Goal: Information Seeking & Learning: Learn about a topic

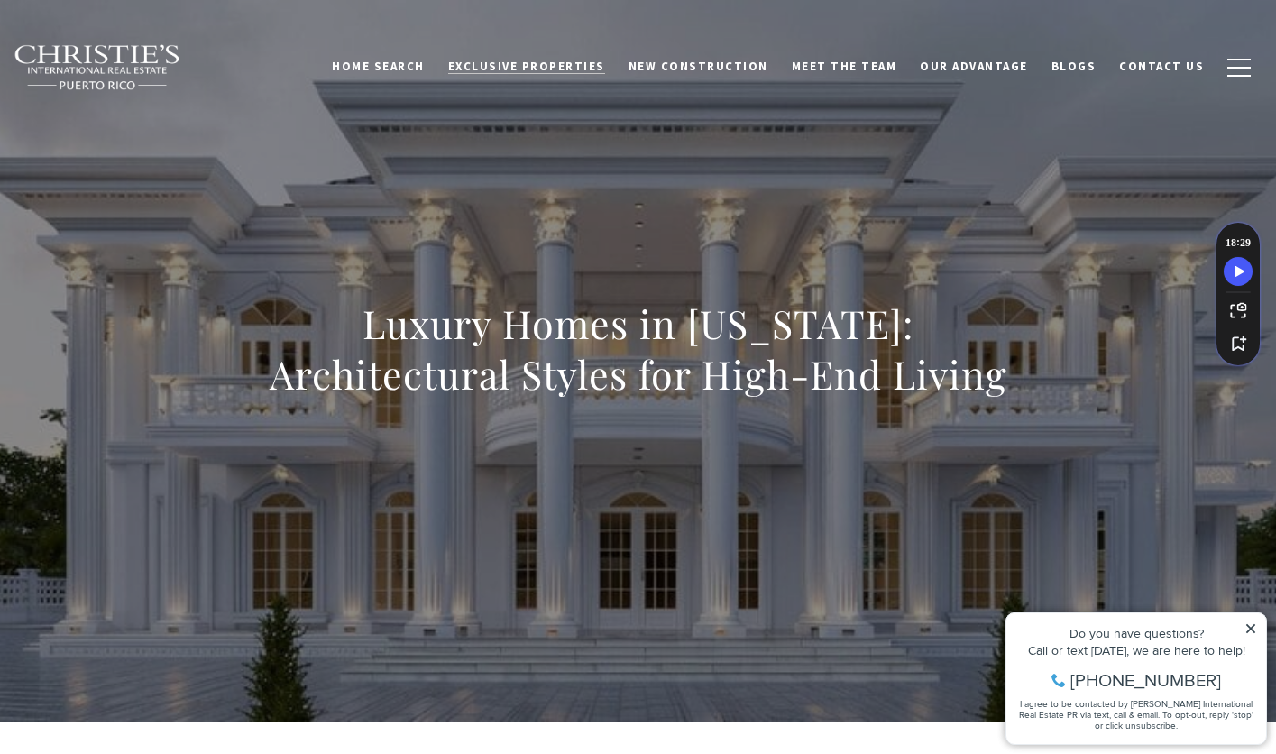
click at [525, 69] on span "Exclusive Properties" at bounding box center [526, 66] width 157 height 15
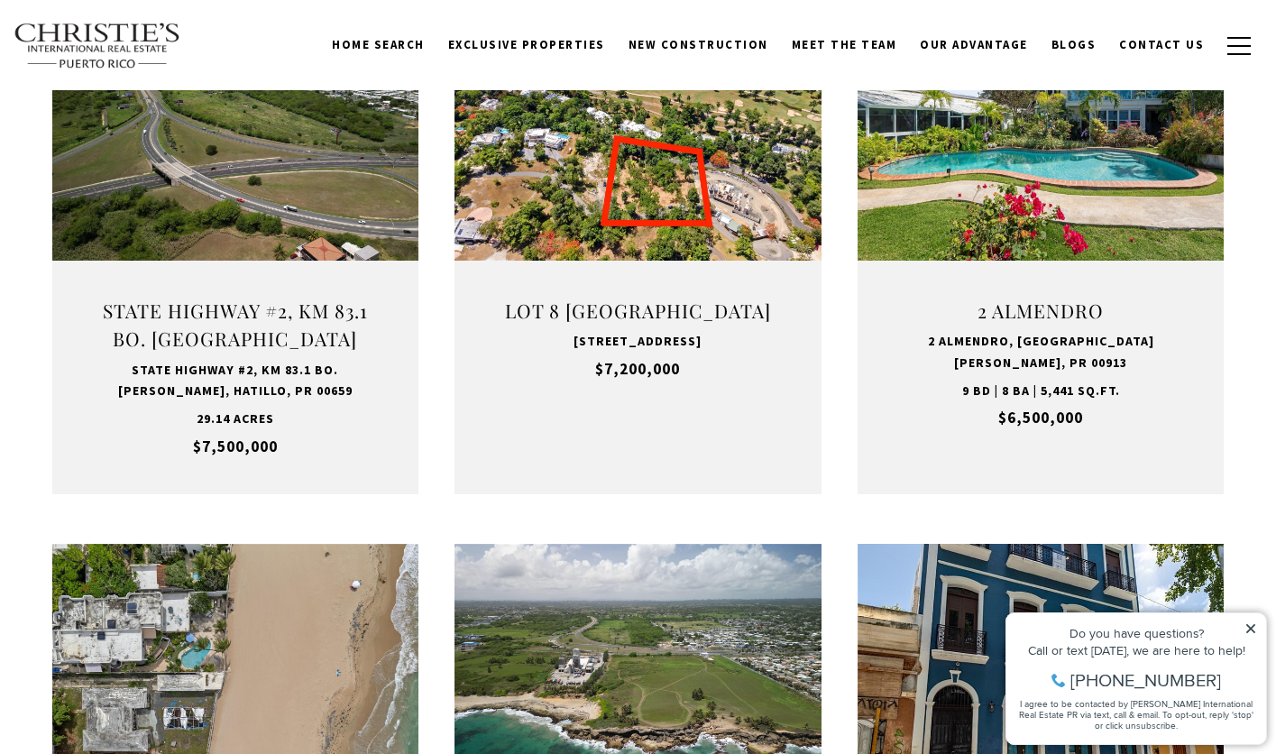
scroll to position [674, 0]
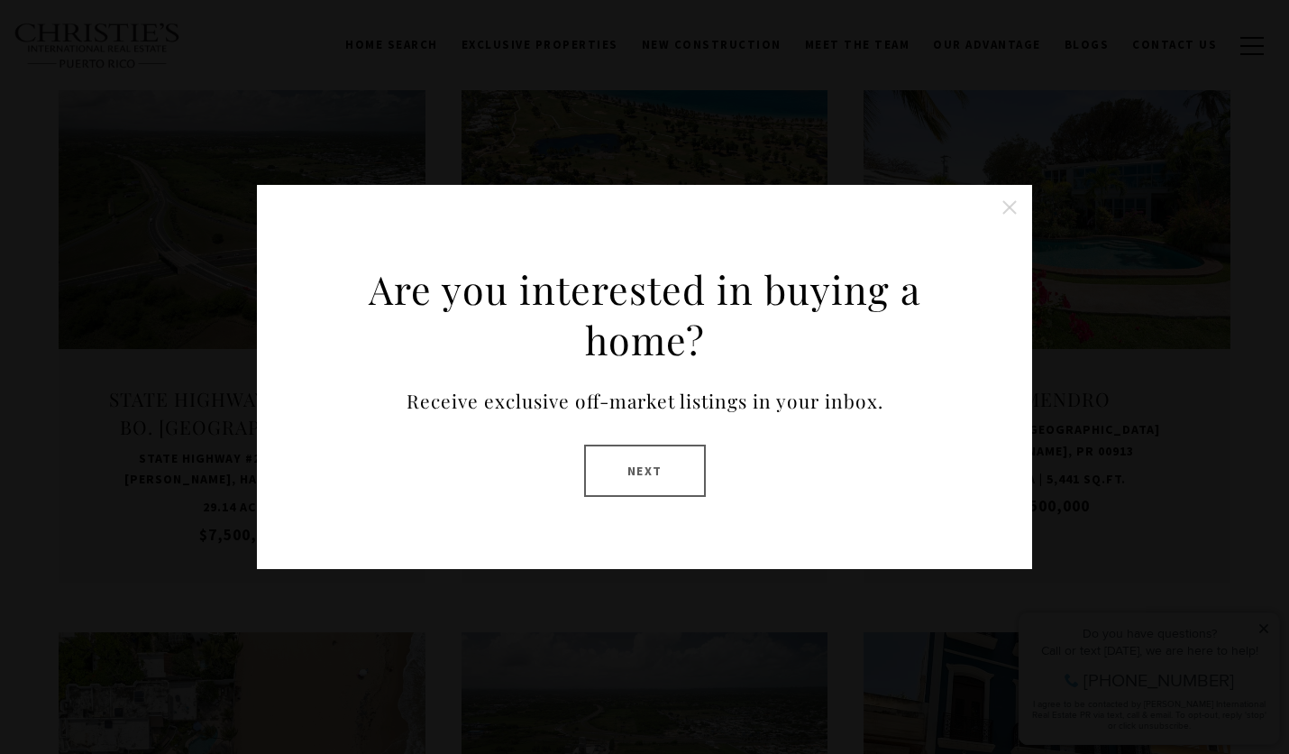
click at [681, 475] on button "Next" at bounding box center [645, 470] width 122 height 52
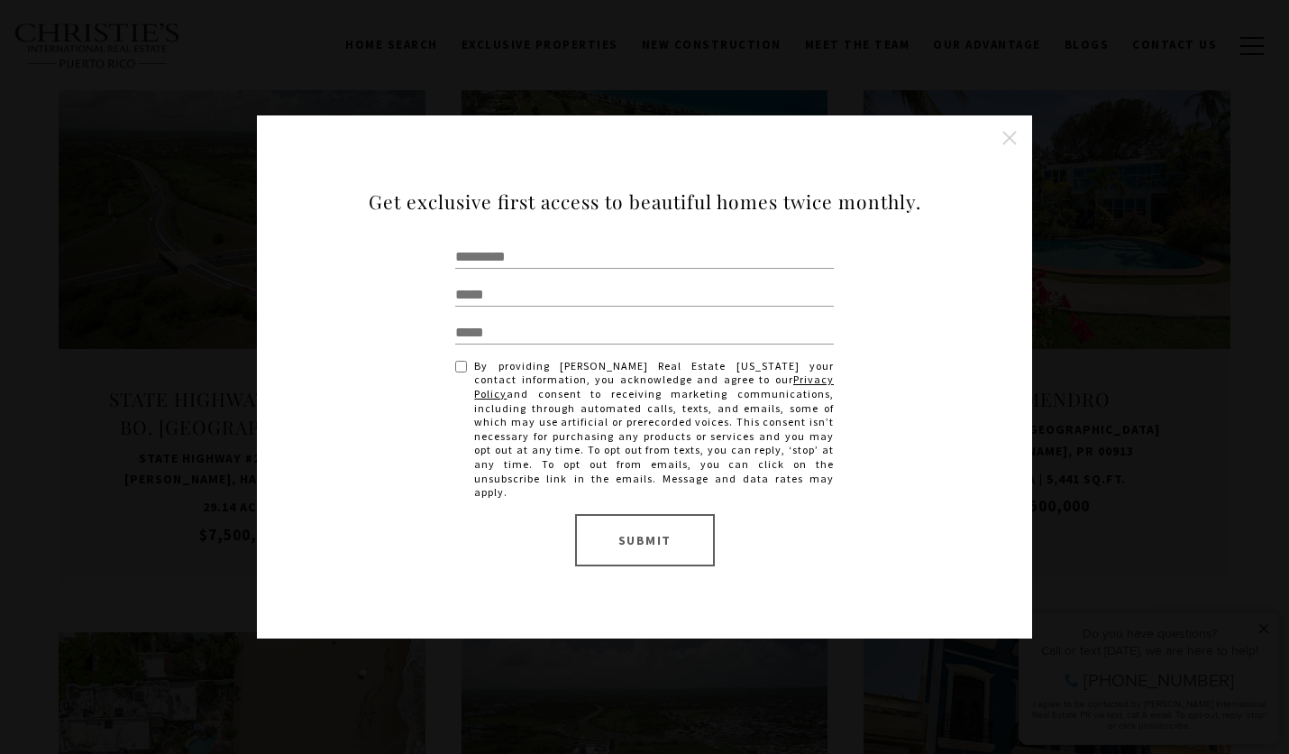
click at [1015, 146] on button "Close this option" at bounding box center [1010, 138] width 36 height 36
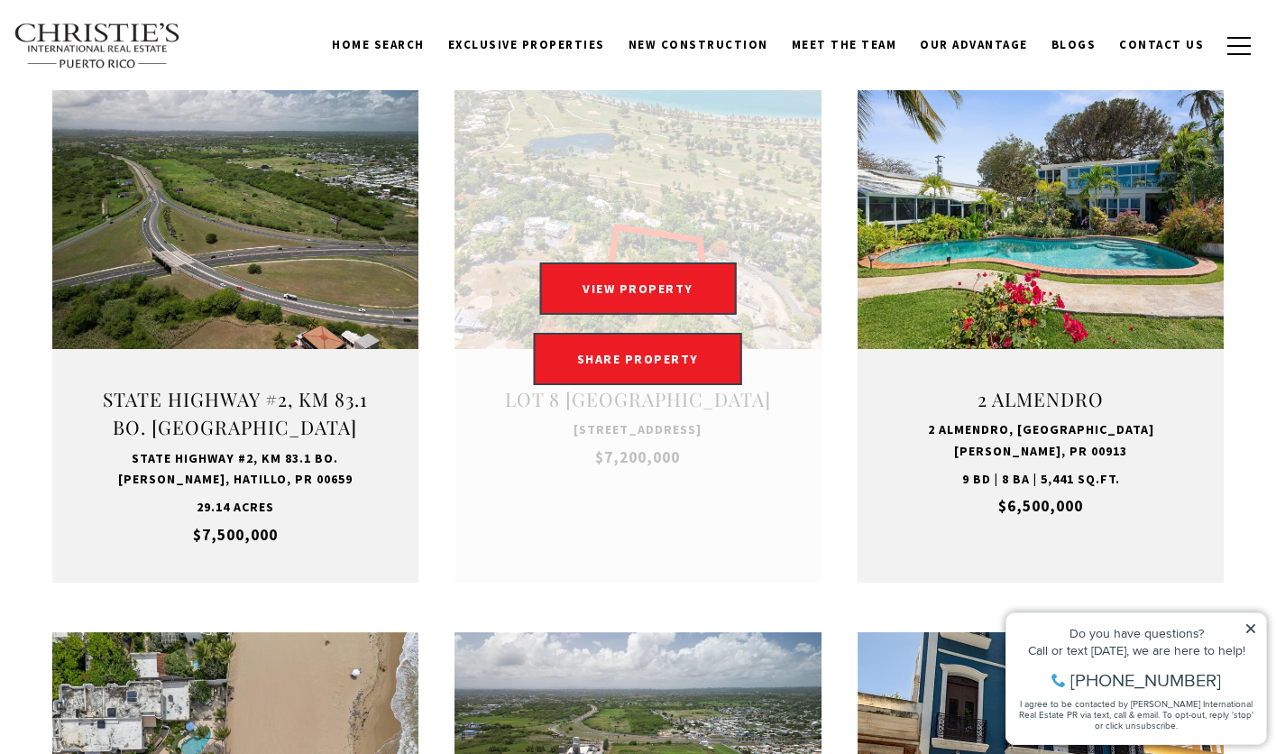
click at [714, 203] on link "Open this option" at bounding box center [637, 323] width 367 height 517
click at [663, 285] on button "VIEW PROPERTY" at bounding box center [637, 288] width 197 height 52
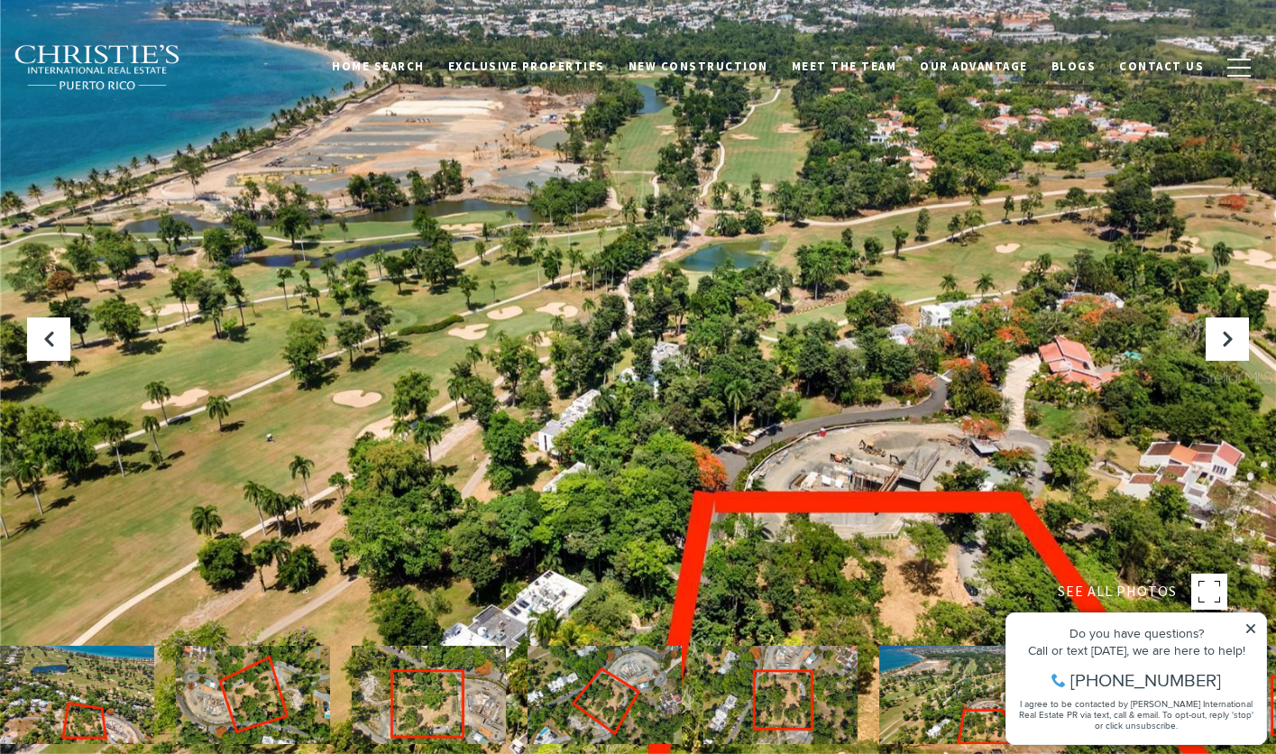
click at [1251, 627] on icon at bounding box center [1250, 628] width 9 height 9
drag, startPoint x: 613, startPoint y: 439, endPoint x: 590, endPoint y: 416, distance: 31.9
click at [651, 435] on div at bounding box center [638, 377] width 1276 height 754
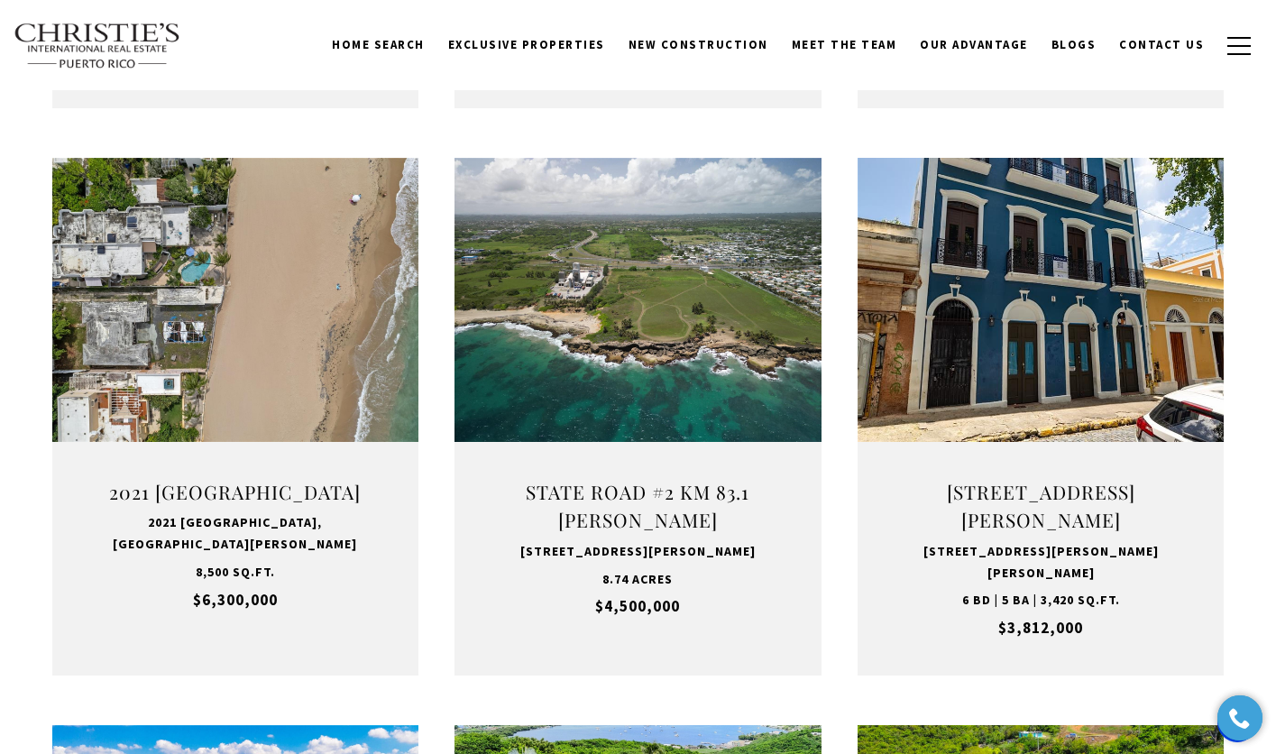
scroll to position [1126, 0]
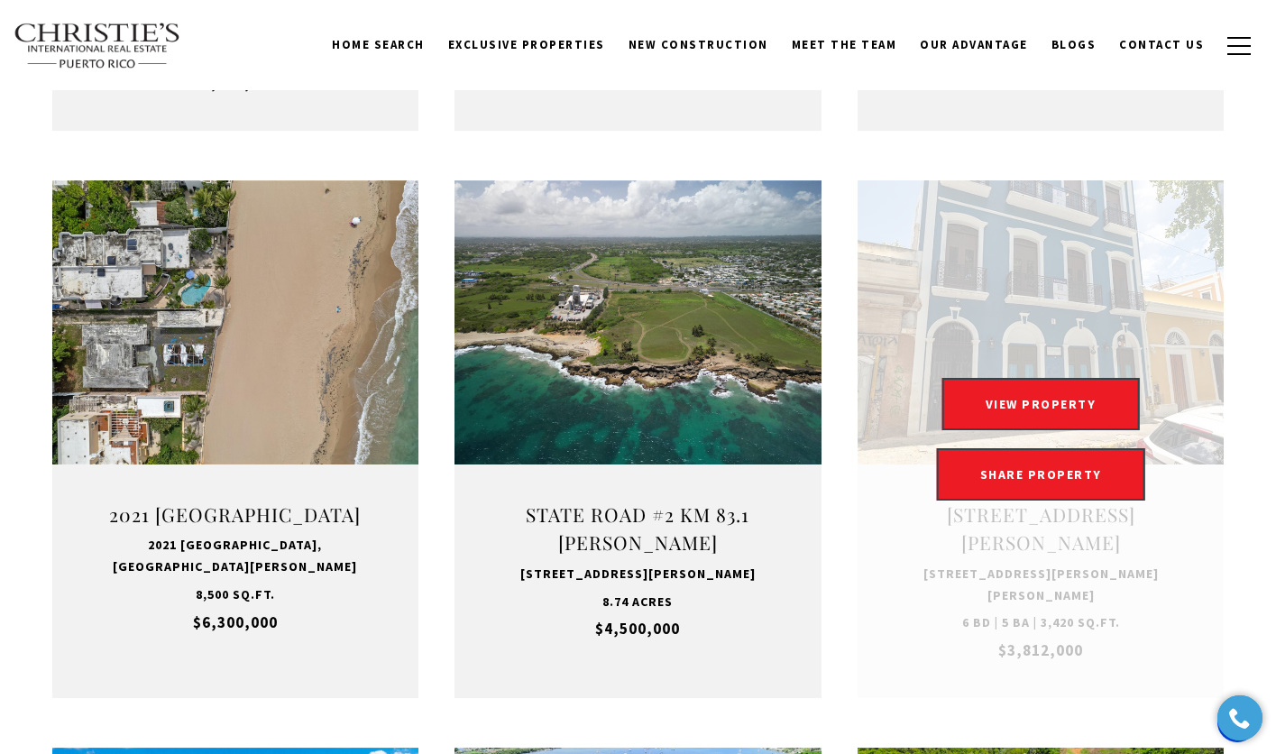
click at [1057, 328] on link "Open this option" at bounding box center [1040, 438] width 367 height 517
click at [1061, 407] on button "VIEW PROPERTY" at bounding box center [1040, 404] width 197 height 52
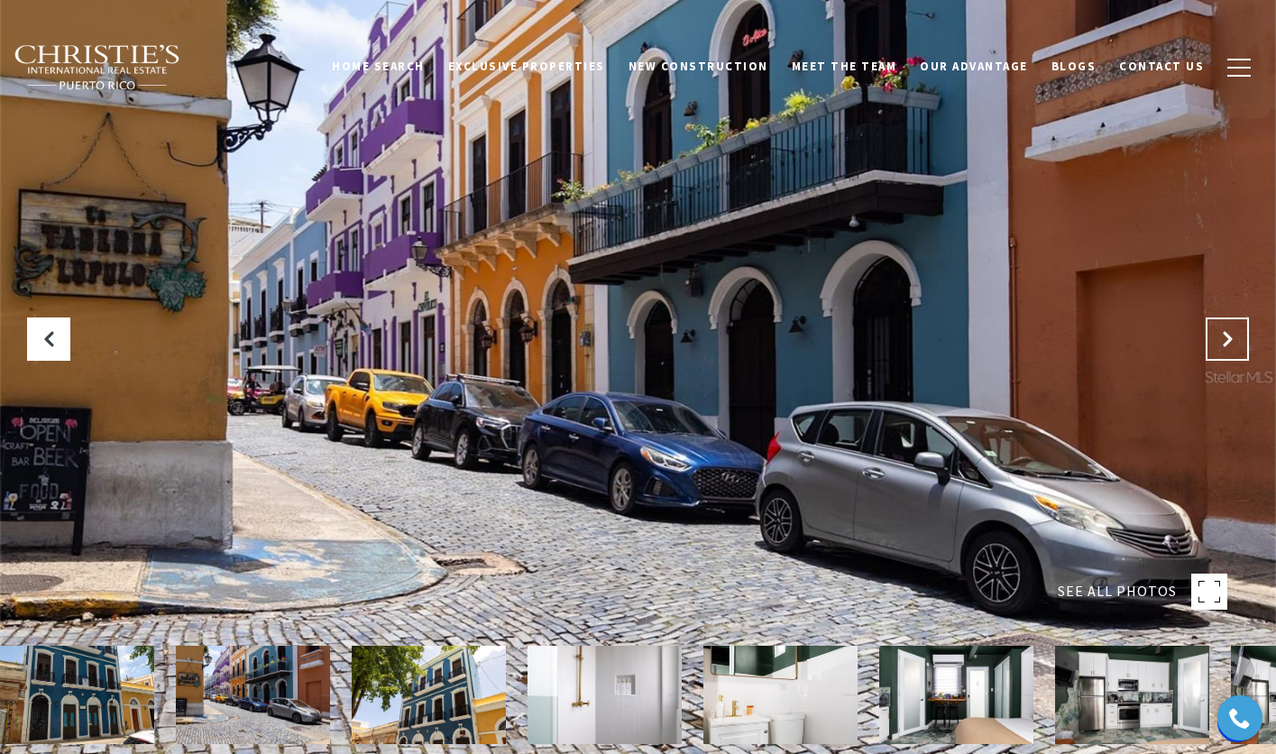
click at [1222, 328] on button at bounding box center [1226, 338] width 43 height 43
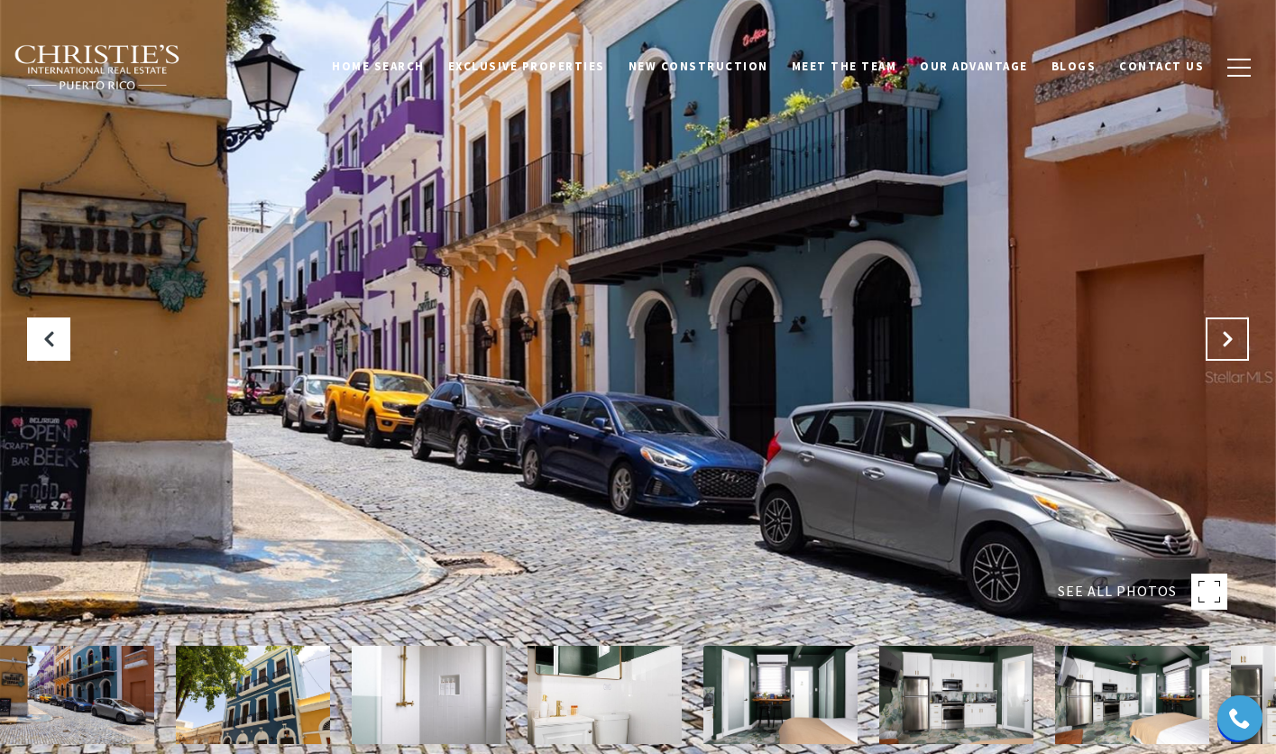
click at [1223, 335] on icon "Next Slide" at bounding box center [1227, 339] width 18 height 18
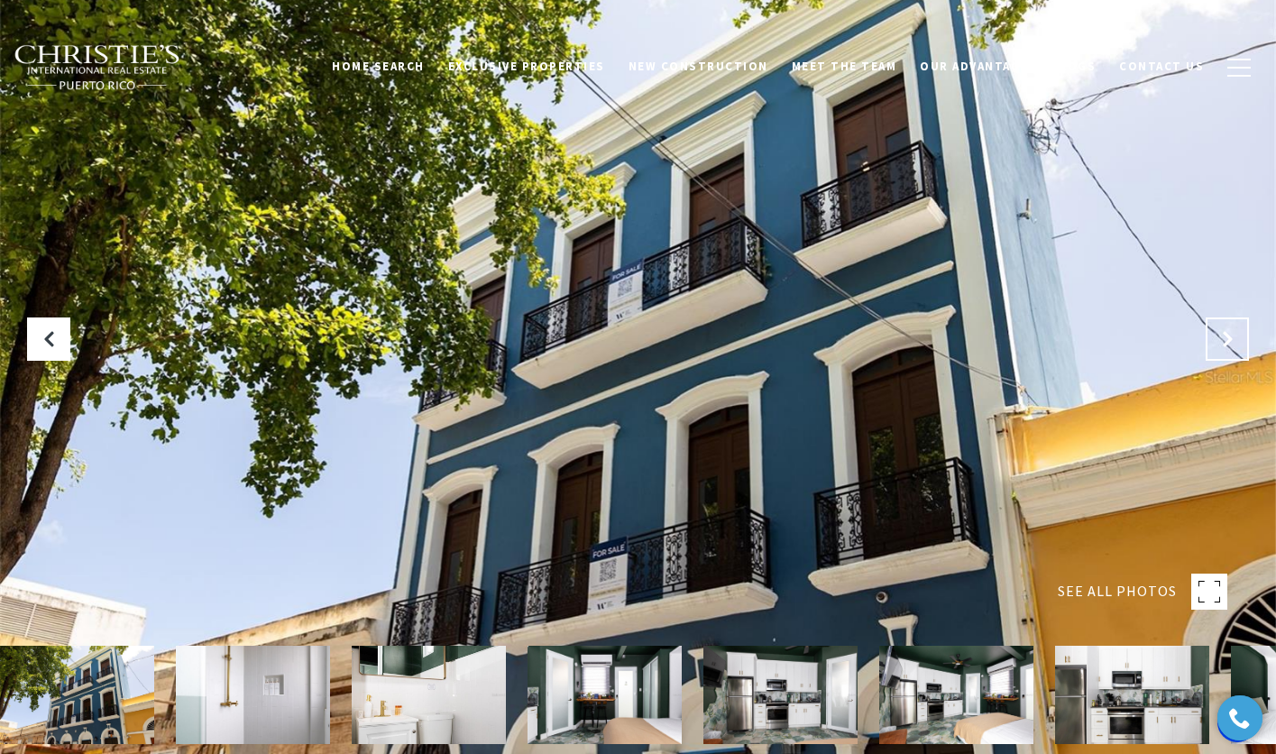
click at [1223, 335] on icon "Next Slide" at bounding box center [1227, 339] width 18 height 18
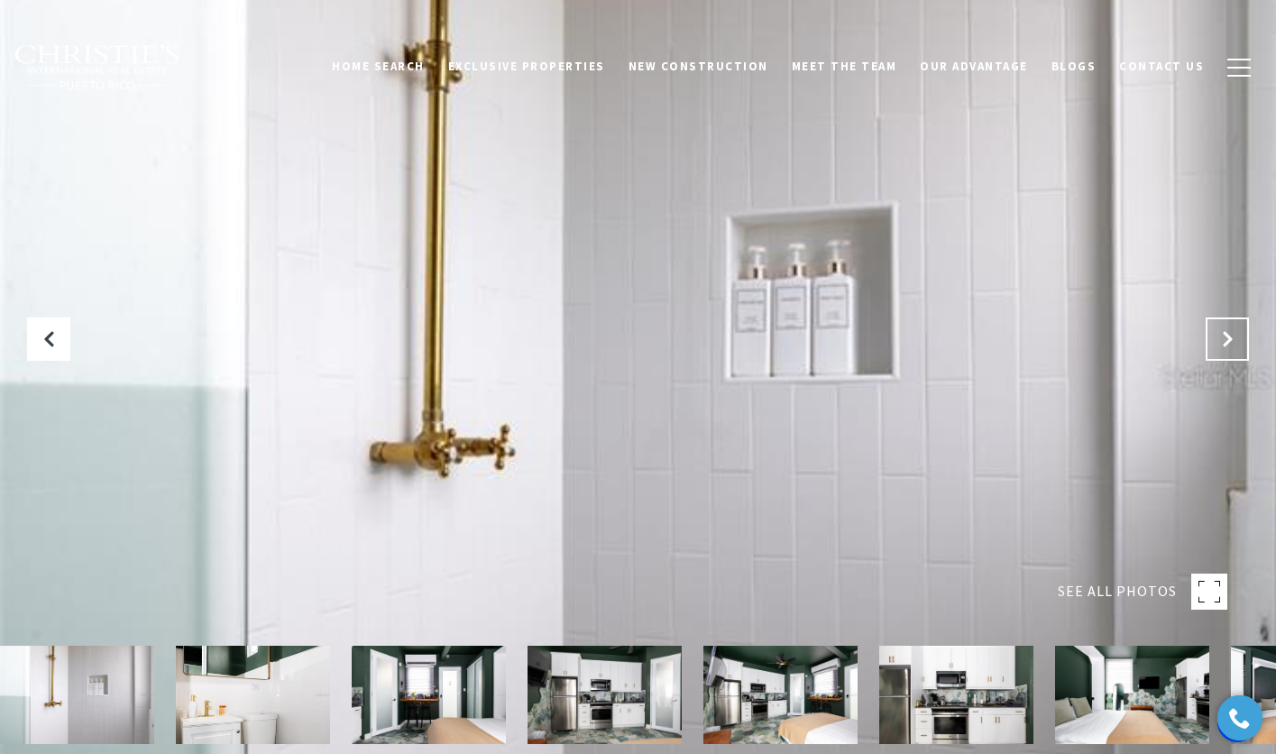
click at [1223, 335] on icon "Next Slide" at bounding box center [1227, 339] width 18 height 18
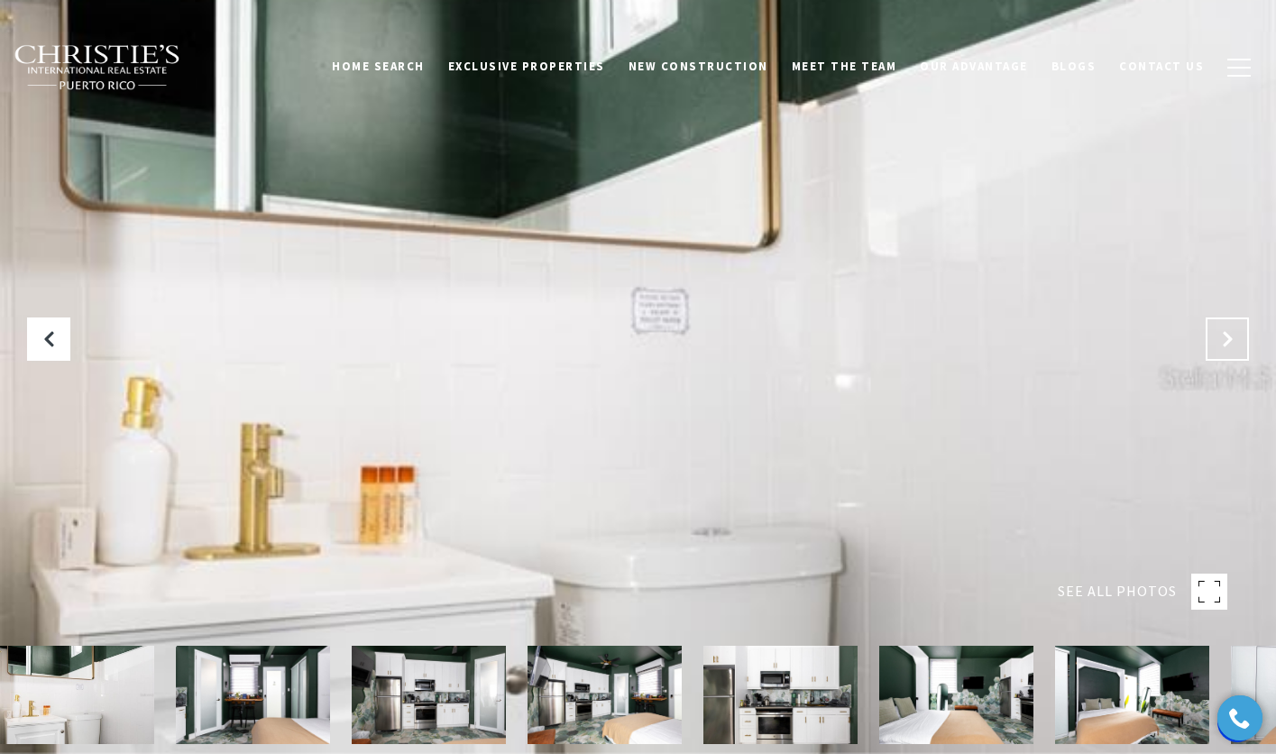
click at [1223, 335] on icon "Next Slide" at bounding box center [1227, 339] width 18 height 18
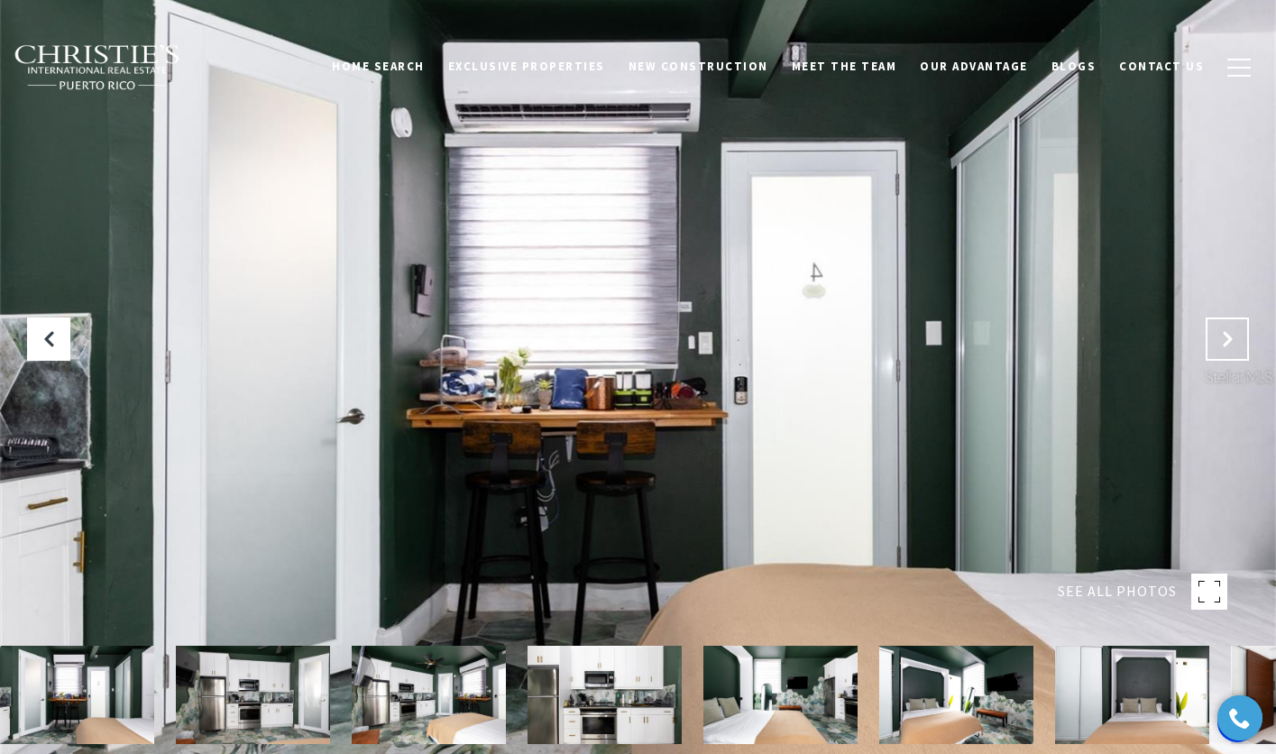
click at [1223, 335] on icon "Next Slide" at bounding box center [1227, 339] width 18 height 18
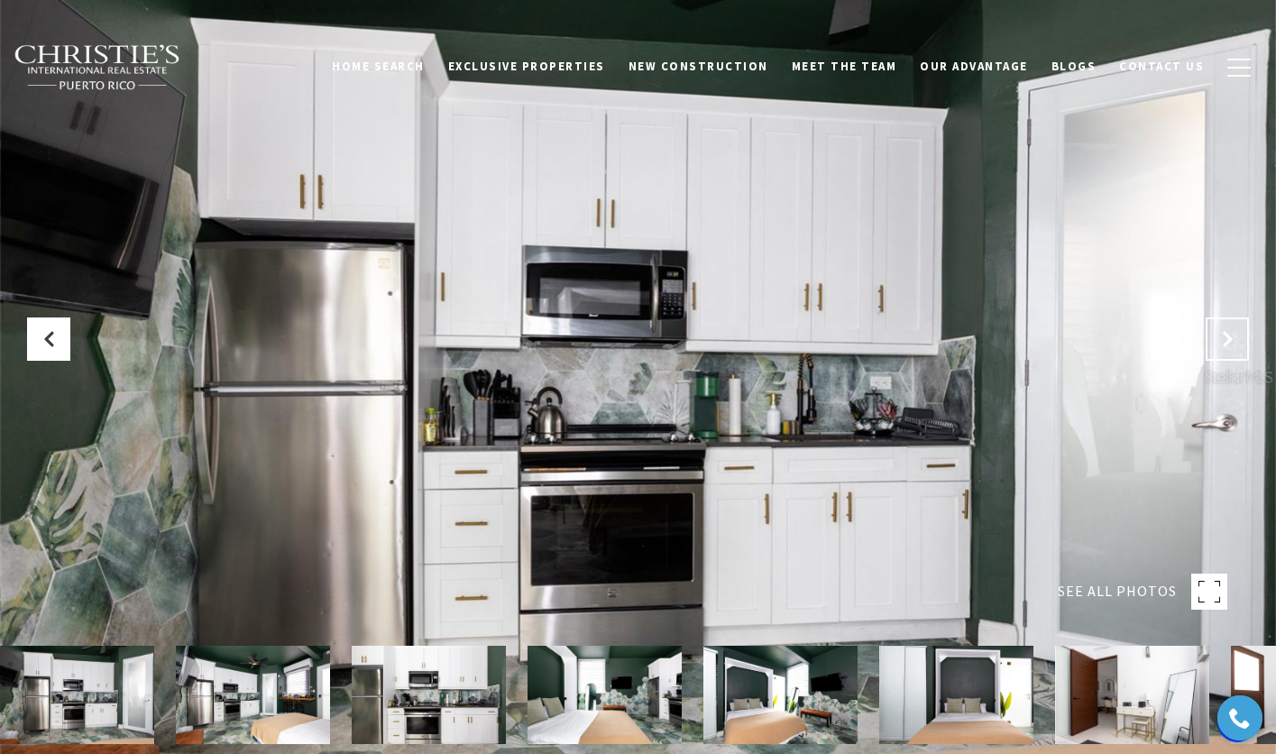
click at [1223, 335] on icon "Next Slide" at bounding box center [1227, 339] width 18 height 18
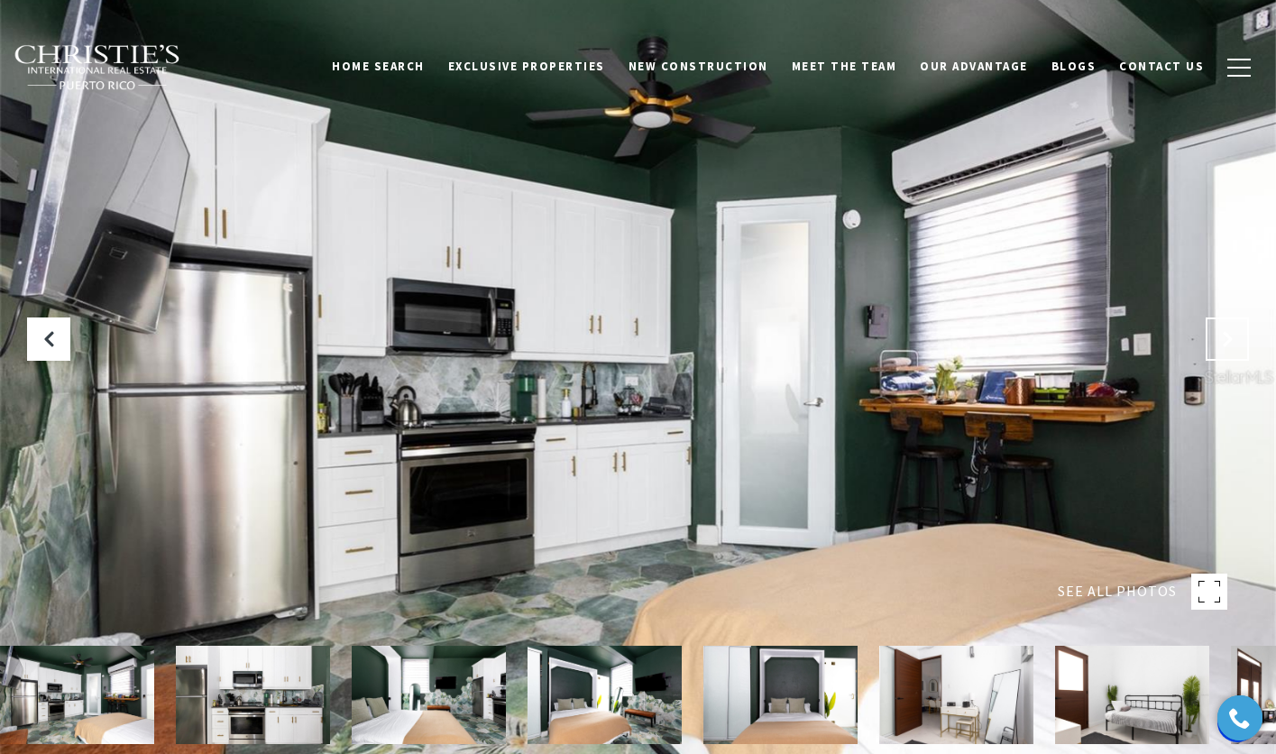
click at [1223, 335] on icon "Next Slide" at bounding box center [1227, 339] width 18 height 18
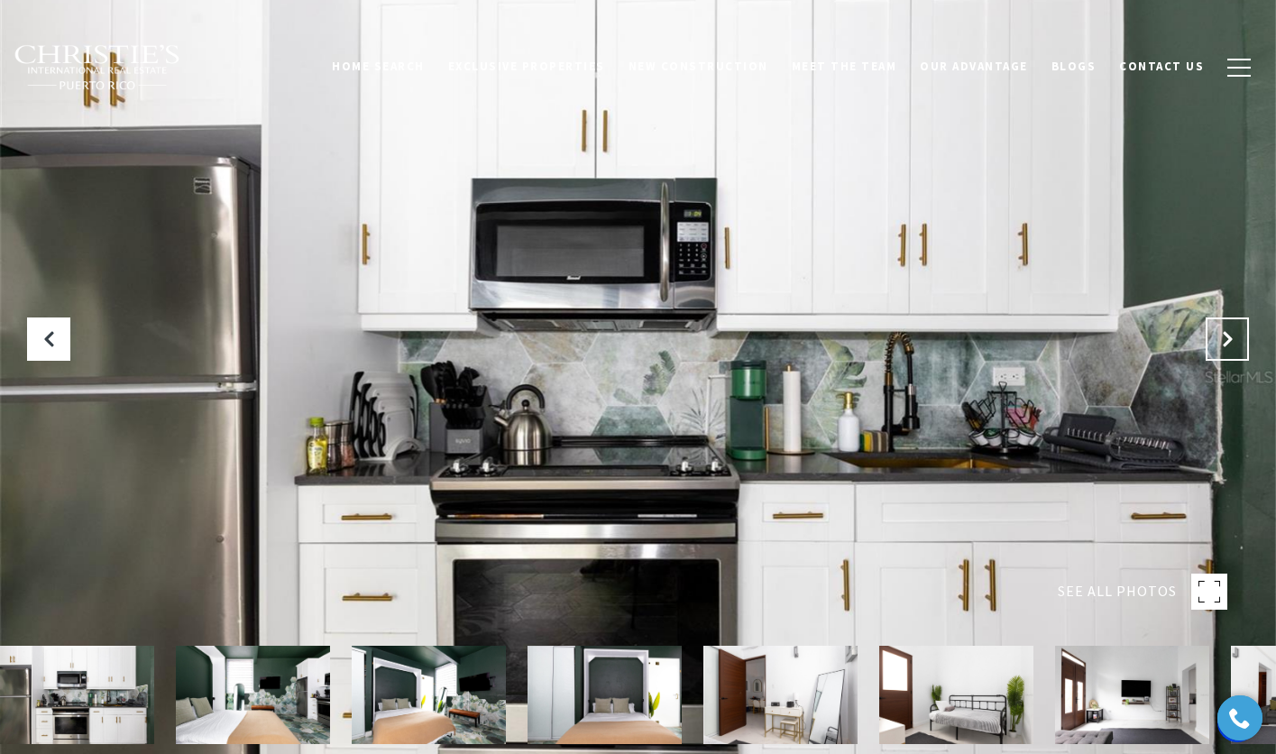
click at [1223, 335] on icon "Next Slide" at bounding box center [1227, 339] width 18 height 18
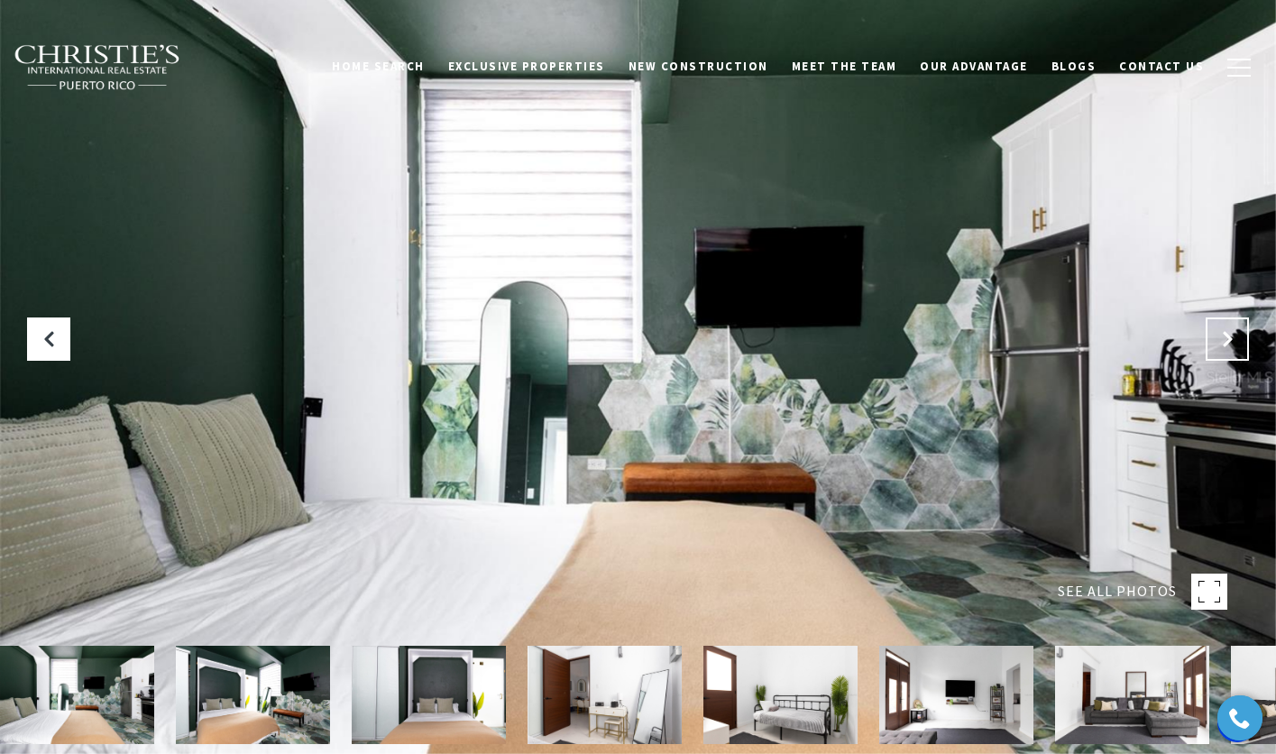
click at [1223, 335] on icon "Next Slide" at bounding box center [1227, 339] width 18 height 18
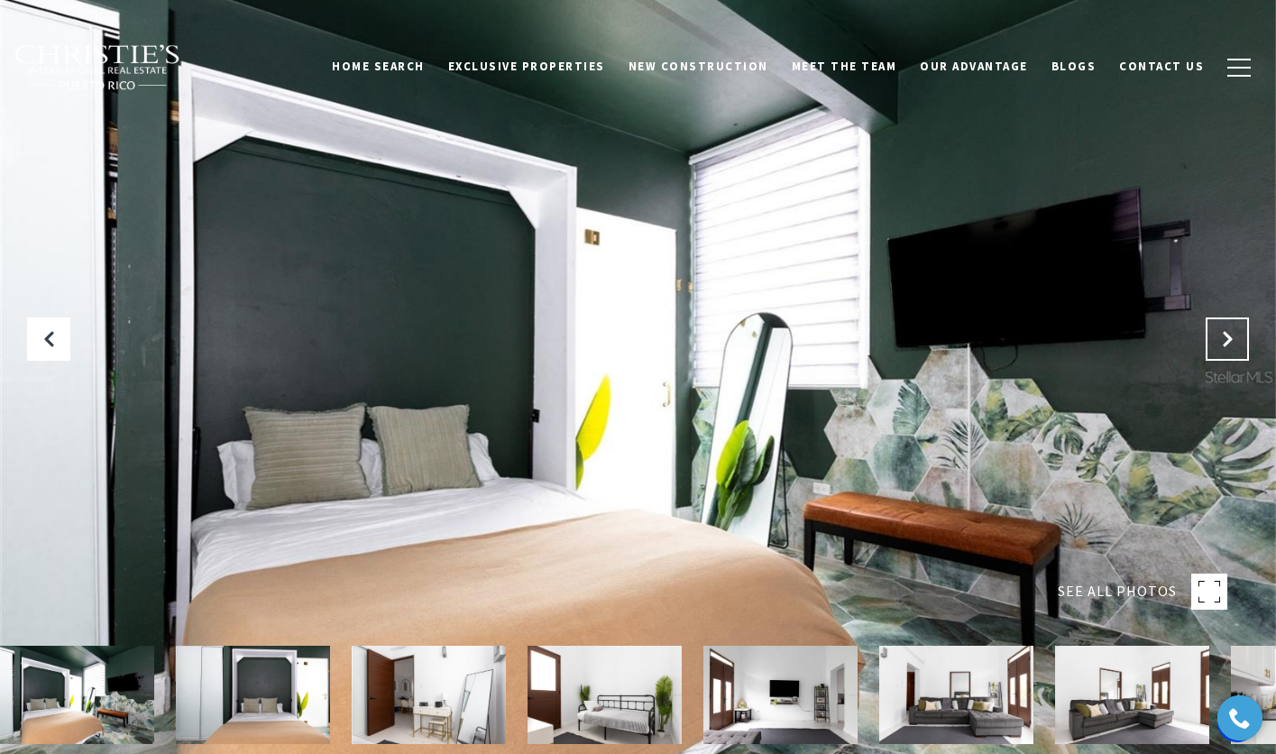
click at [1223, 335] on icon "Next Slide" at bounding box center [1227, 339] width 18 height 18
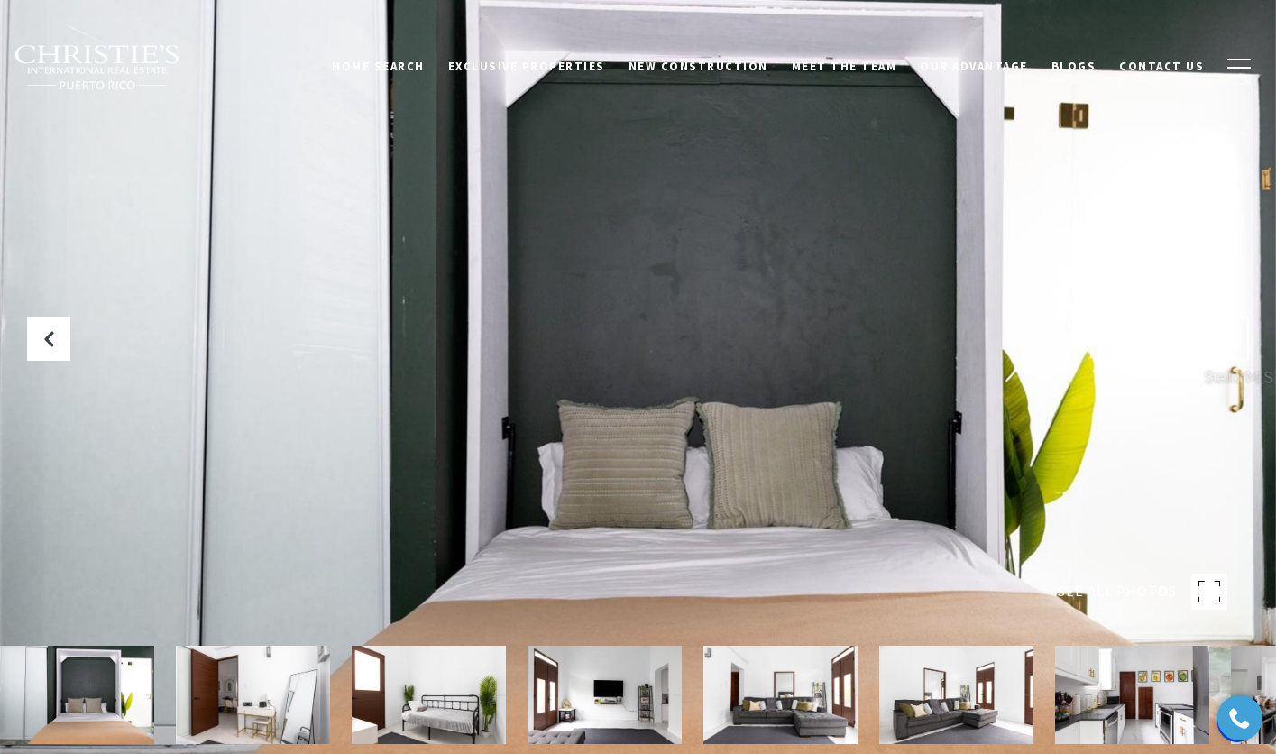
click at [1223, 335] on icon "Next Slide" at bounding box center [1227, 339] width 18 height 18
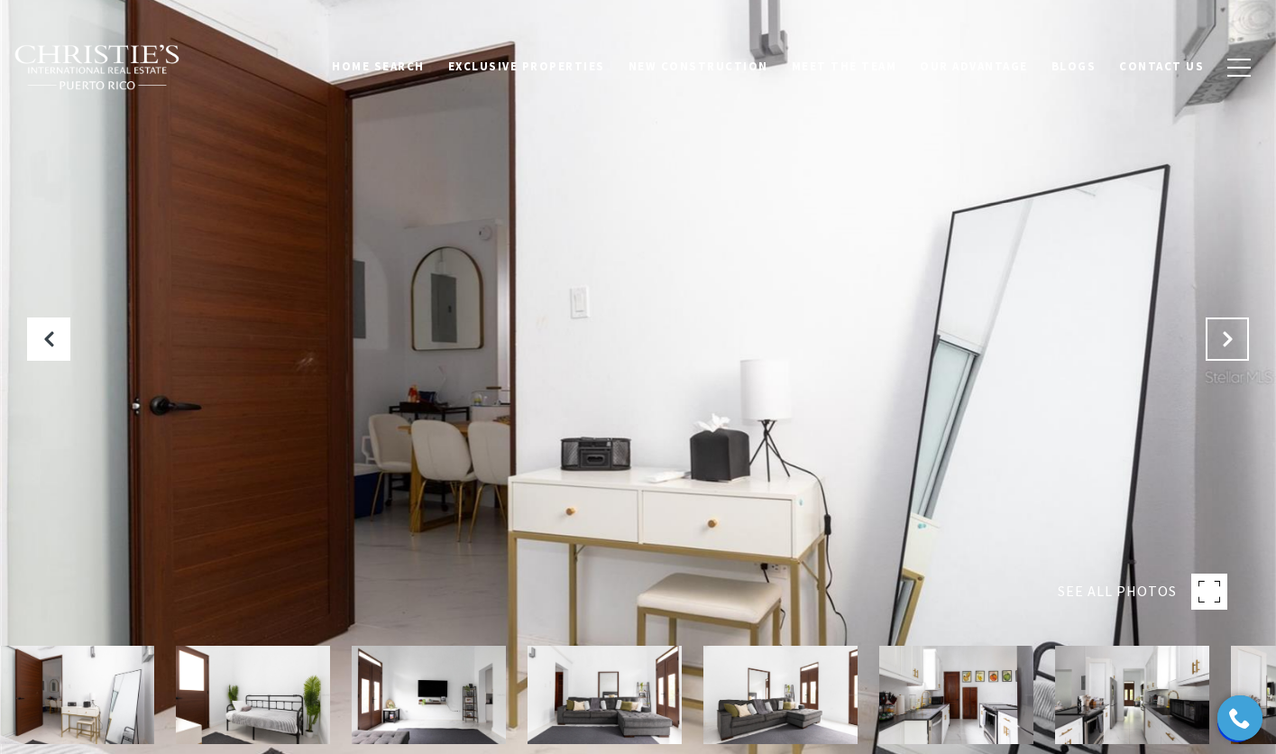
click at [1223, 335] on icon "Next Slide" at bounding box center [1227, 339] width 18 height 18
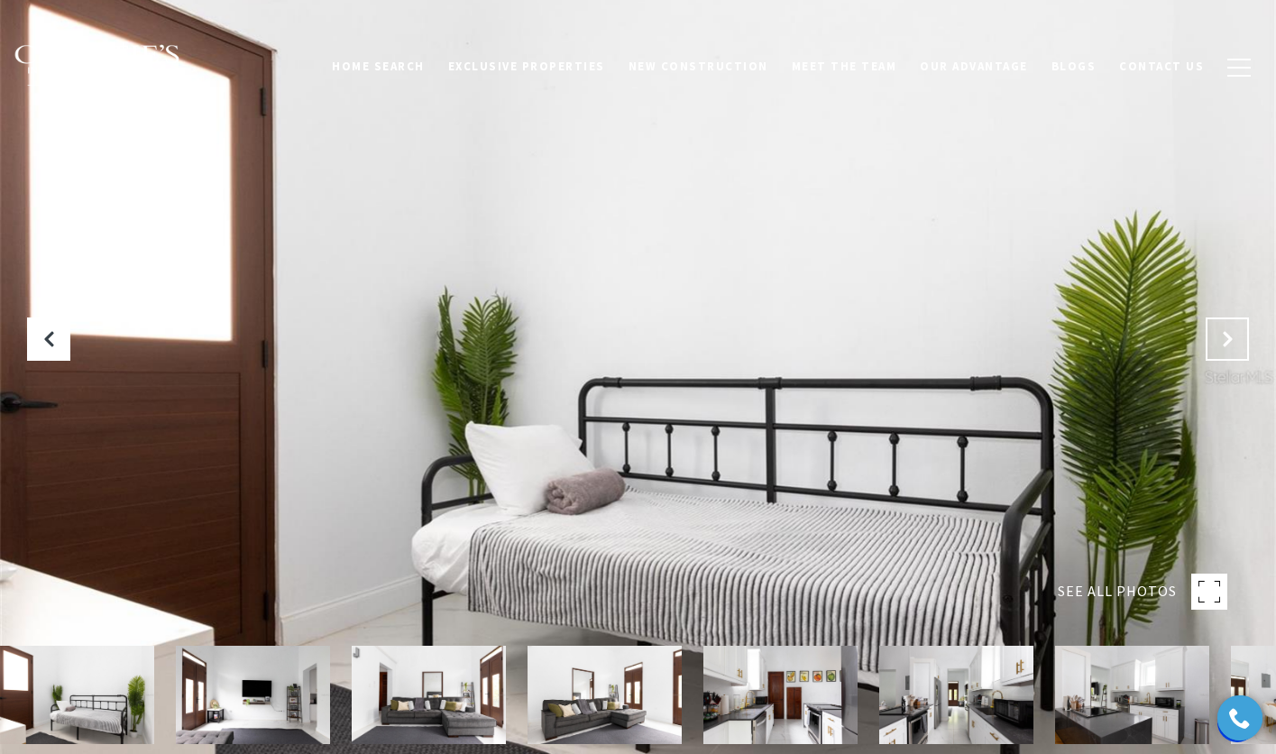
click at [1223, 335] on icon "Next Slide" at bounding box center [1227, 339] width 18 height 18
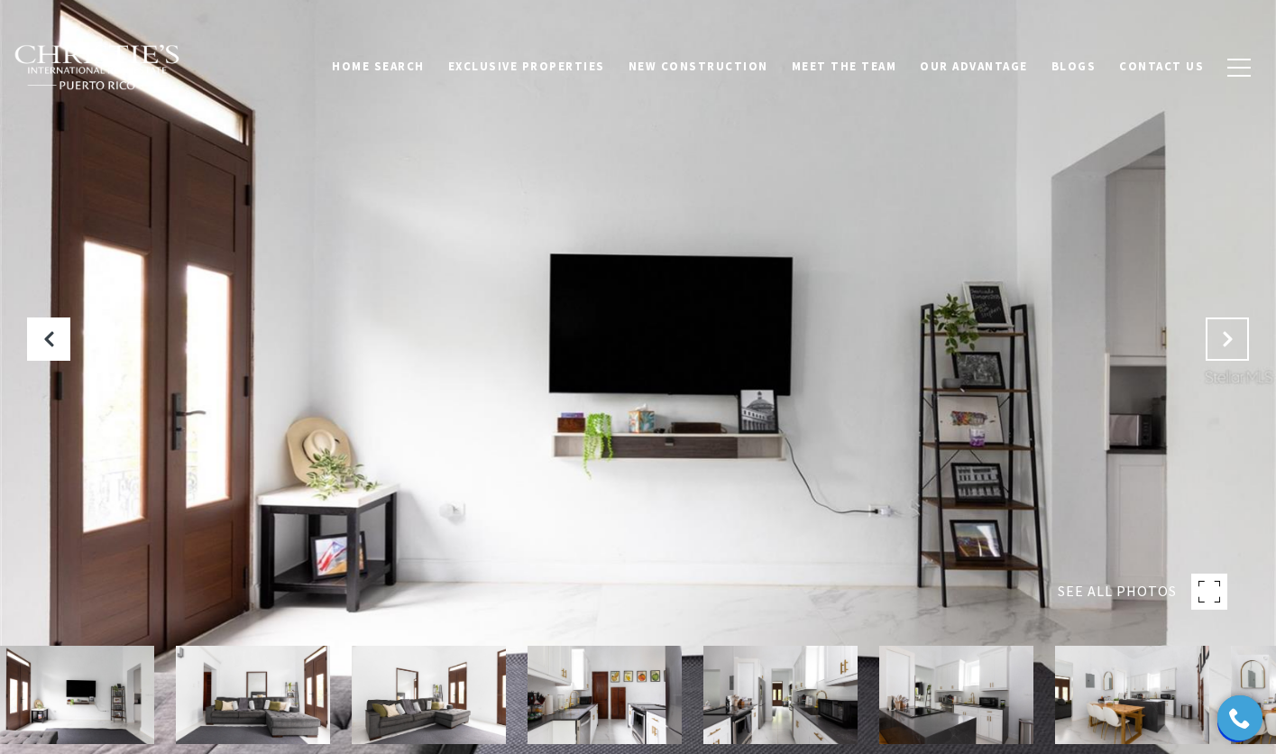
click at [1223, 335] on icon "Next Slide" at bounding box center [1227, 339] width 18 height 18
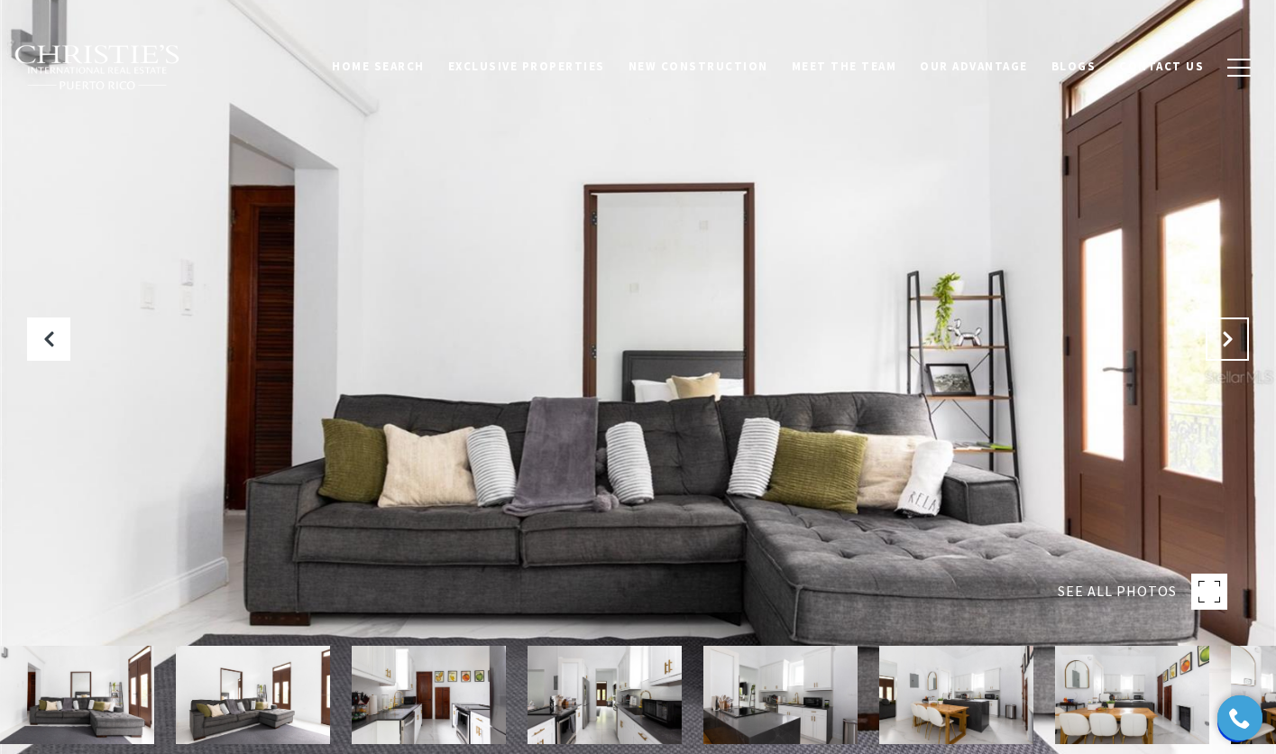
click at [1223, 335] on icon "Next Slide" at bounding box center [1227, 339] width 18 height 18
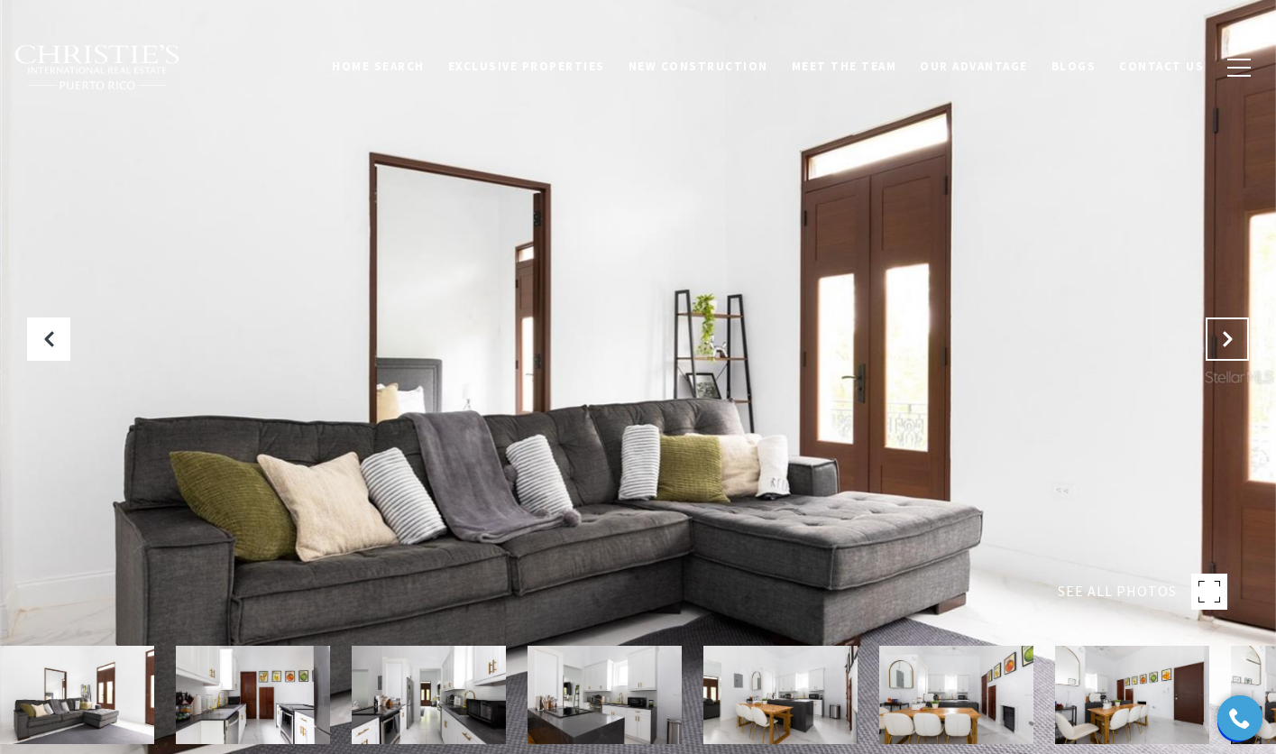
click at [1223, 335] on icon "Next Slide" at bounding box center [1227, 339] width 18 height 18
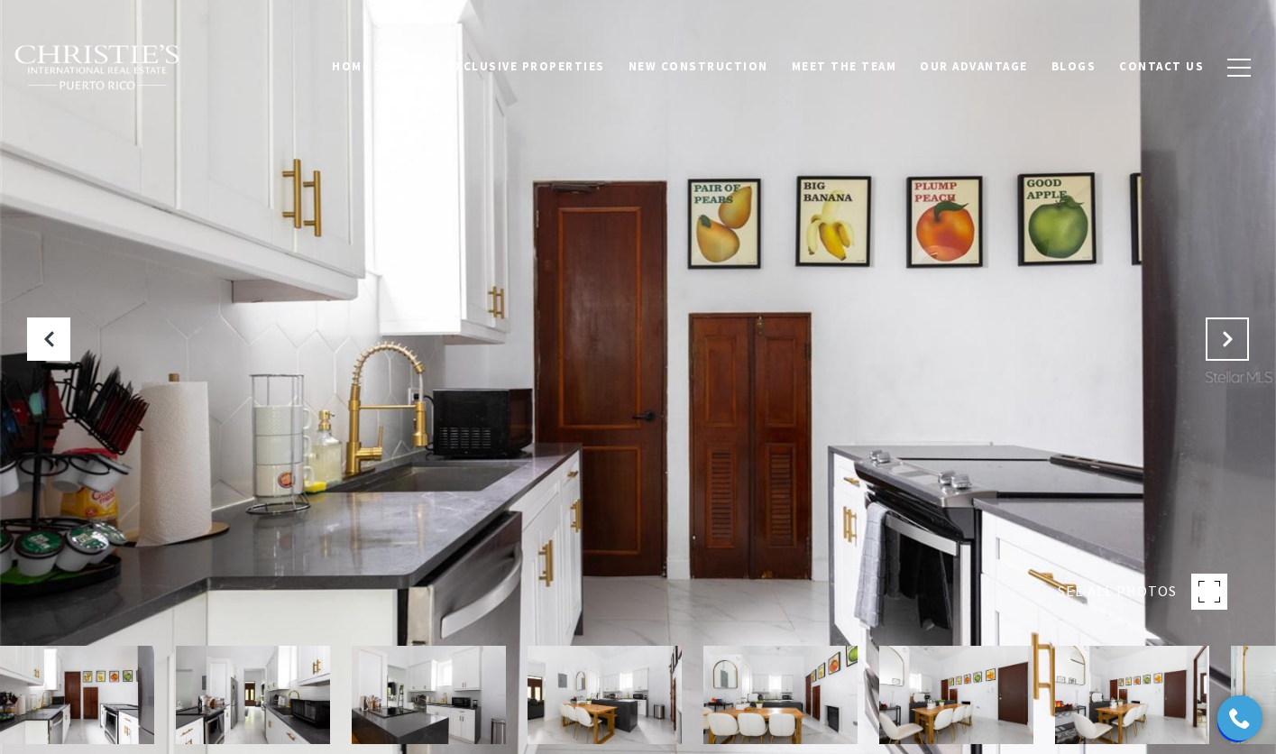
click at [1223, 335] on icon "Next Slide" at bounding box center [1227, 339] width 18 height 18
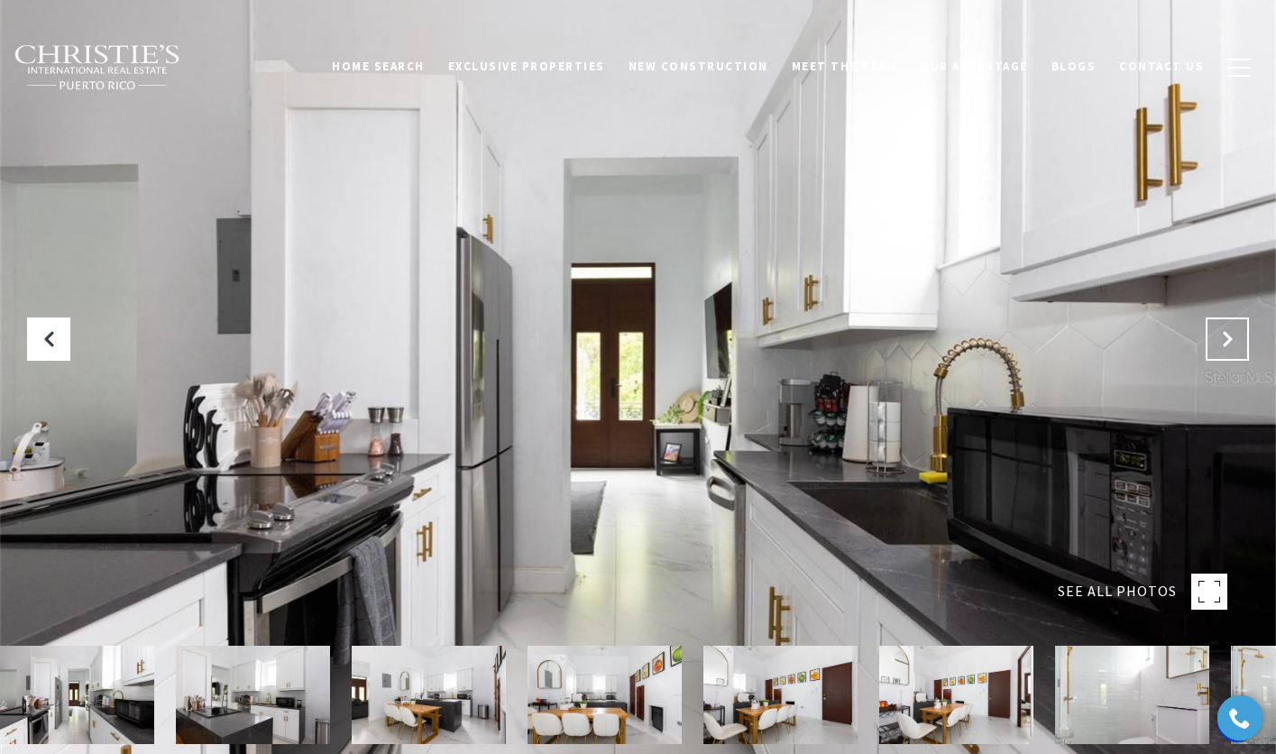
click at [1223, 335] on icon "Next Slide" at bounding box center [1227, 339] width 18 height 18
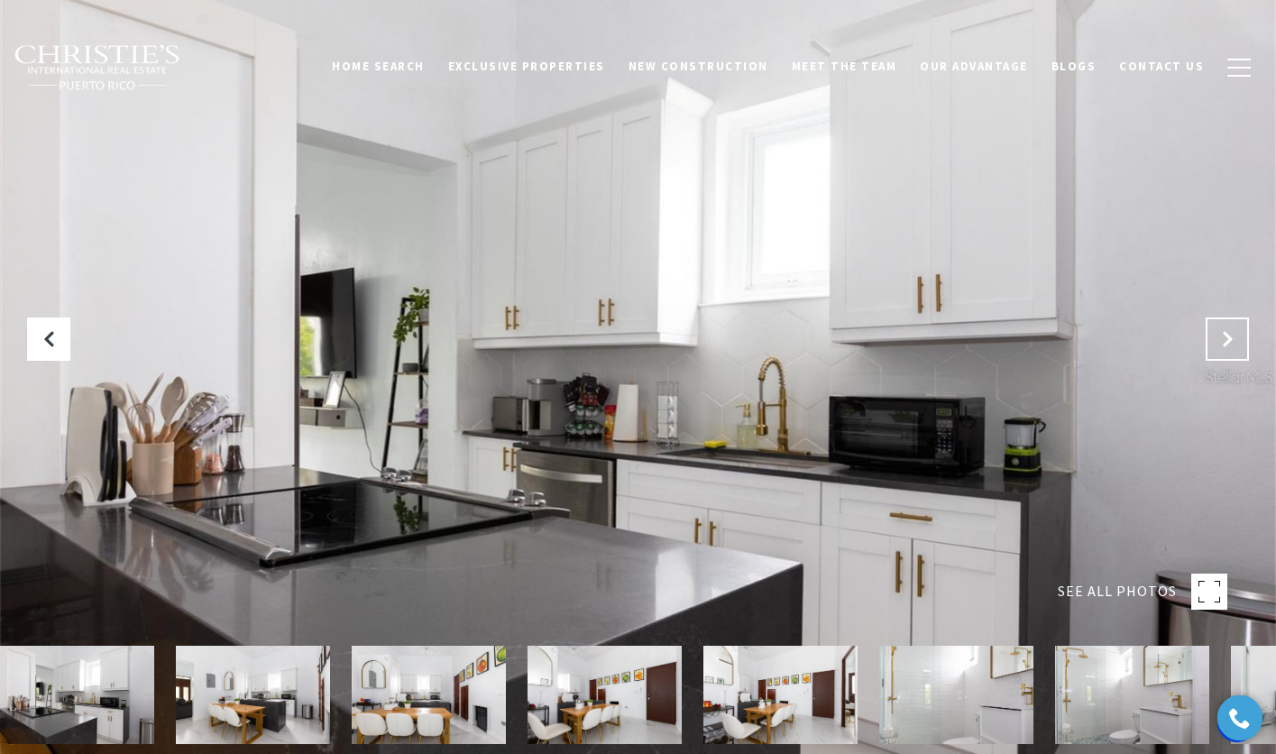
click at [1223, 335] on icon "Next Slide" at bounding box center [1227, 339] width 18 height 18
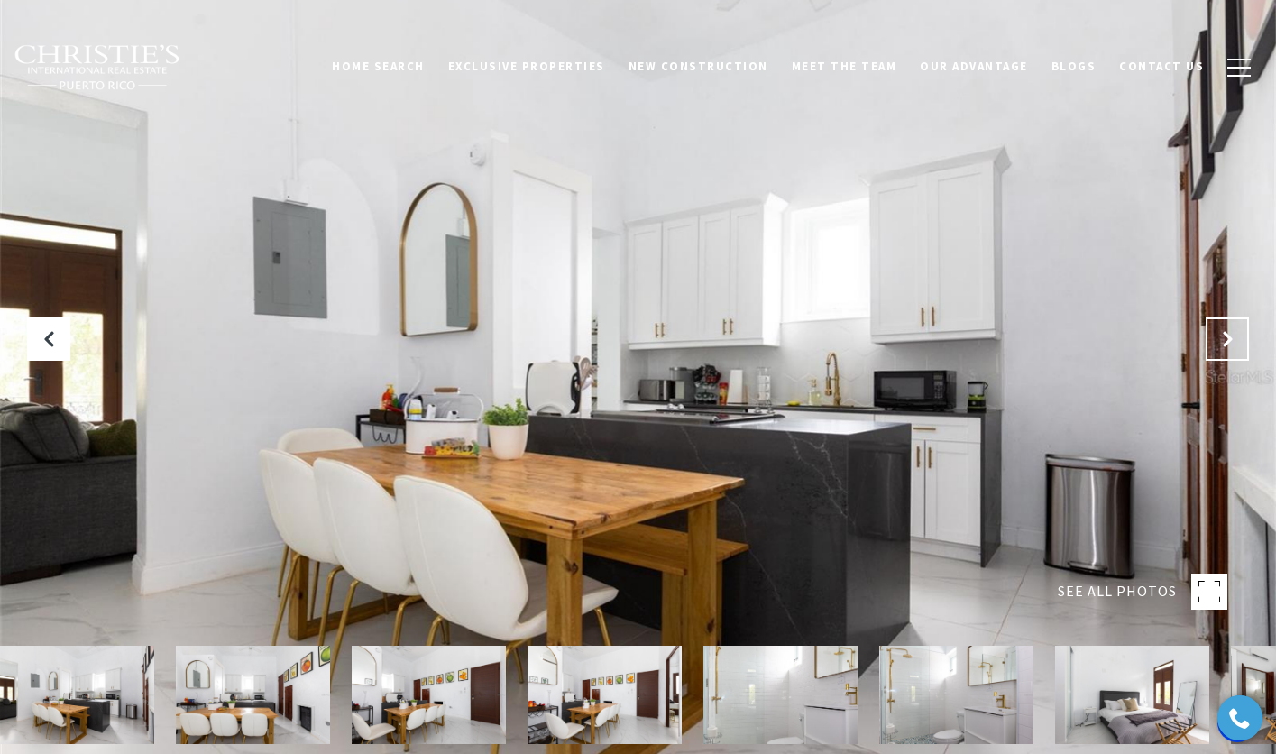
click at [1223, 335] on icon "Next Slide" at bounding box center [1227, 339] width 18 height 18
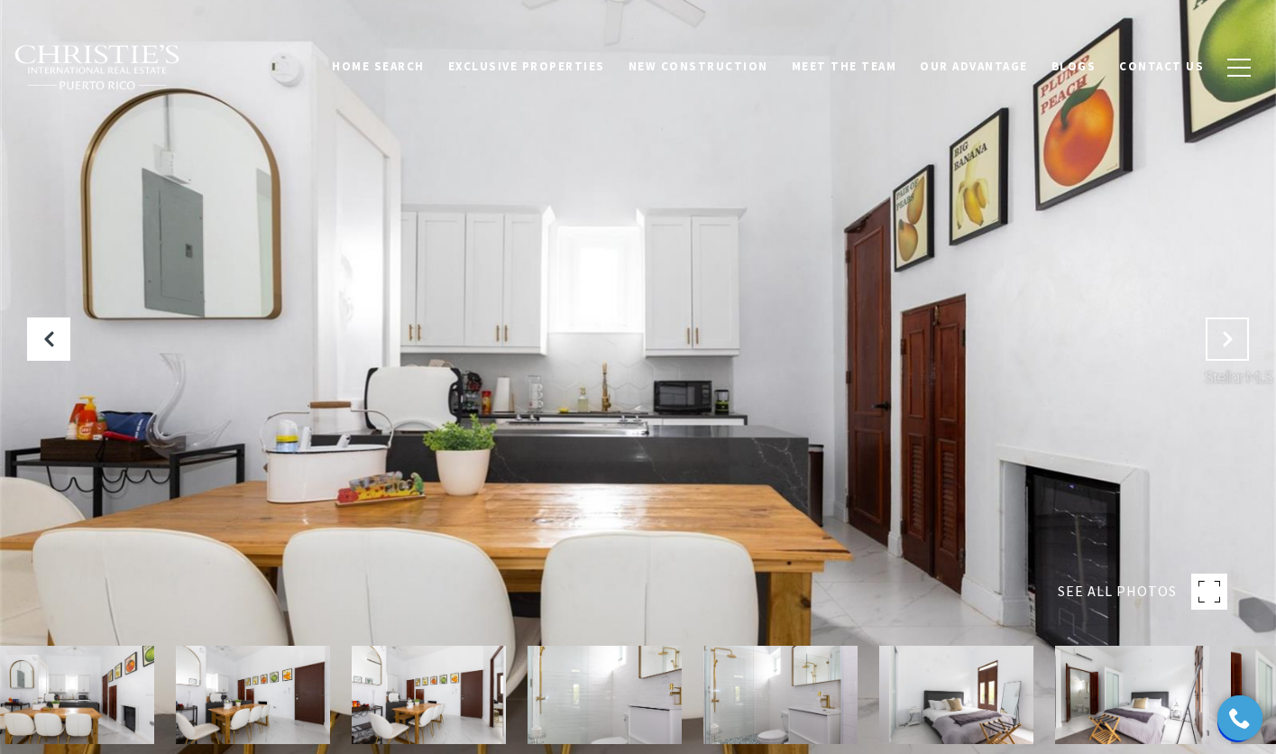
click at [1223, 335] on icon "Next Slide" at bounding box center [1227, 339] width 18 height 18
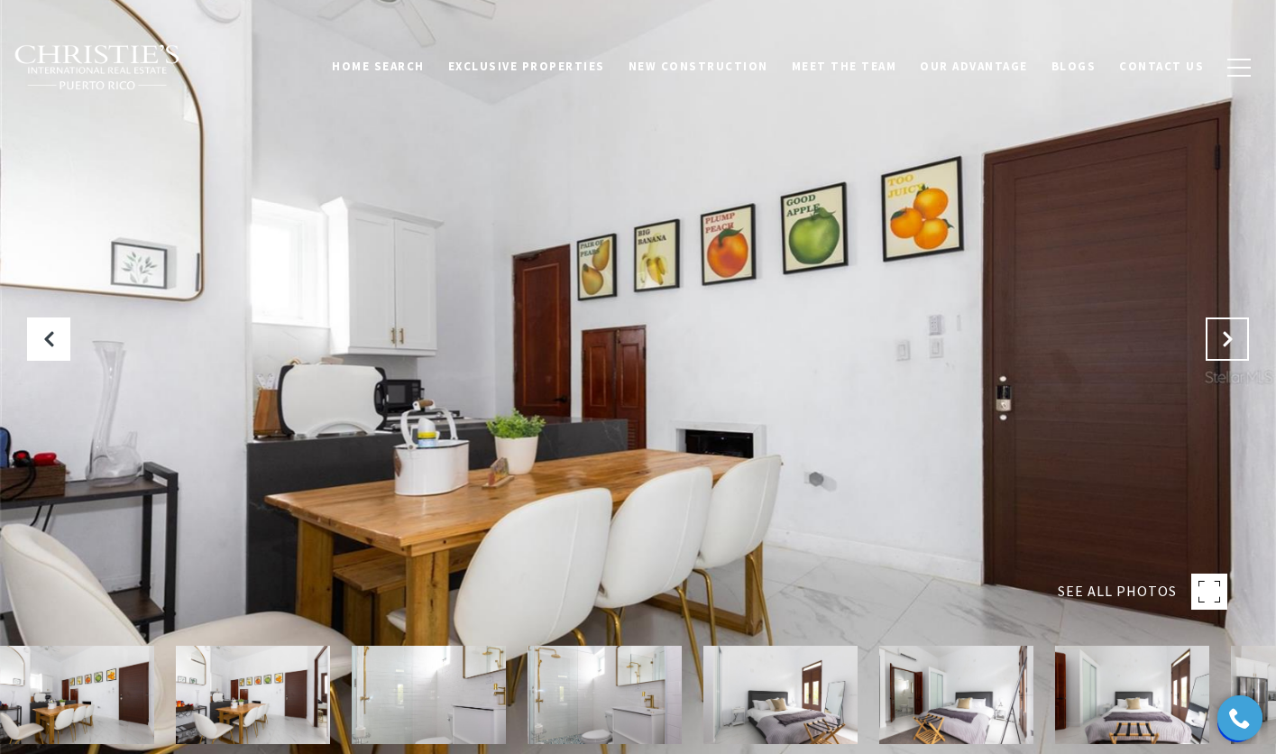
click at [1223, 335] on icon "Next Slide" at bounding box center [1227, 339] width 18 height 18
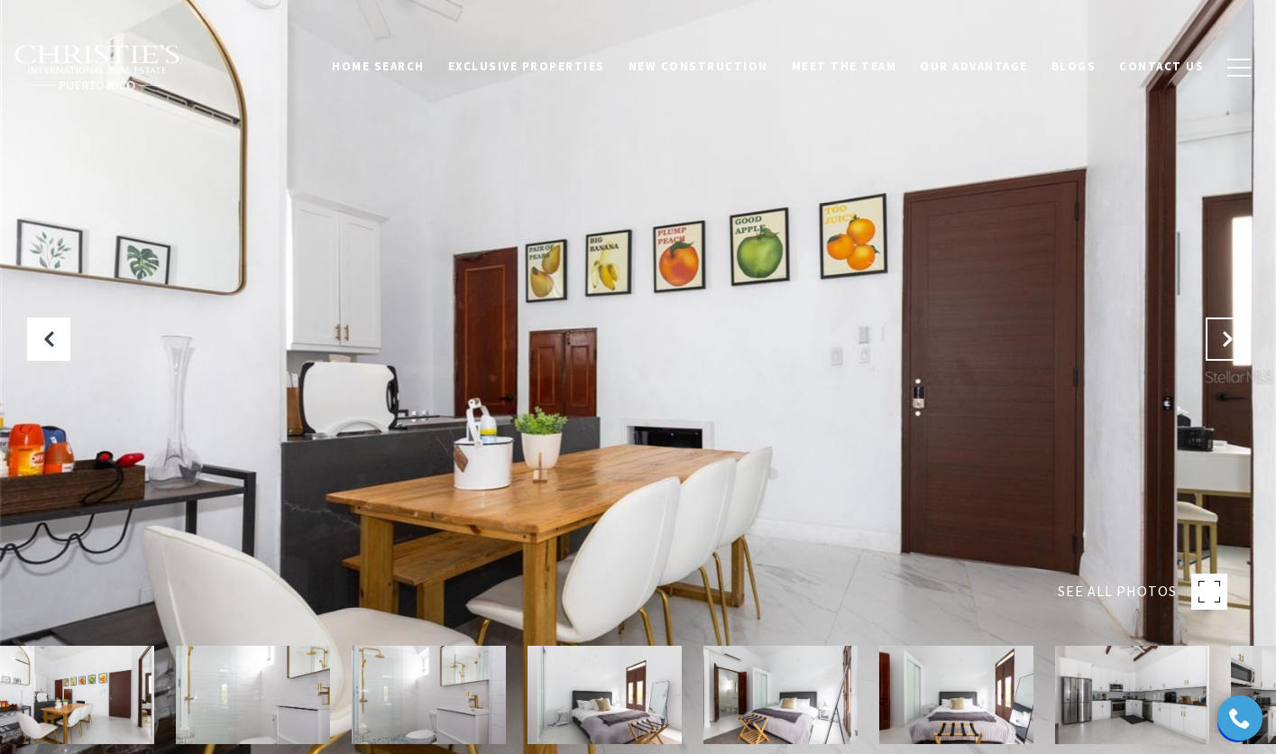
click at [1223, 335] on icon "Next Slide" at bounding box center [1227, 339] width 18 height 18
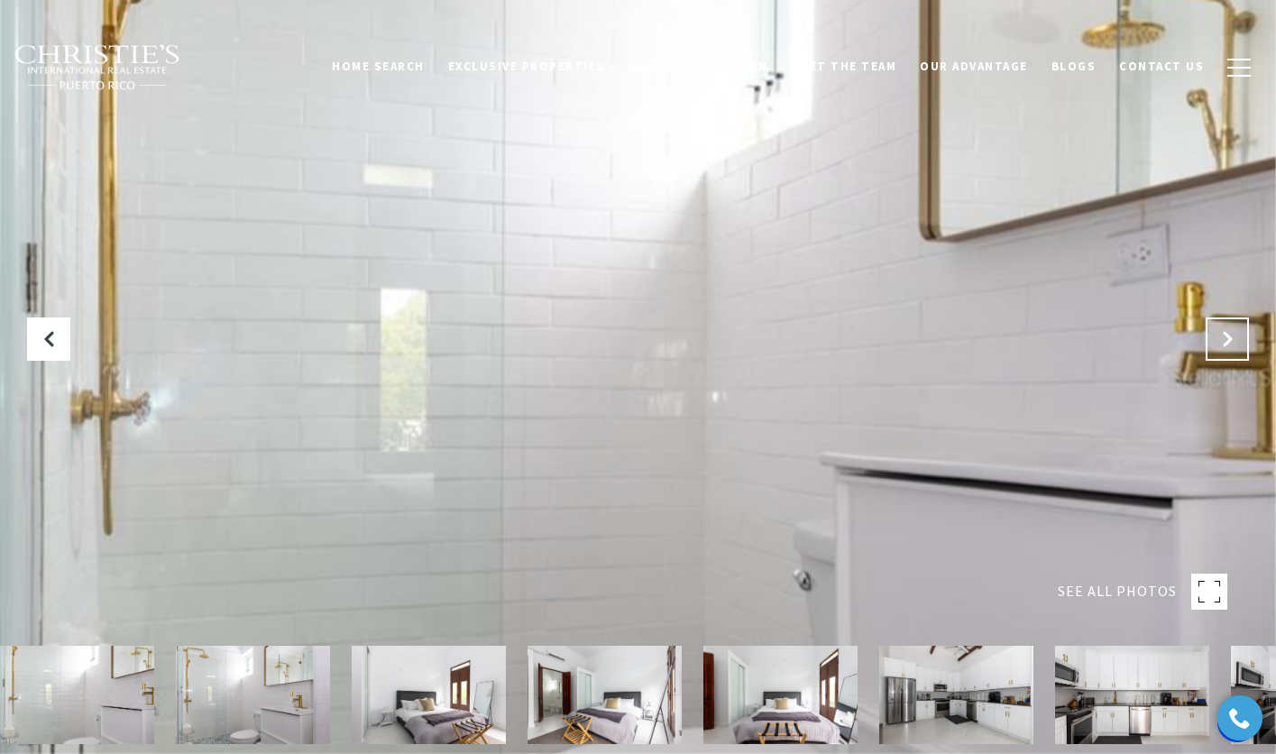
click at [1223, 335] on icon "Next Slide" at bounding box center [1227, 339] width 18 height 18
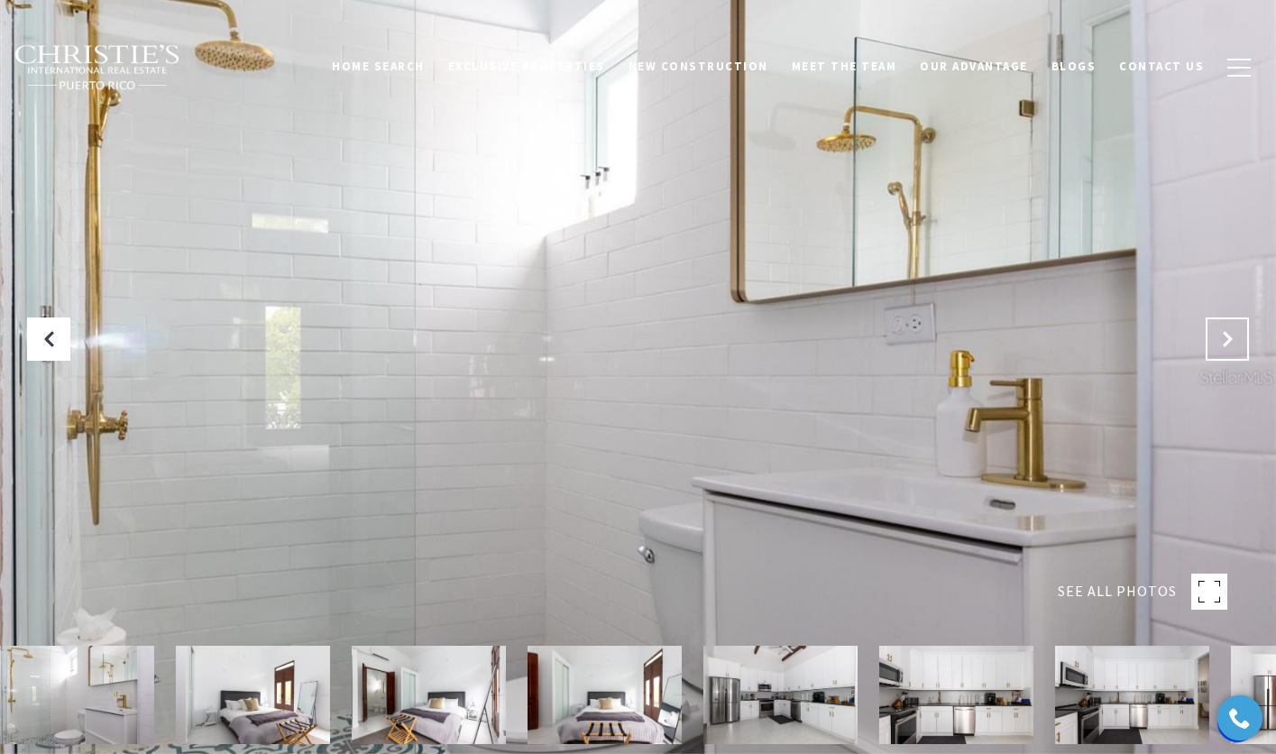
click at [1223, 335] on icon "Next Slide" at bounding box center [1227, 339] width 18 height 18
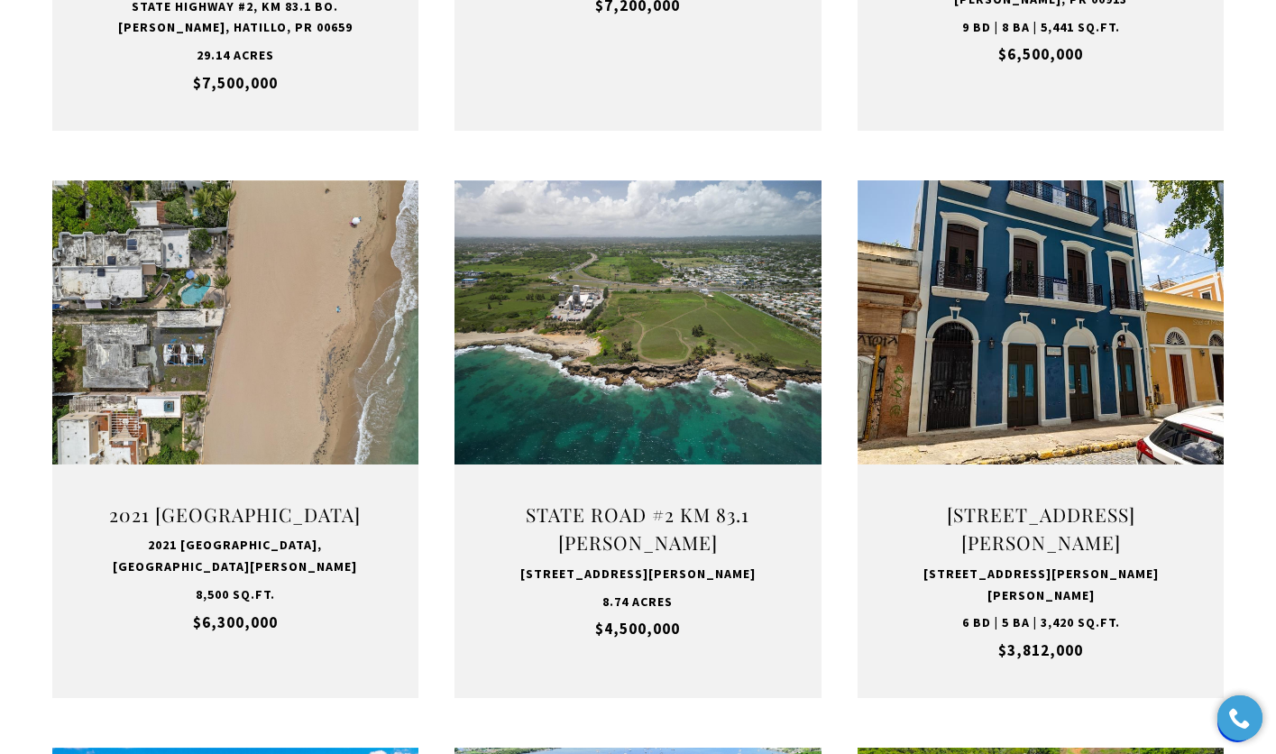
scroll to position [1786, 0]
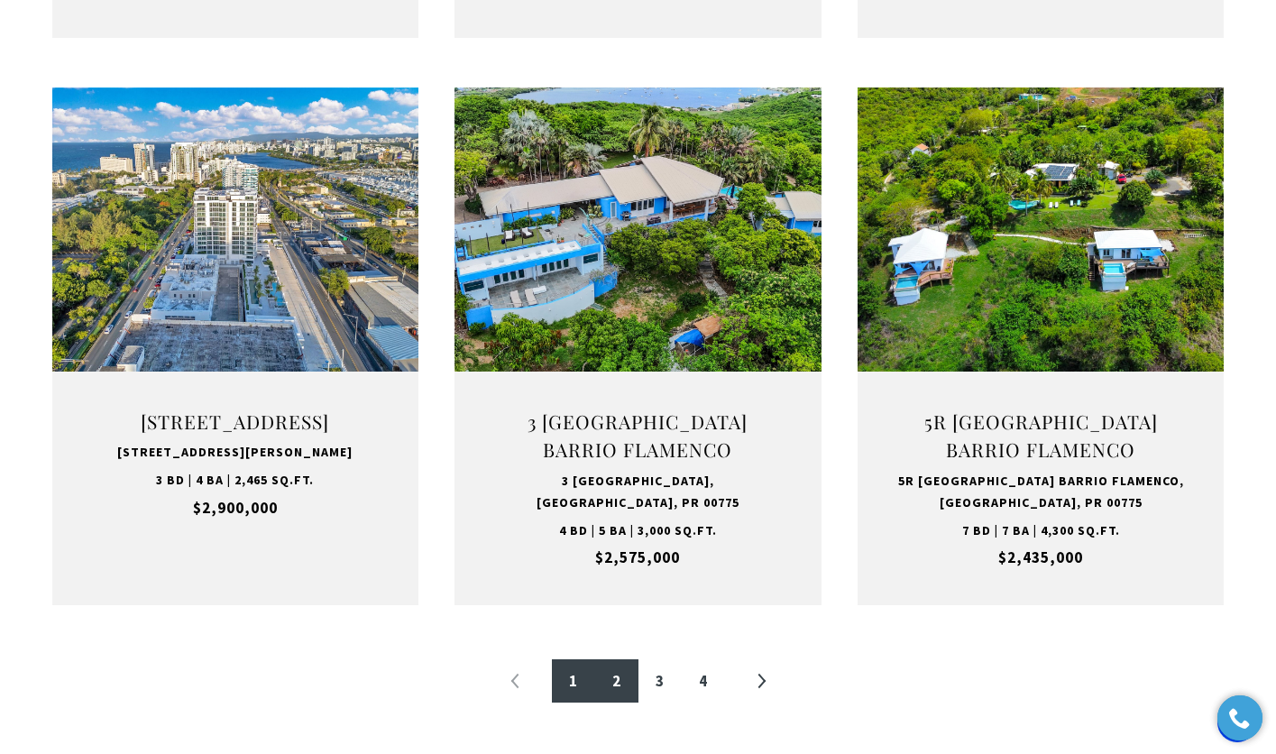
click at [617, 680] on link "2" at bounding box center [616, 680] width 43 height 43
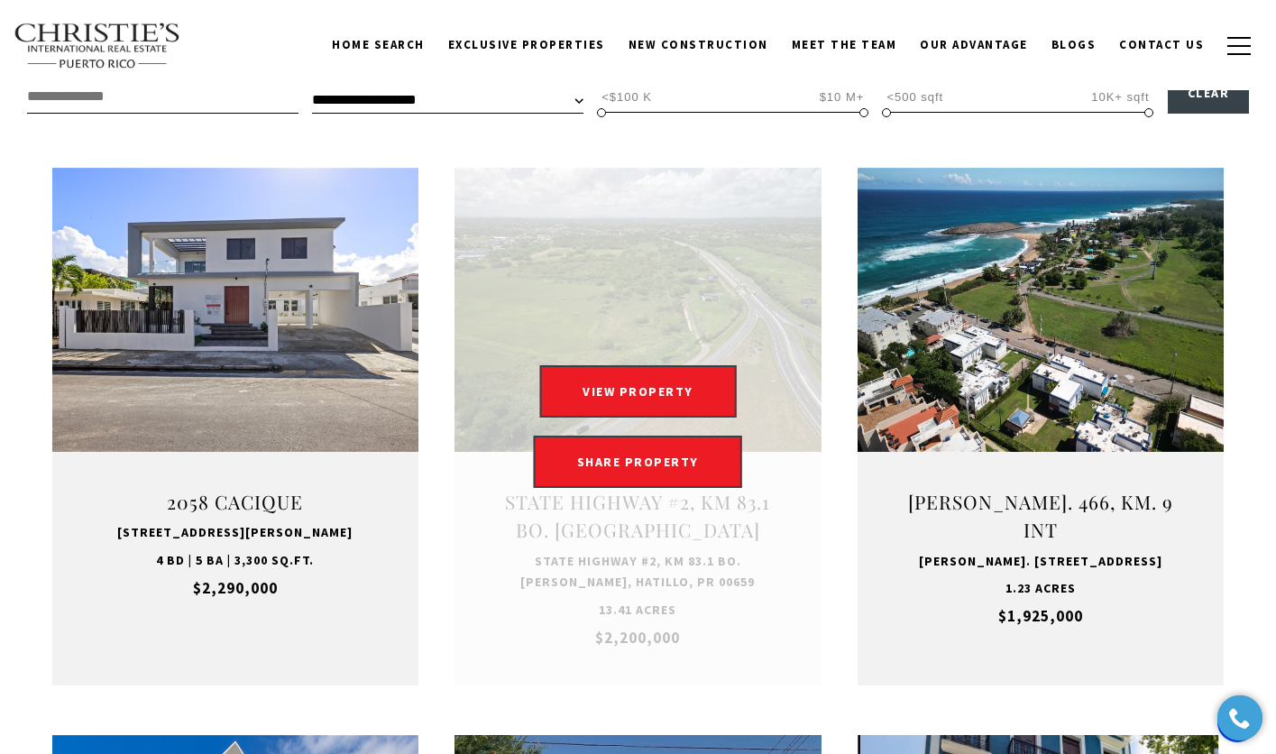
scroll to position [541, 0]
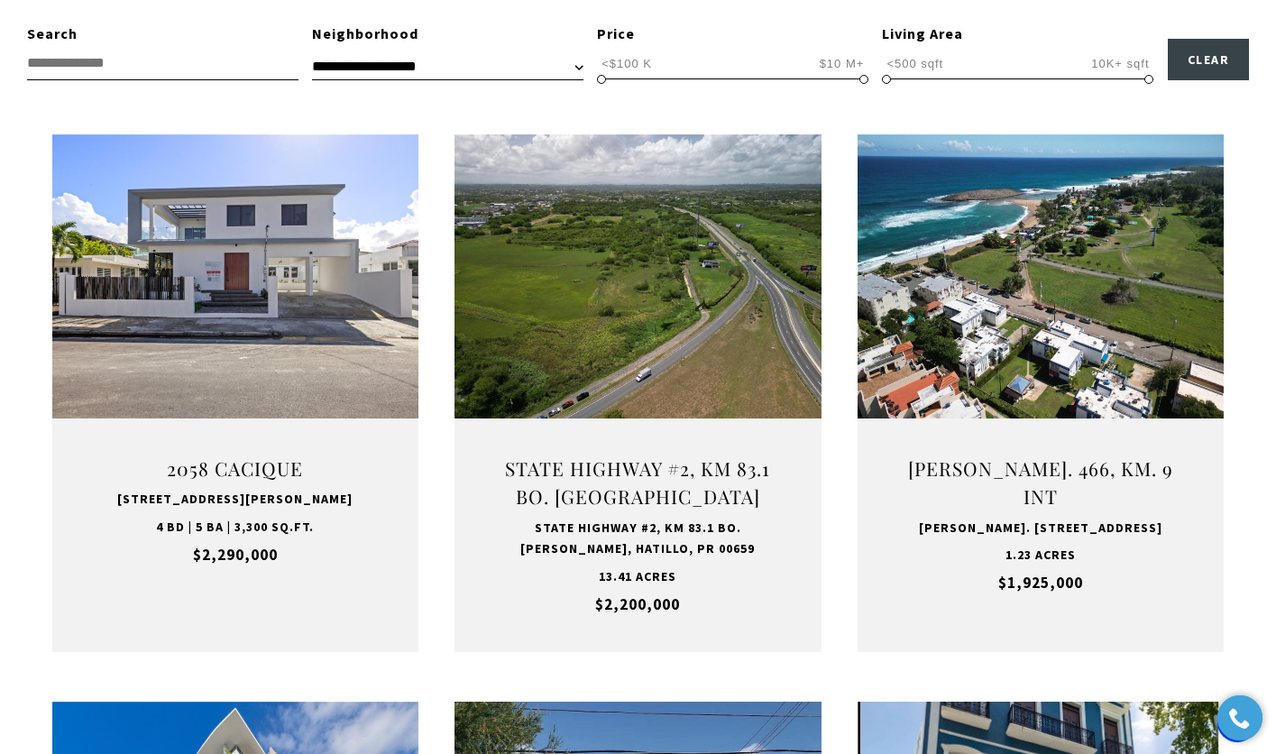
scroll to position [643, 0]
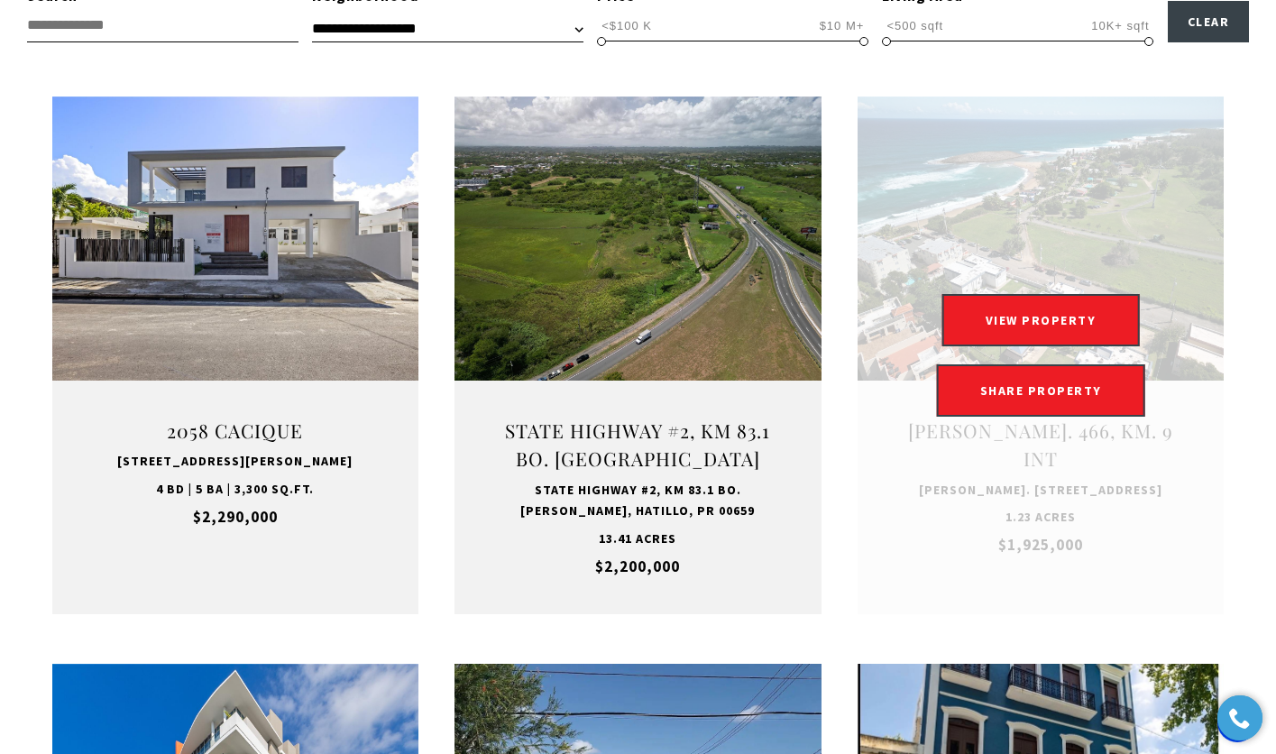
click at [1070, 260] on link "Open this option" at bounding box center [1040, 354] width 367 height 517
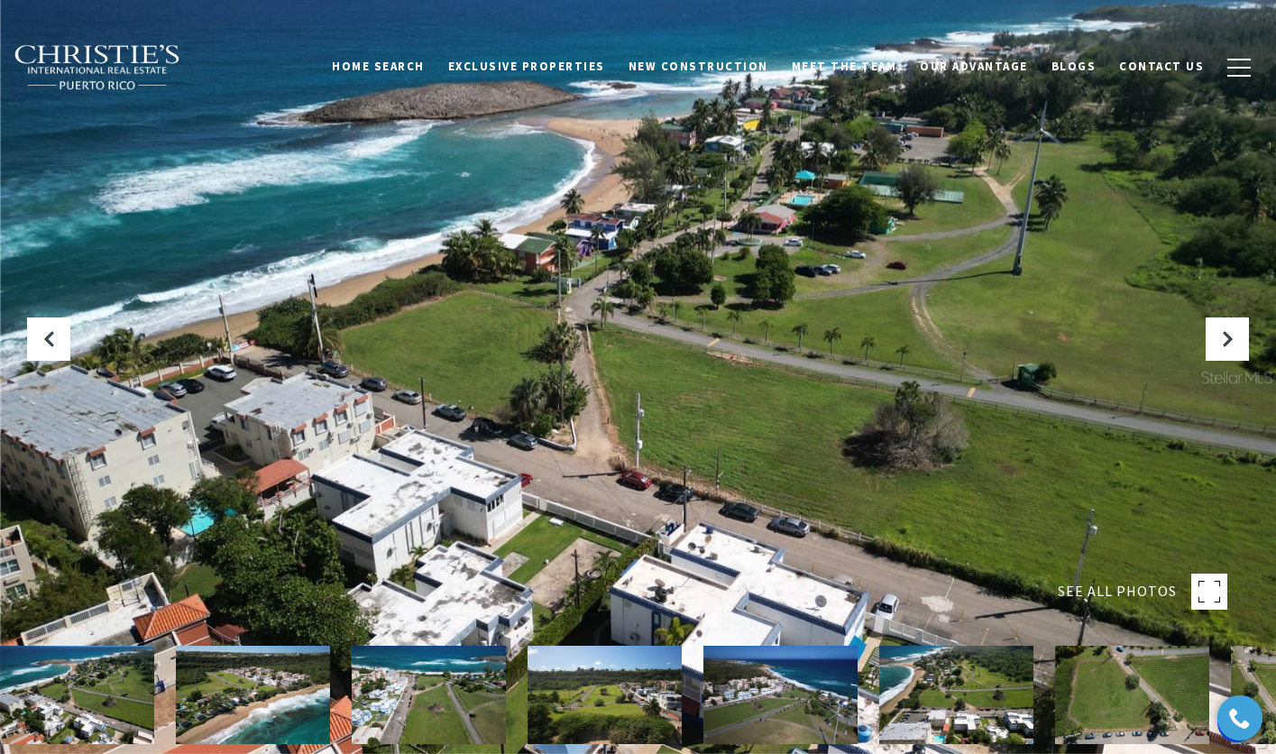
drag, startPoint x: 591, startPoint y: 447, endPoint x: 603, endPoint y: 393, distance: 55.3
click at [604, 395] on div at bounding box center [638, 377] width 1276 height 754
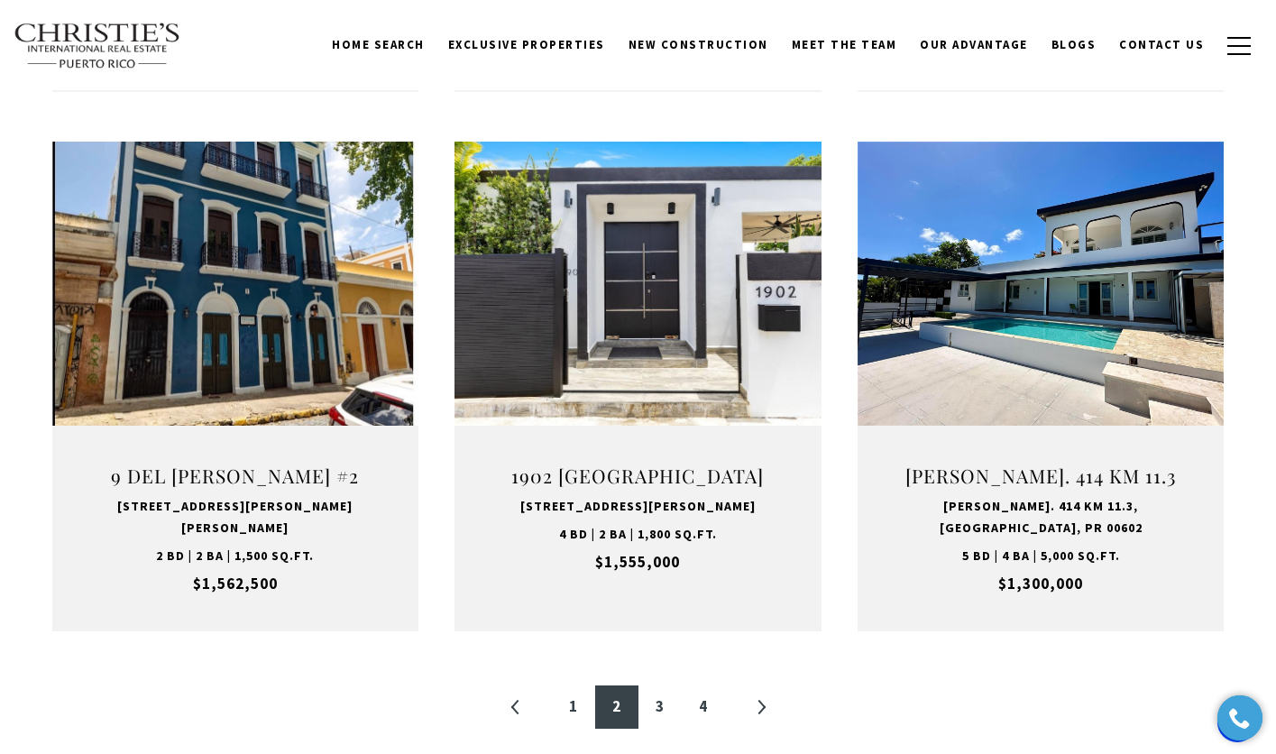
scroll to position [1716, 0]
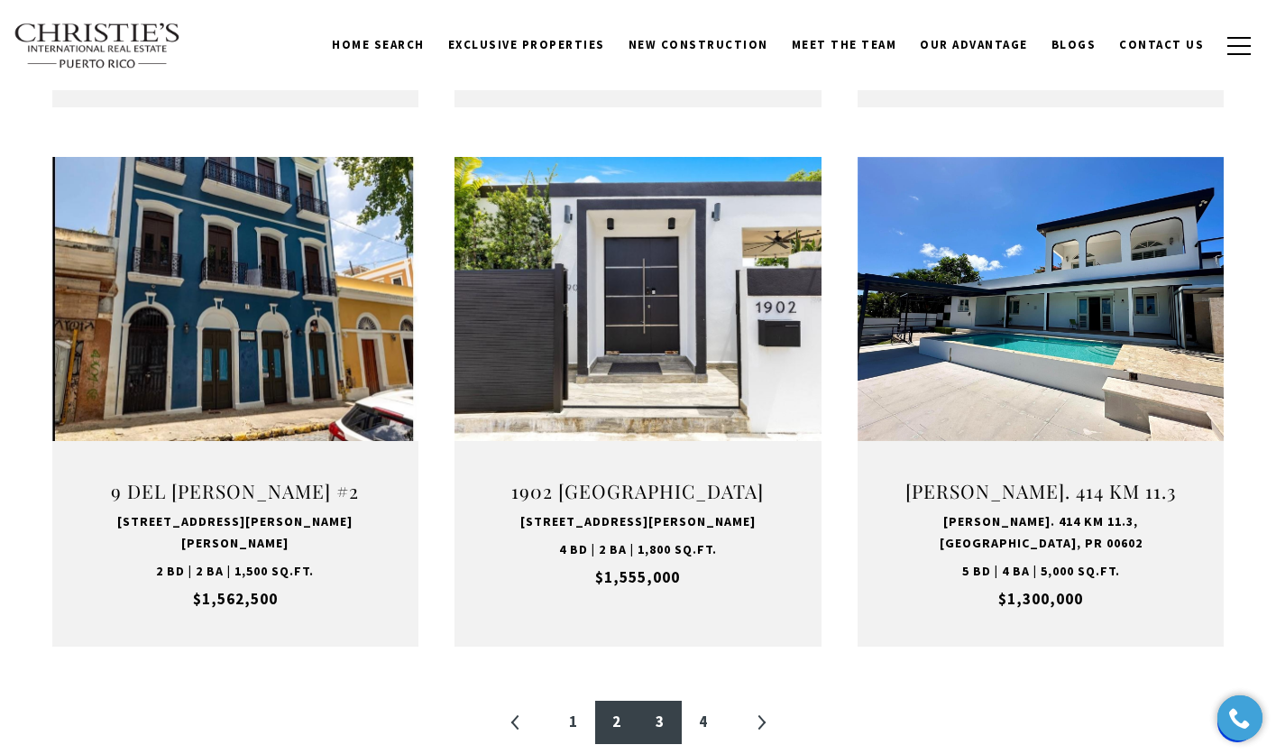
click at [645, 700] on link "3" at bounding box center [659, 721] width 43 height 43
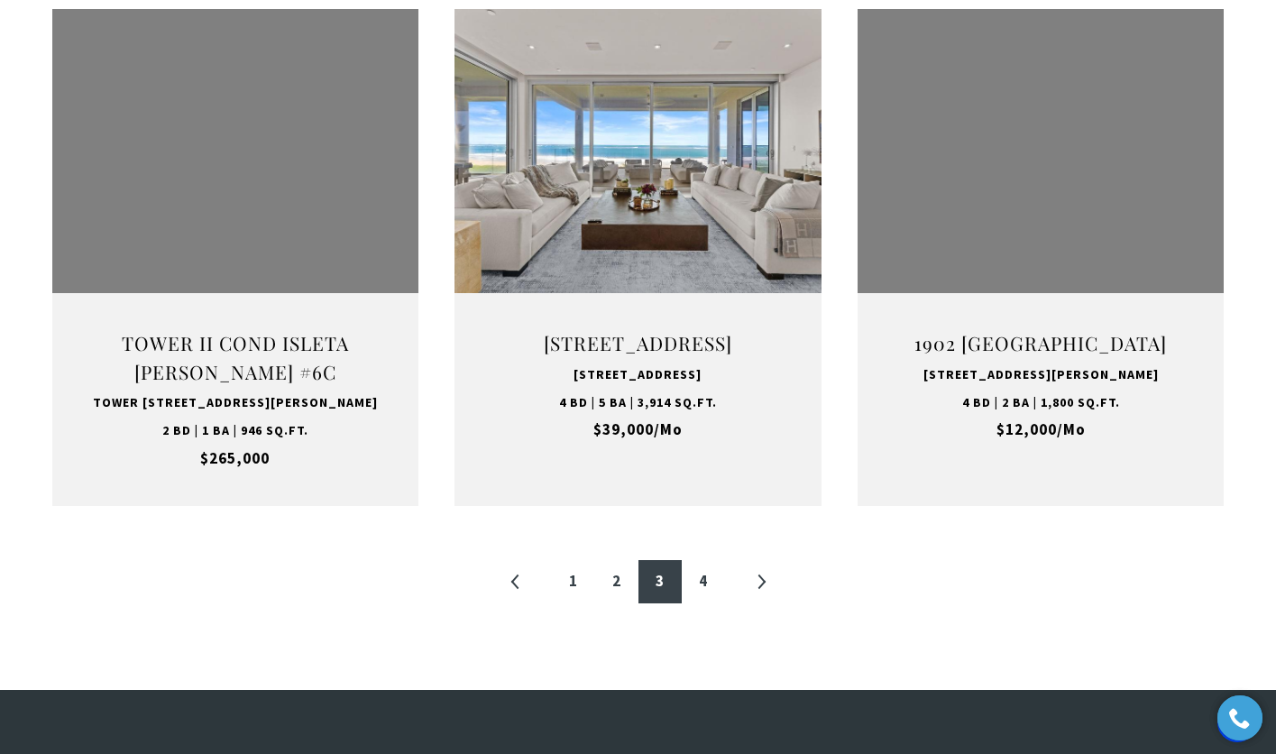
scroll to position [1884, 0]
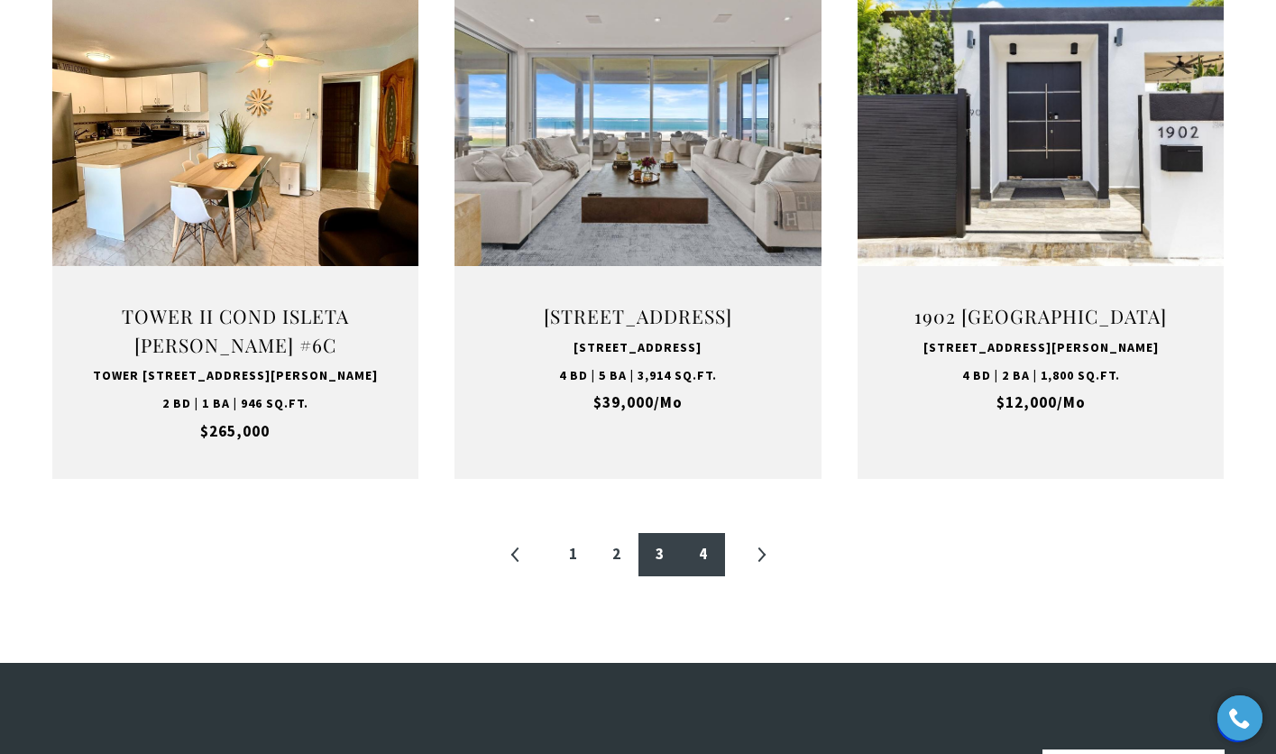
click at [700, 573] on link "4" at bounding box center [703, 554] width 43 height 43
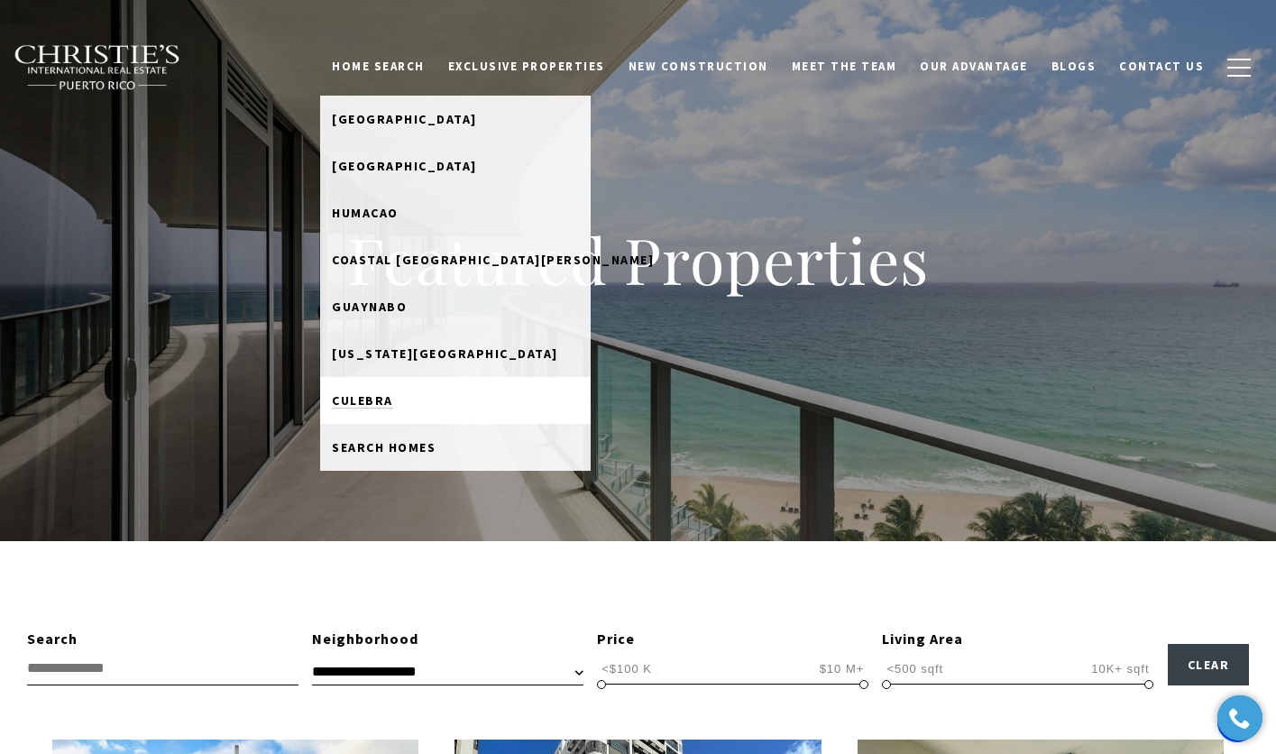
click at [393, 403] on span "Culebra" at bounding box center [362, 400] width 61 height 16
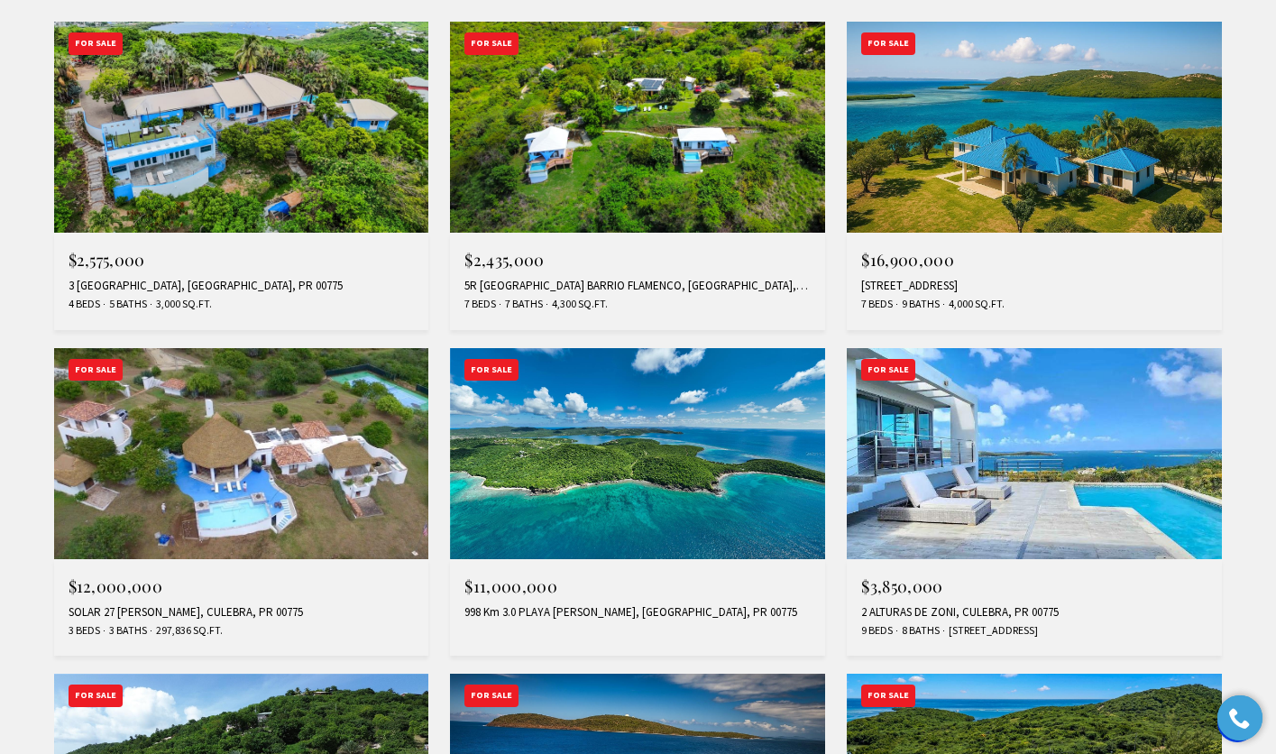
scroll to position [791, 0]
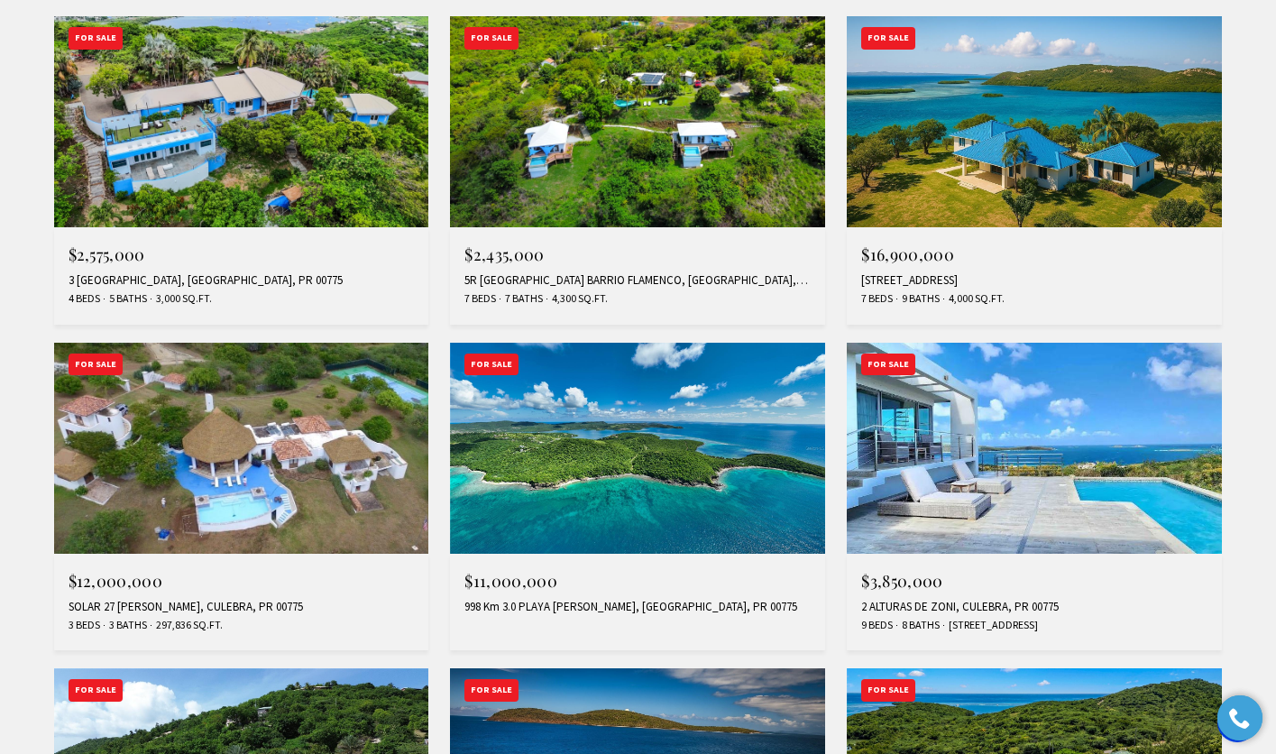
click at [651, 406] on img at bounding box center [637, 448] width 375 height 211
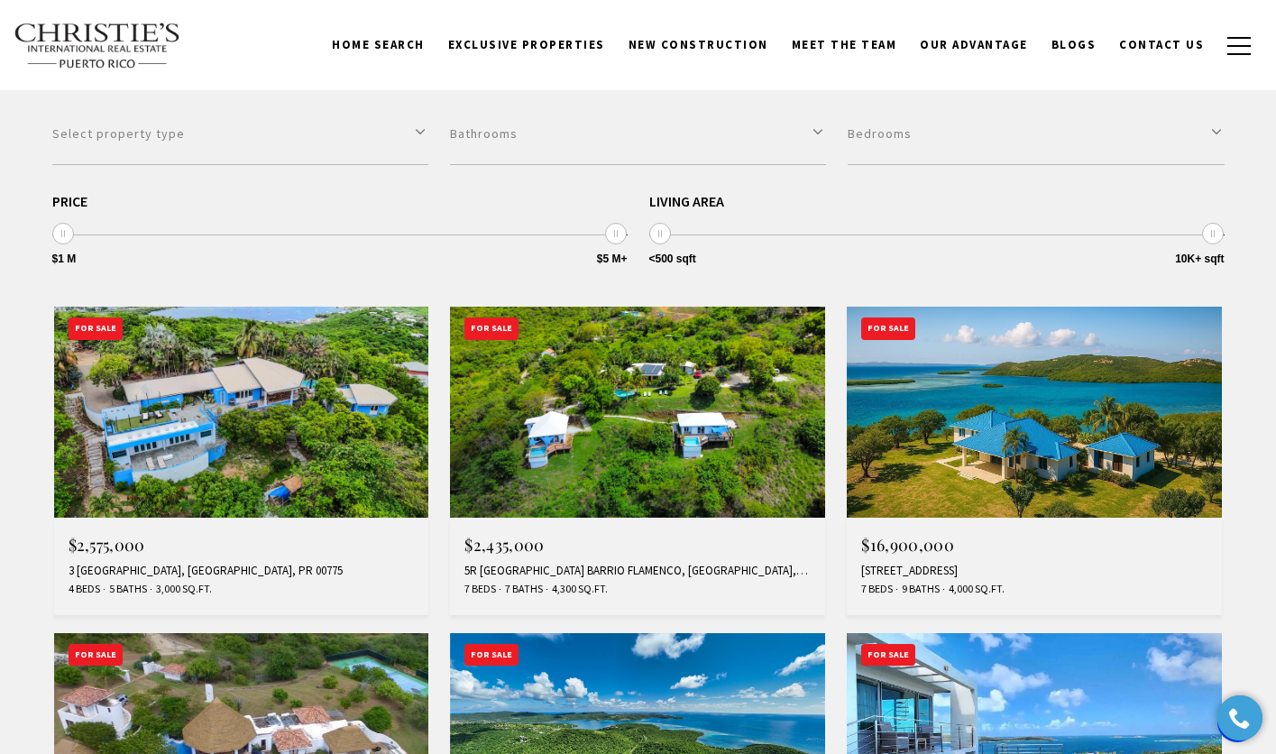
scroll to position [546, 0]
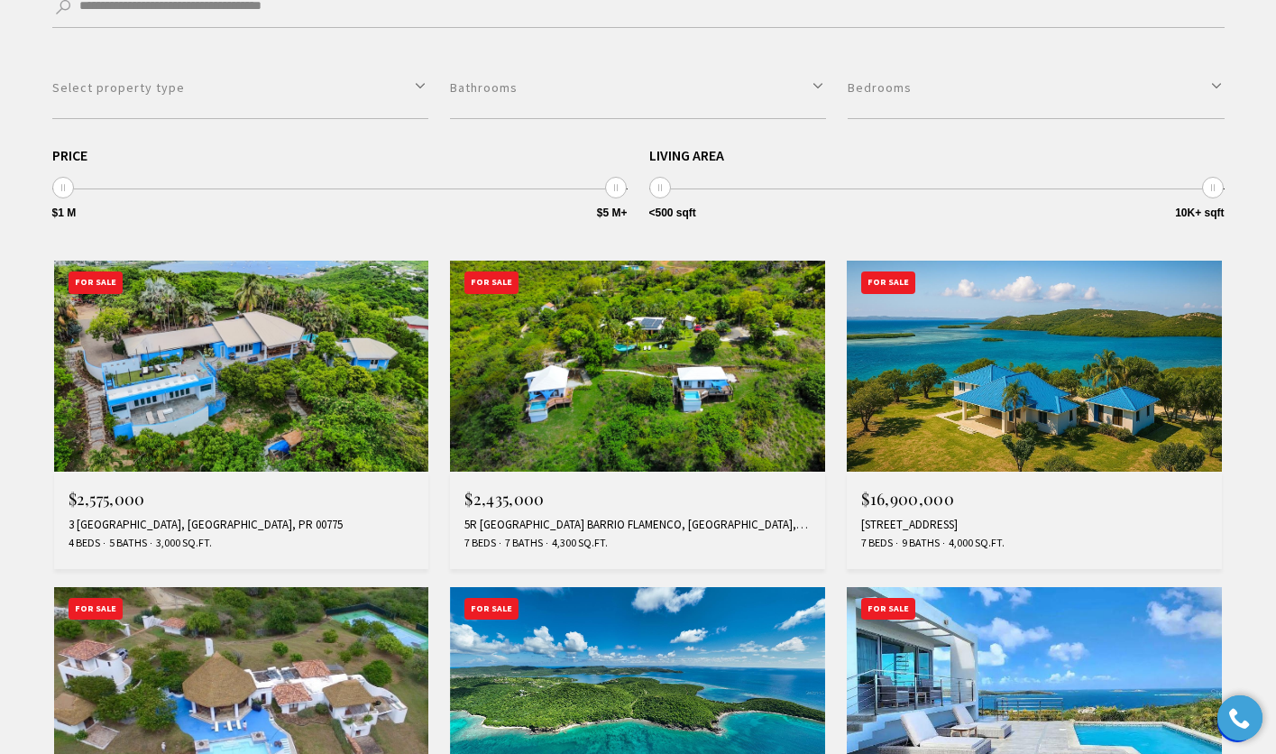
click at [309, 320] on img at bounding box center [241, 366] width 375 height 211
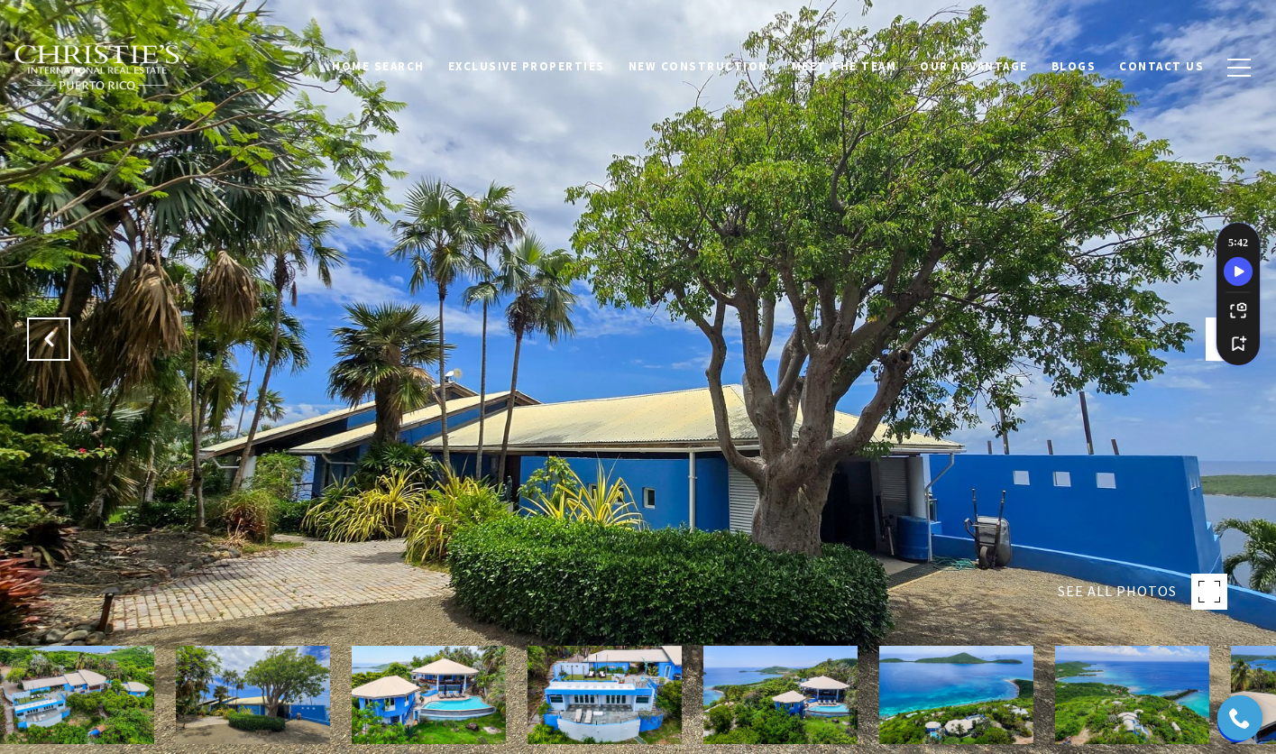
click at [58, 343] on button "Previous Slide" at bounding box center [48, 338] width 43 height 43
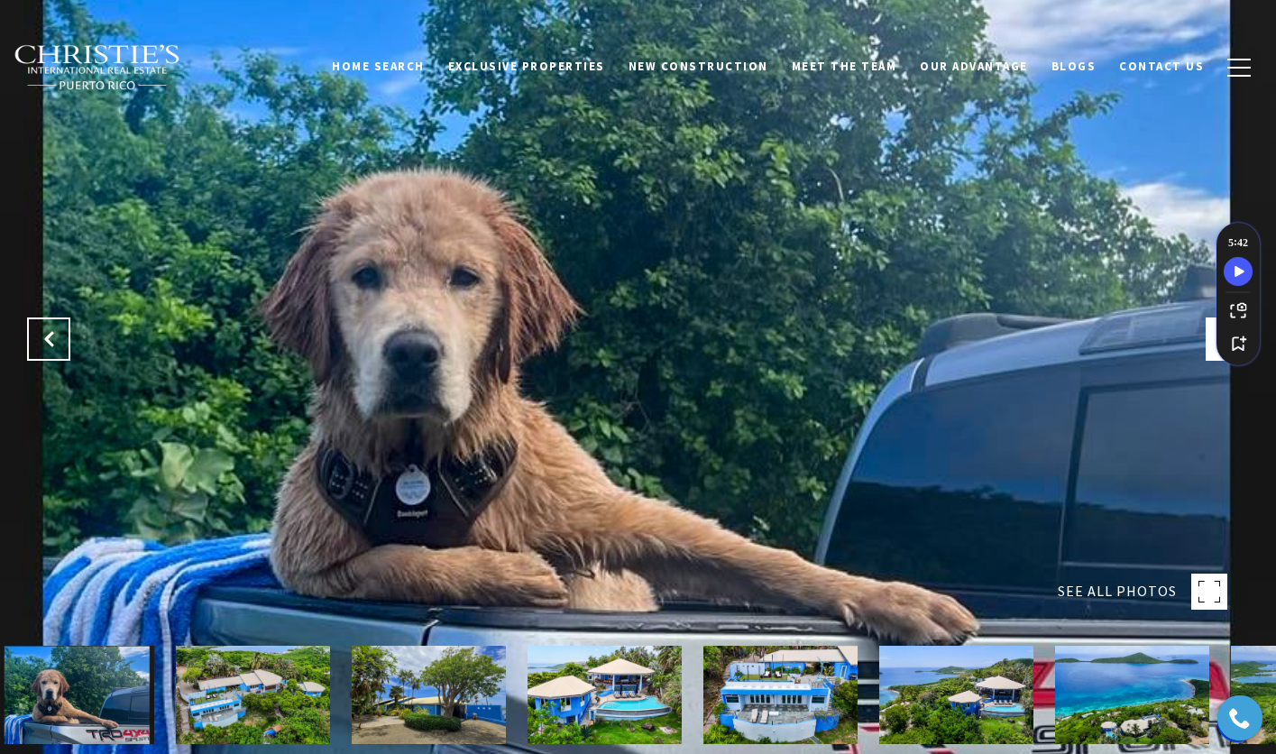
click at [58, 343] on button "Previous Slide" at bounding box center [48, 338] width 43 height 43
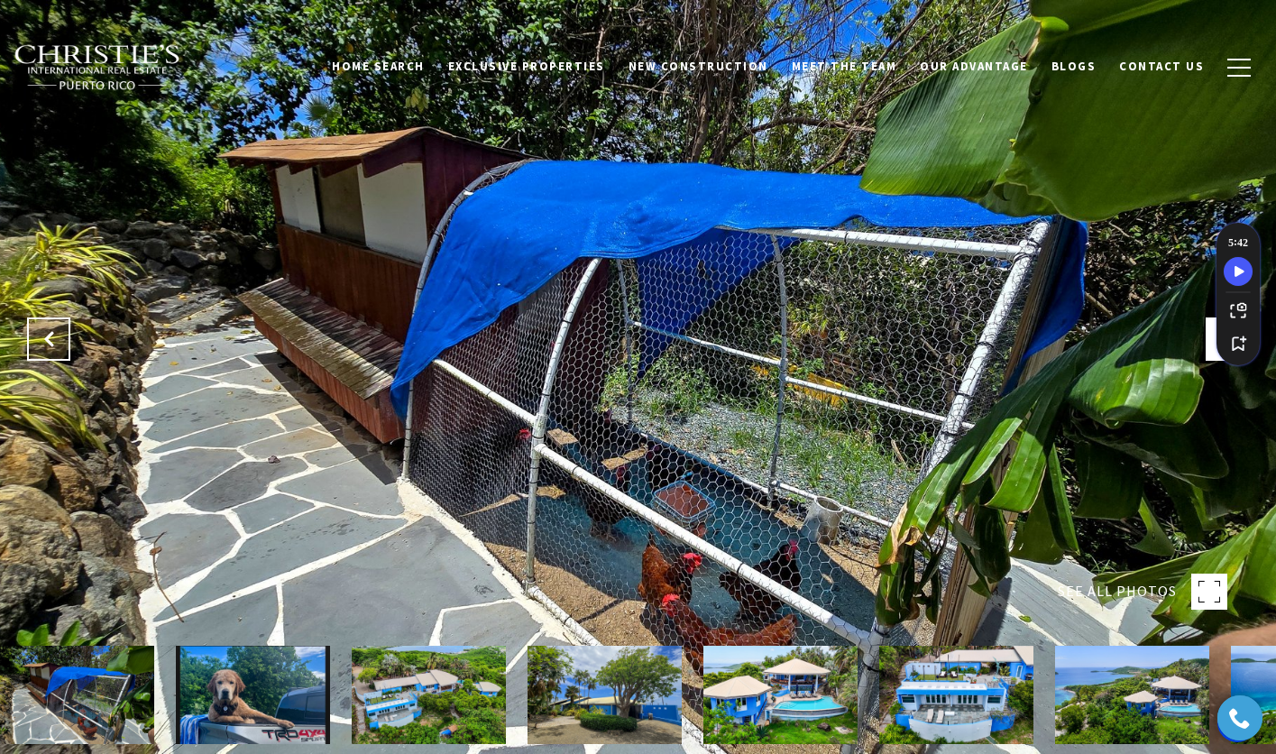
click at [58, 343] on button "Previous Slide" at bounding box center [48, 338] width 43 height 43
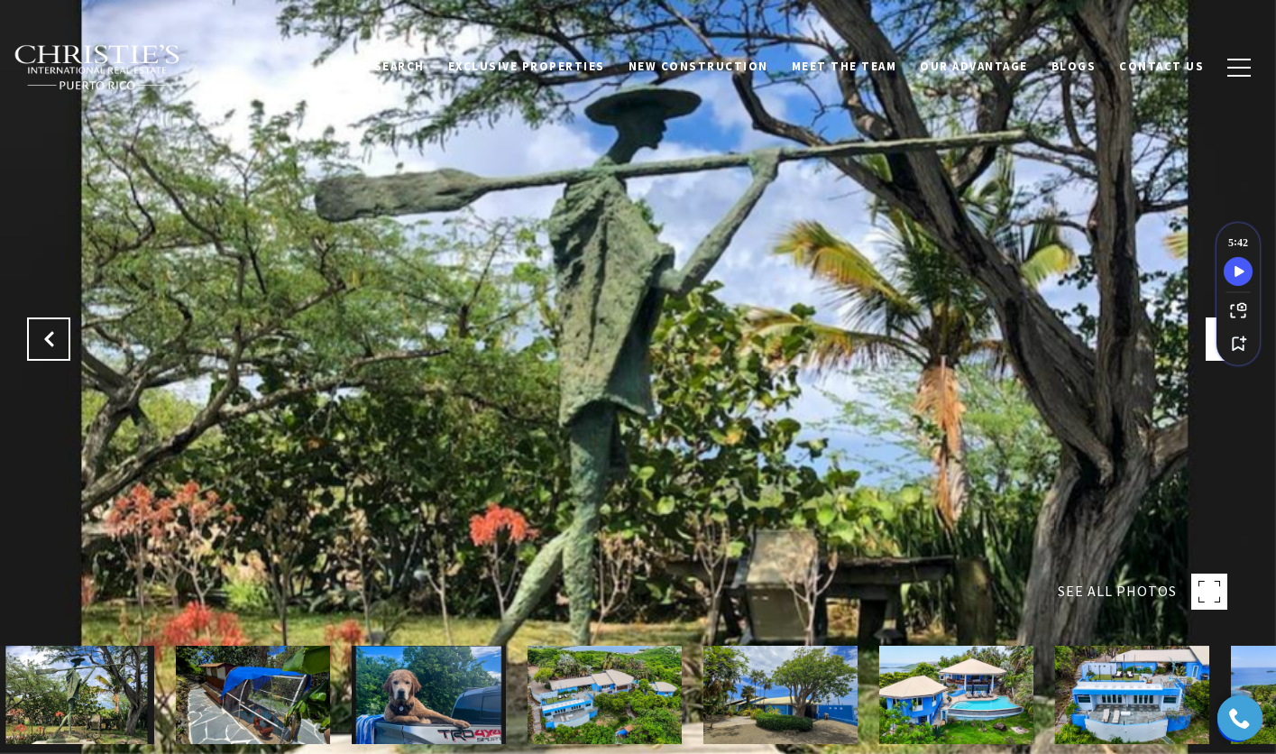
click at [53, 343] on icon "Previous Slide" at bounding box center [49, 339] width 18 height 18
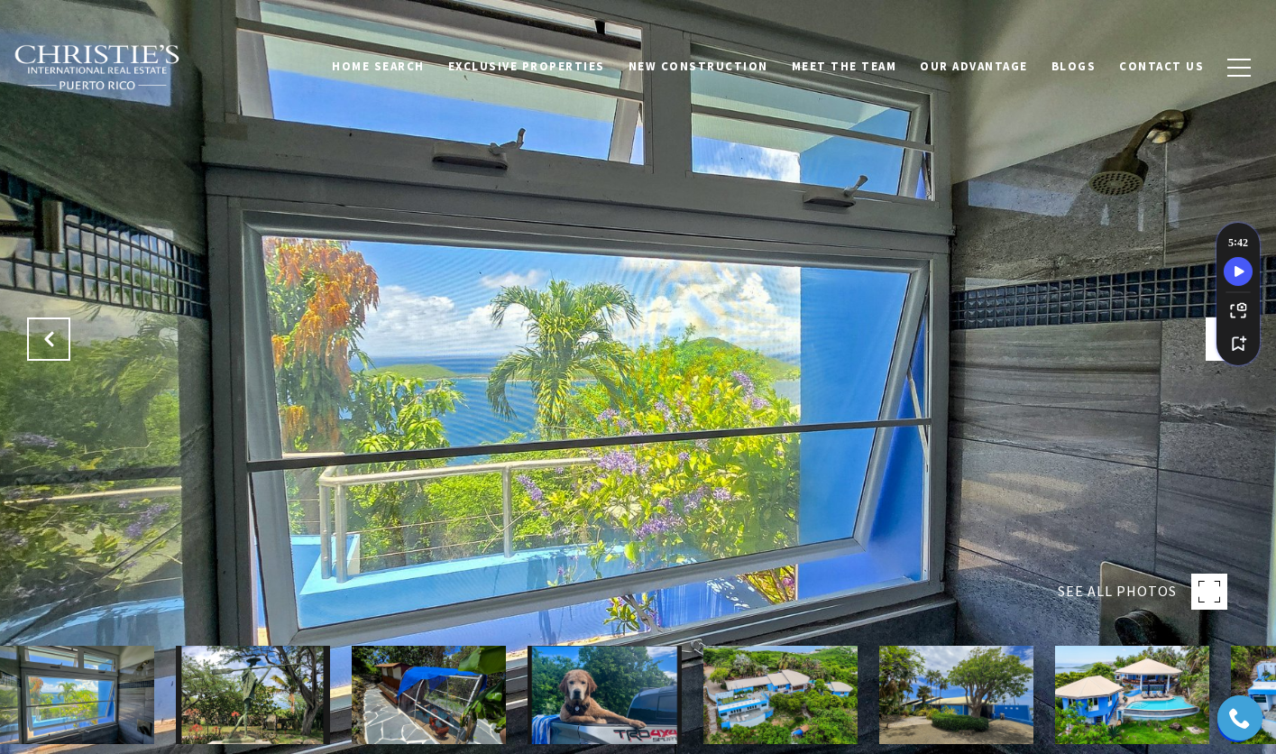
click at [53, 343] on icon "Previous Slide" at bounding box center [49, 339] width 18 height 18
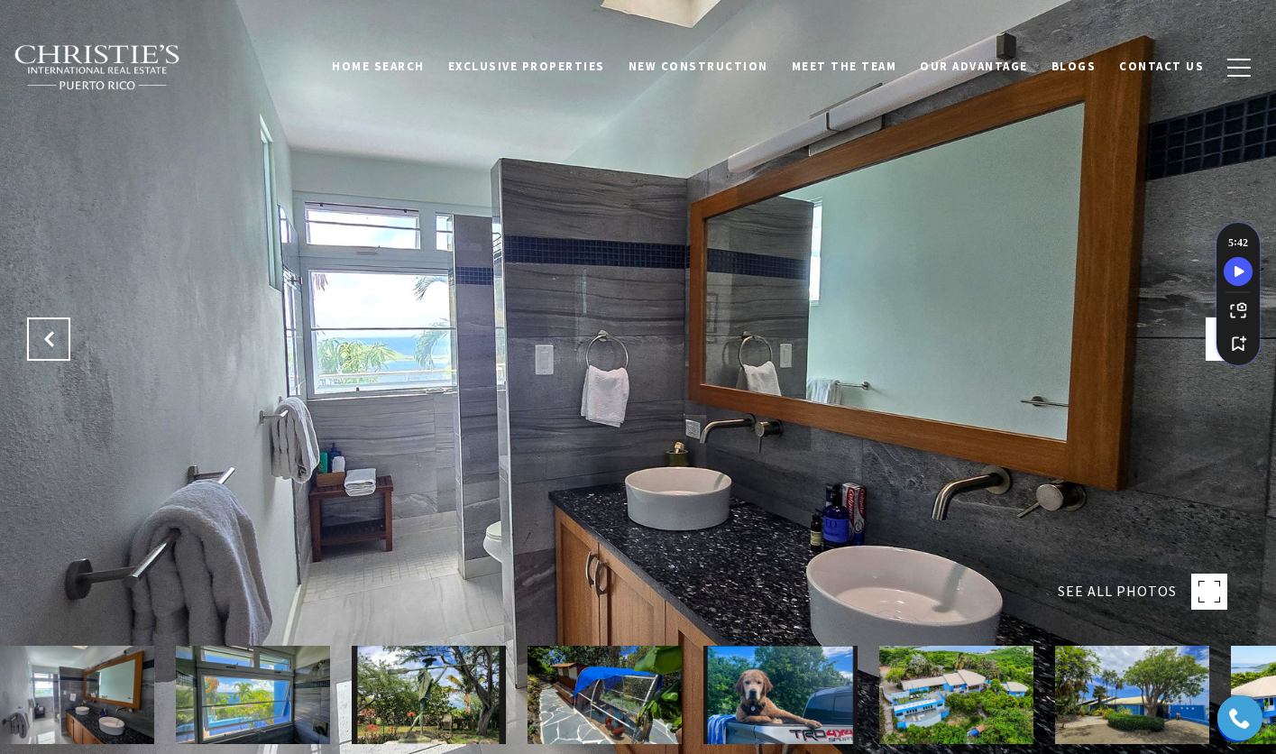
click at [53, 343] on icon "Previous Slide" at bounding box center [49, 339] width 18 height 18
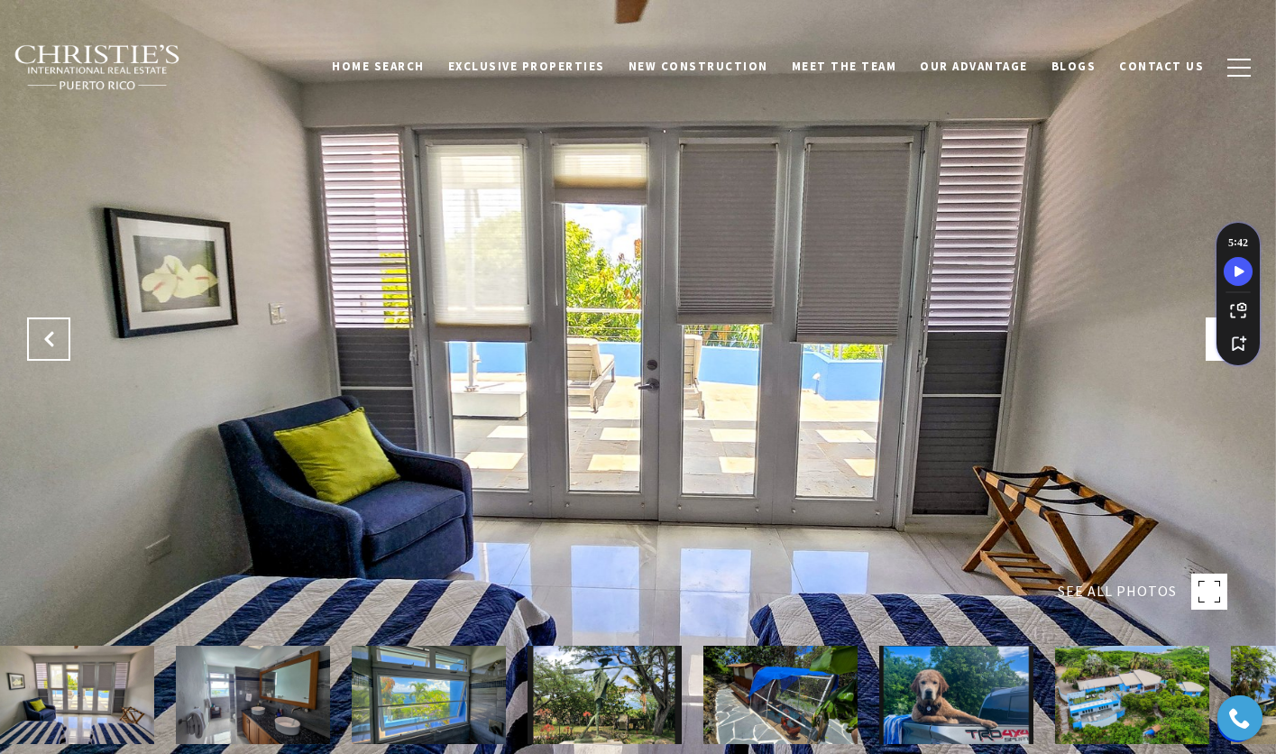
click at [53, 343] on icon "Previous Slide" at bounding box center [49, 339] width 18 height 18
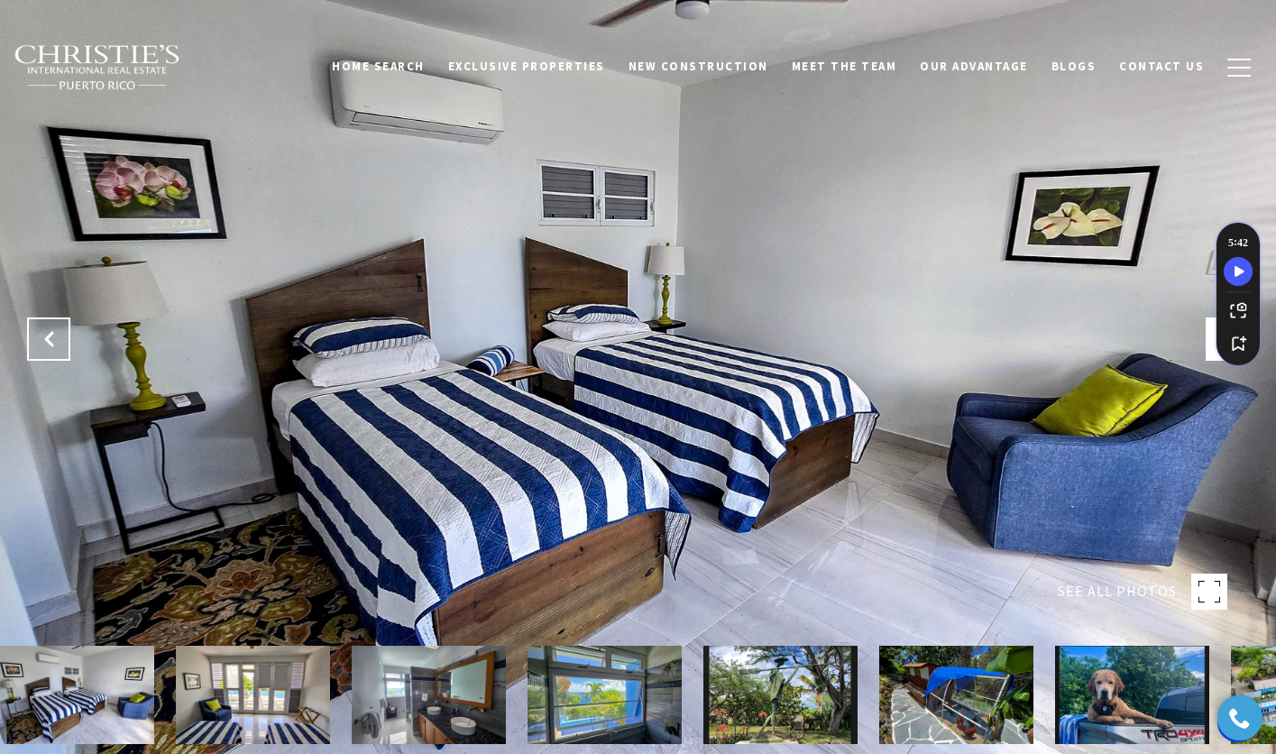
click at [53, 343] on icon "Previous Slide" at bounding box center [49, 339] width 18 height 18
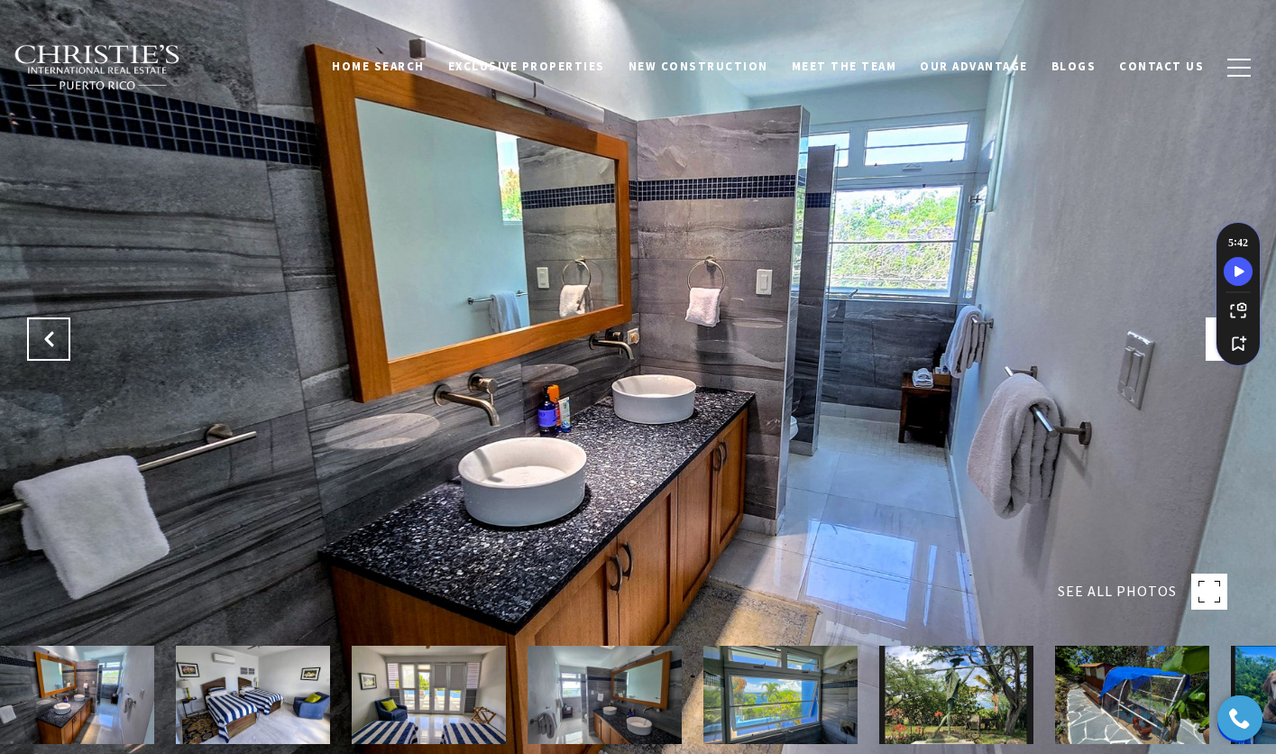
click at [53, 343] on icon "Previous Slide" at bounding box center [49, 339] width 18 height 18
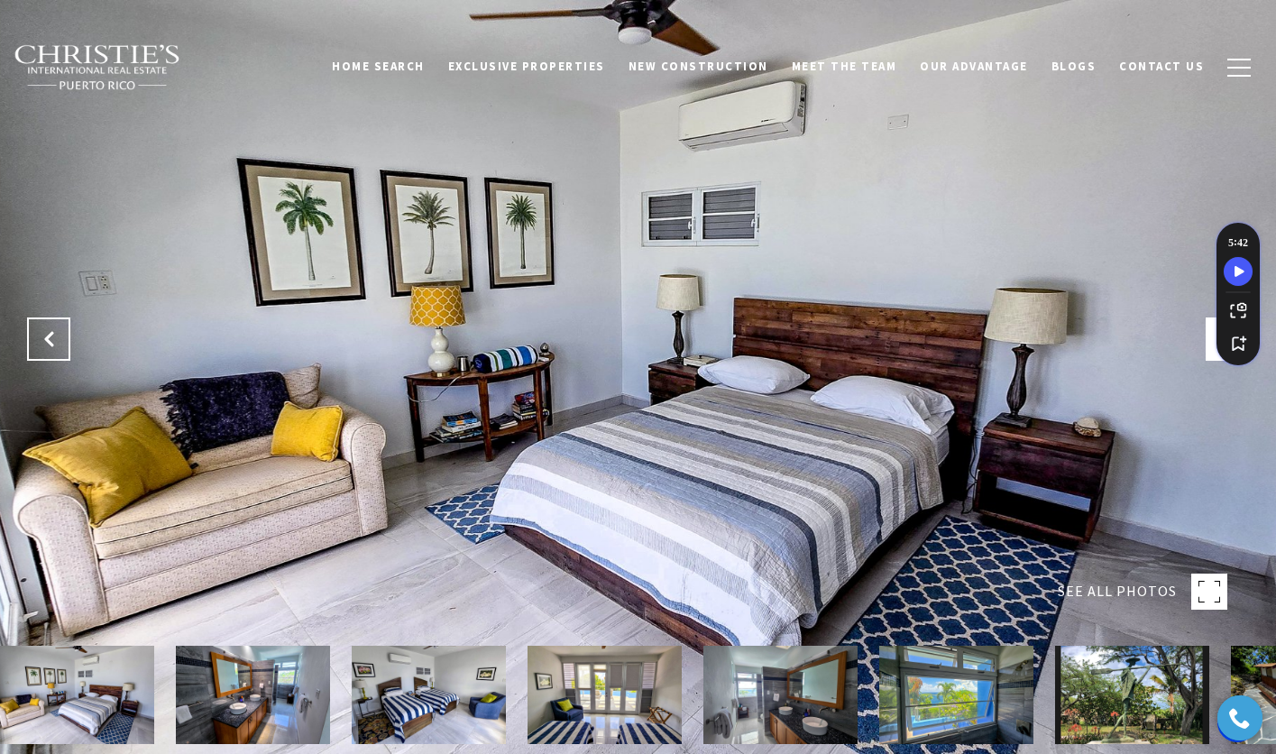
click at [53, 343] on icon "Previous Slide" at bounding box center [49, 339] width 18 height 18
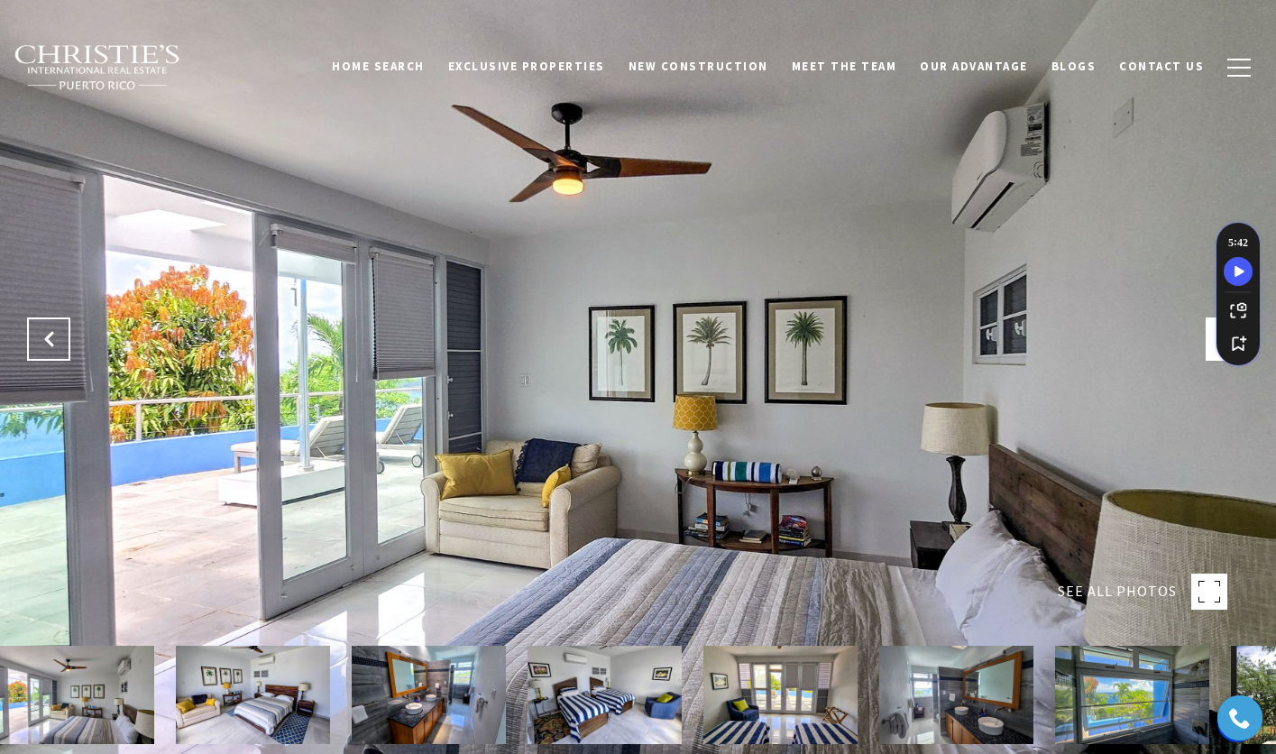
click at [50, 343] on icon "Previous Slide" at bounding box center [49, 339] width 18 height 18
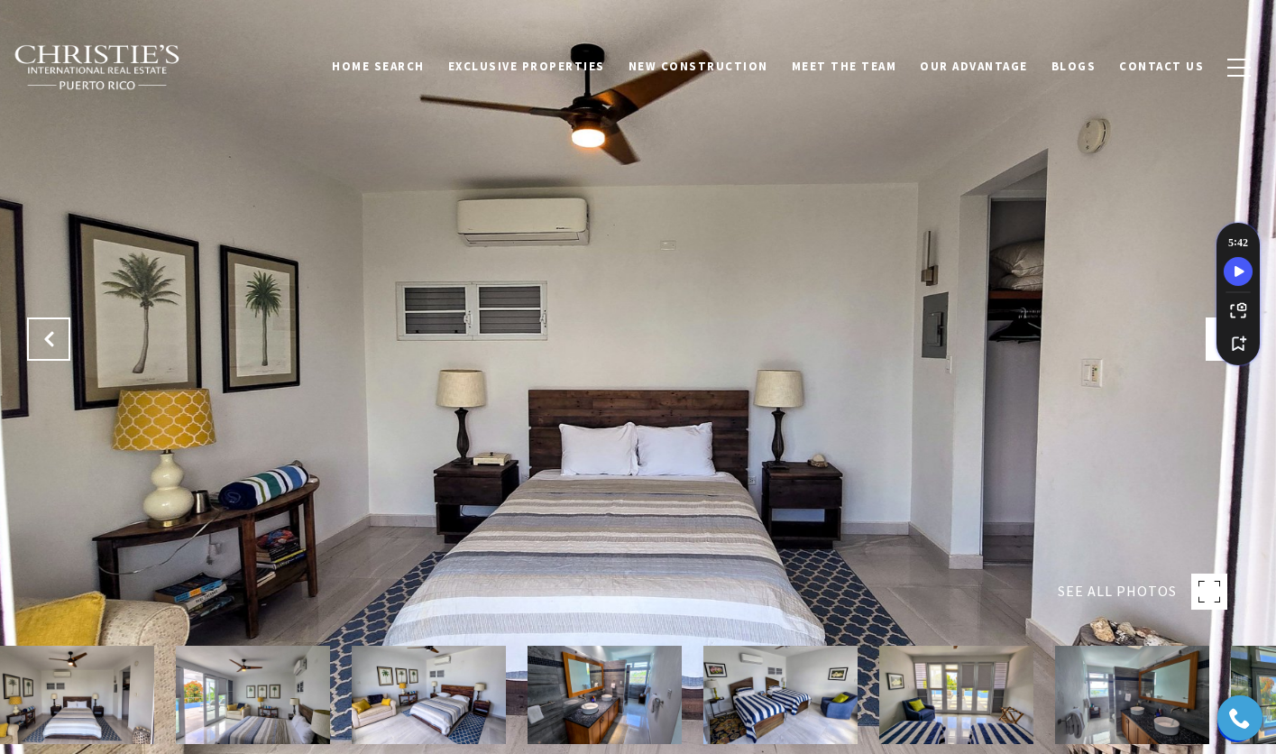
click at [50, 343] on icon "Previous Slide" at bounding box center [49, 339] width 18 height 18
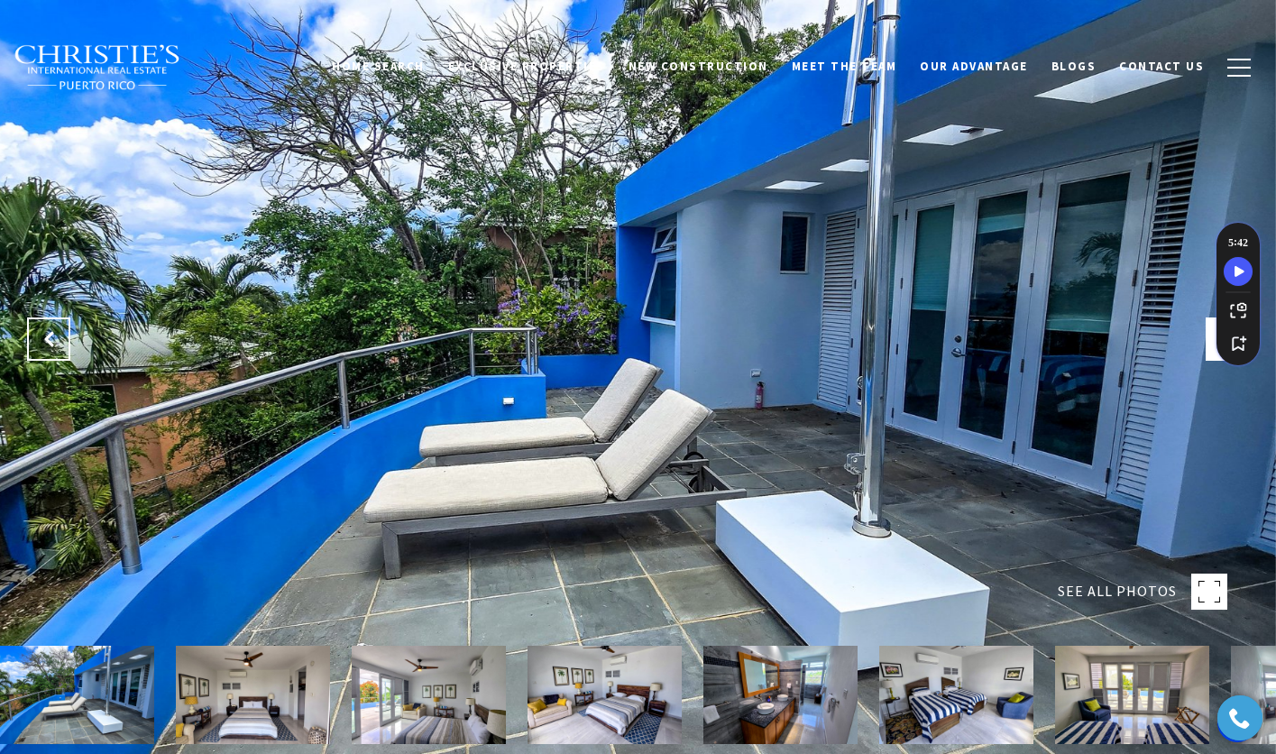
click at [49, 343] on icon "Previous Slide" at bounding box center [49, 339] width 18 height 18
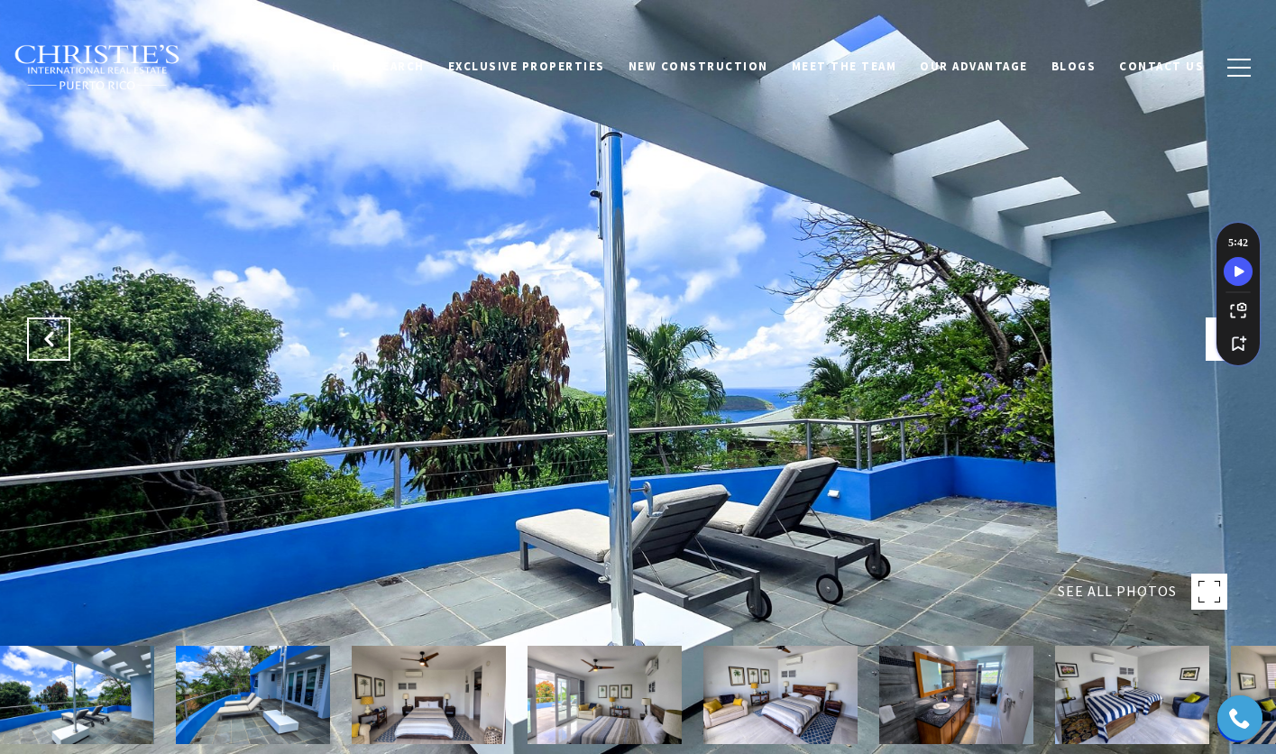
click at [48, 343] on icon "Previous Slide" at bounding box center [49, 339] width 18 height 18
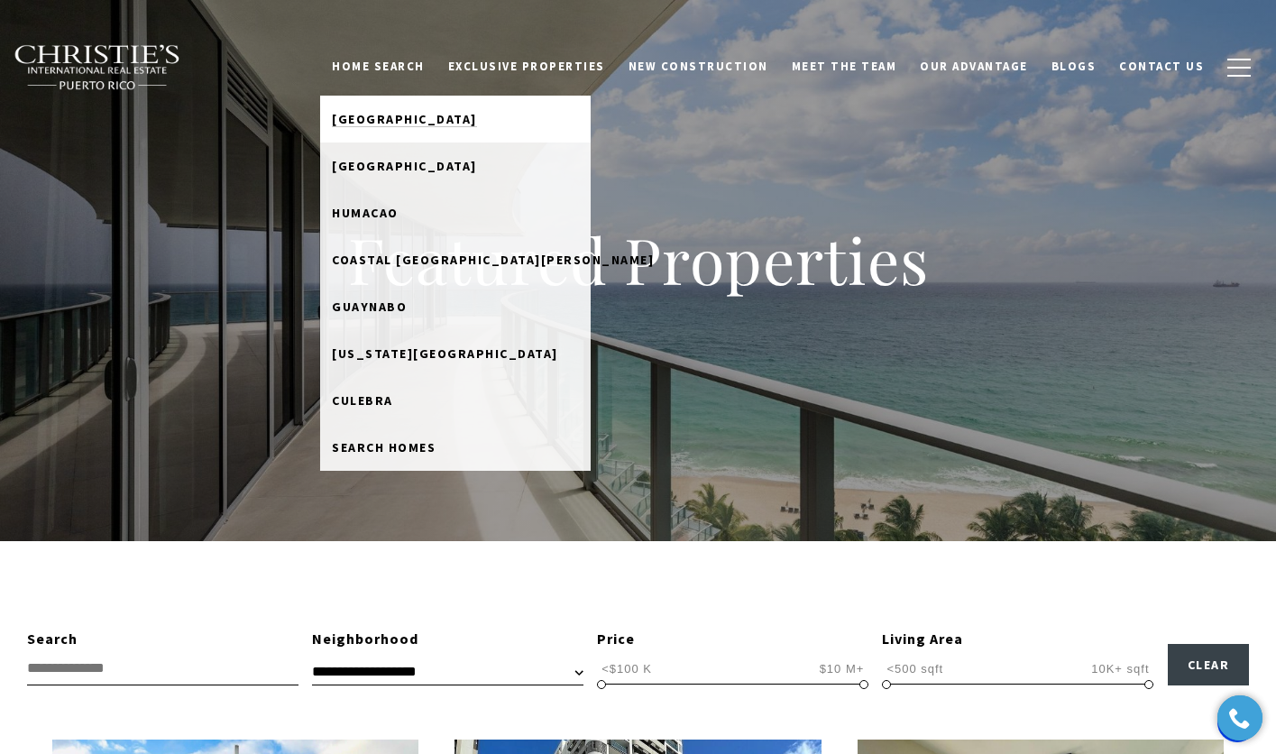
click at [401, 119] on span "[GEOGRAPHIC_DATA]" at bounding box center [404, 119] width 145 height 16
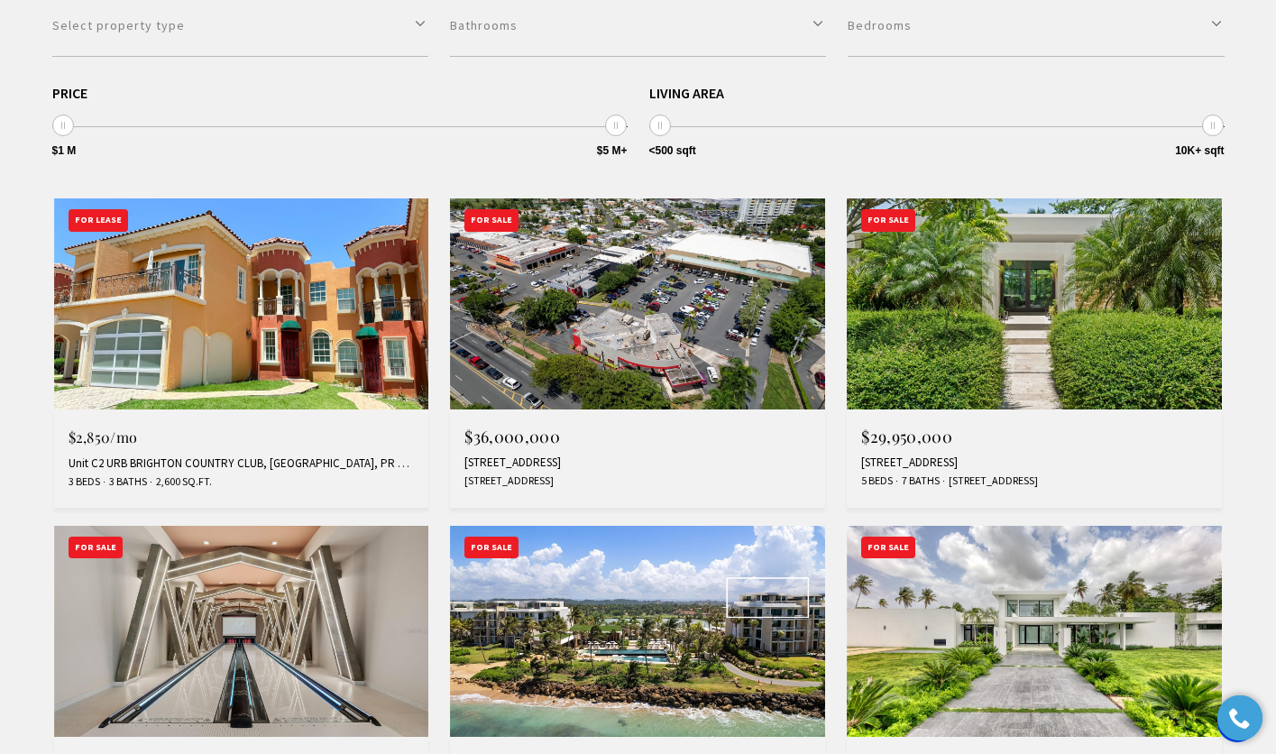
scroll to position [626, 0]
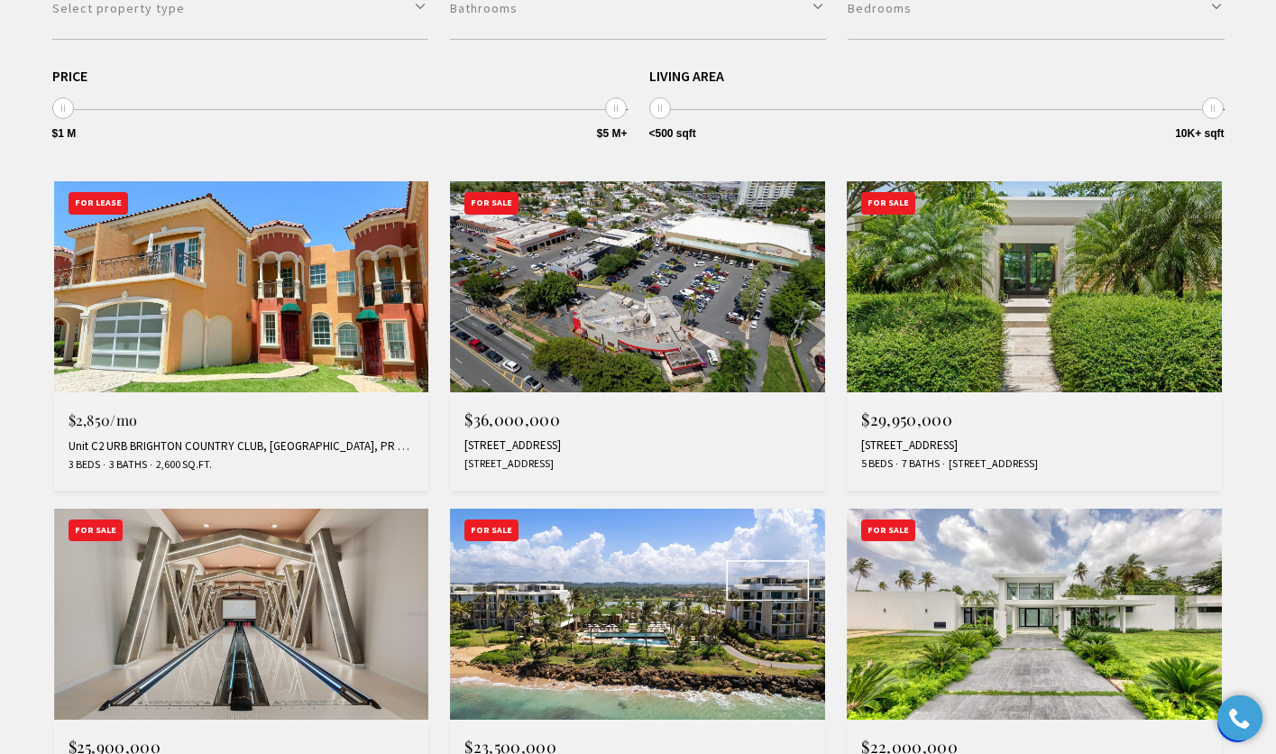
drag, startPoint x: 0, startPoint y: 0, endPoint x: 1287, endPoint y: 212, distance: 1304.6
click at [1076, 326] on img at bounding box center [1033, 286] width 375 height 211
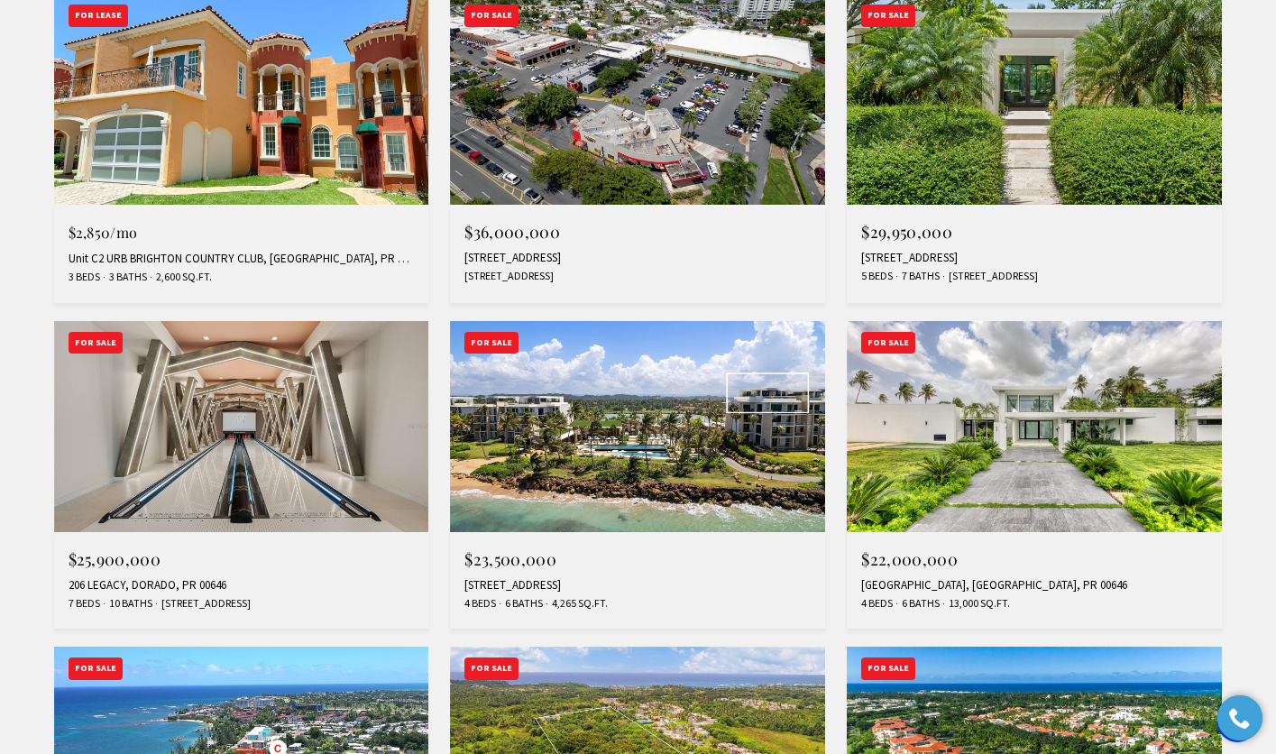
scroll to position [910, 0]
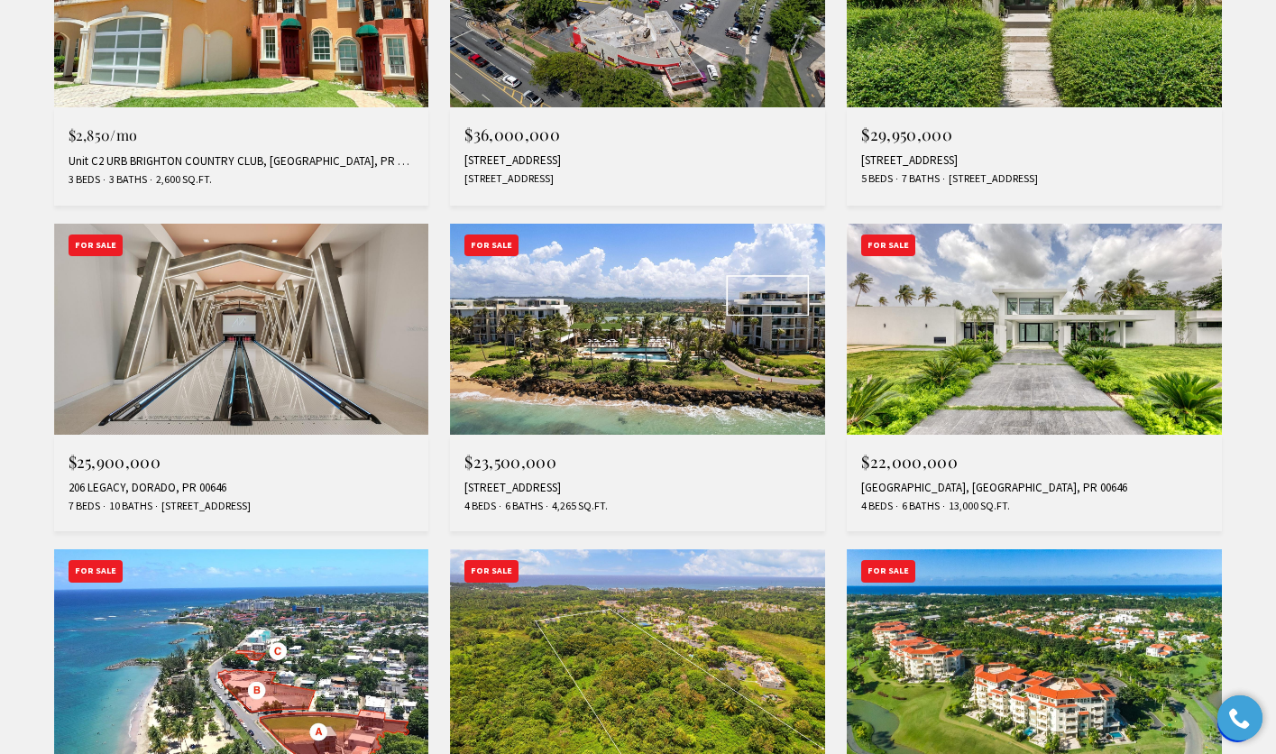
click at [1003, 332] on img at bounding box center [1033, 329] width 375 height 211
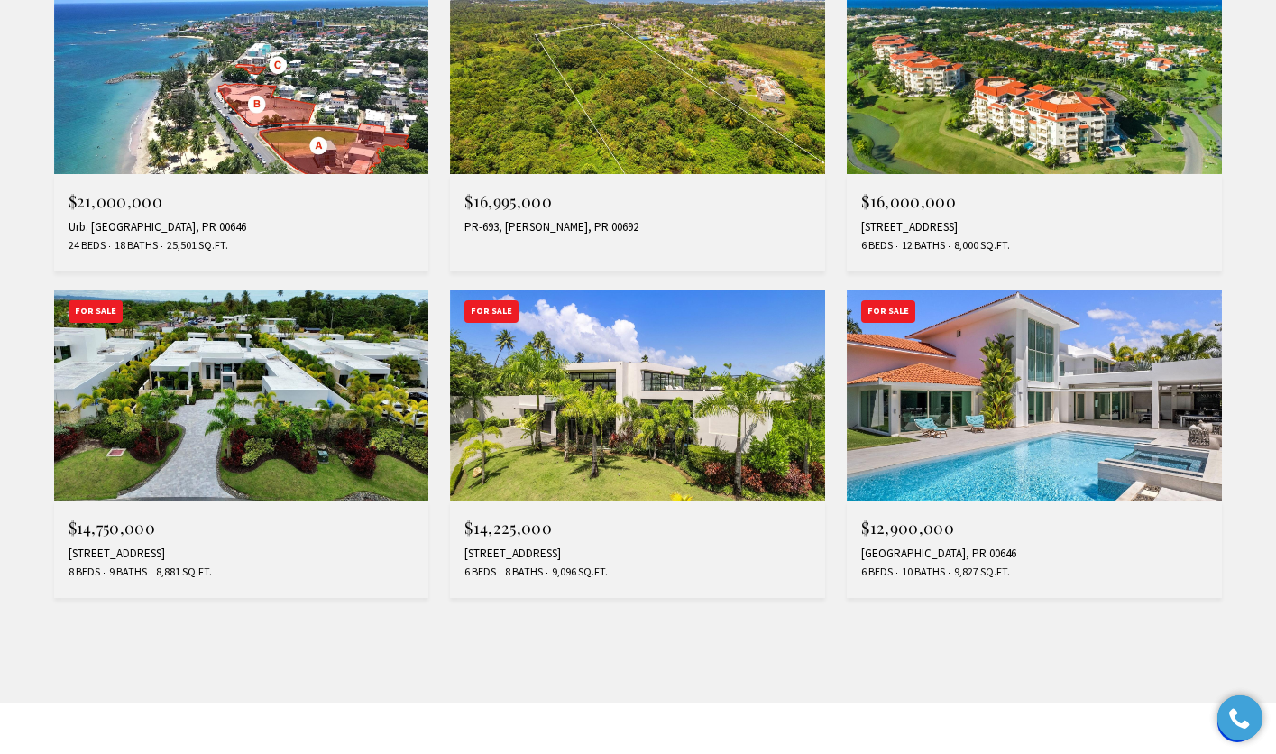
scroll to position [1531, 0]
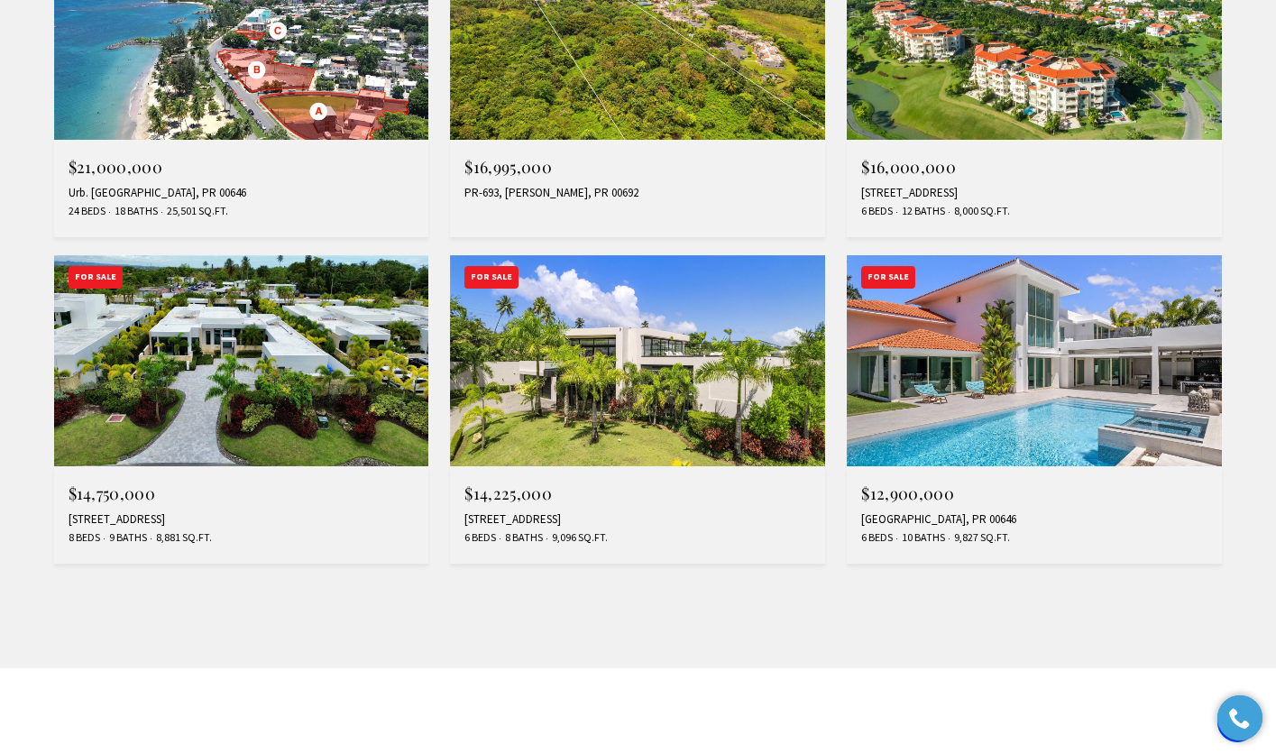
click at [234, 410] on img at bounding box center [241, 360] width 375 height 211
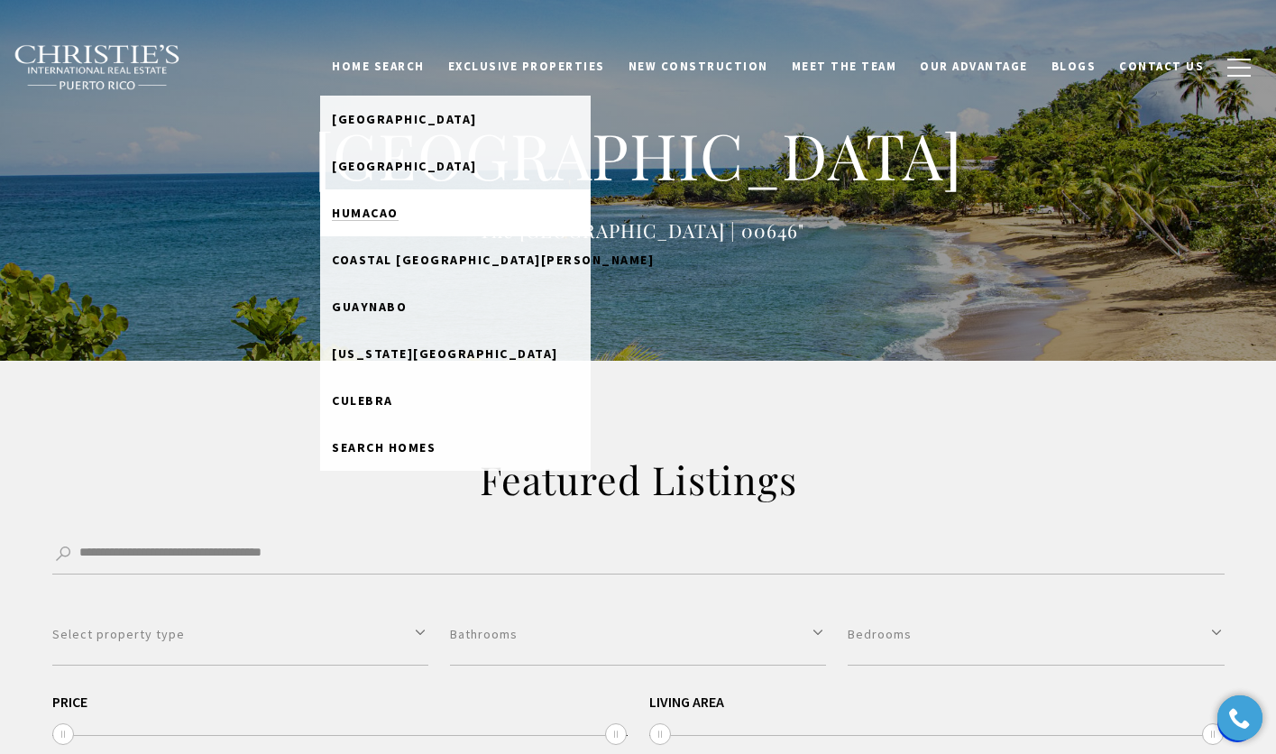
click at [398, 215] on span "Humacao" at bounding box center [365, 213] width 67 height 16
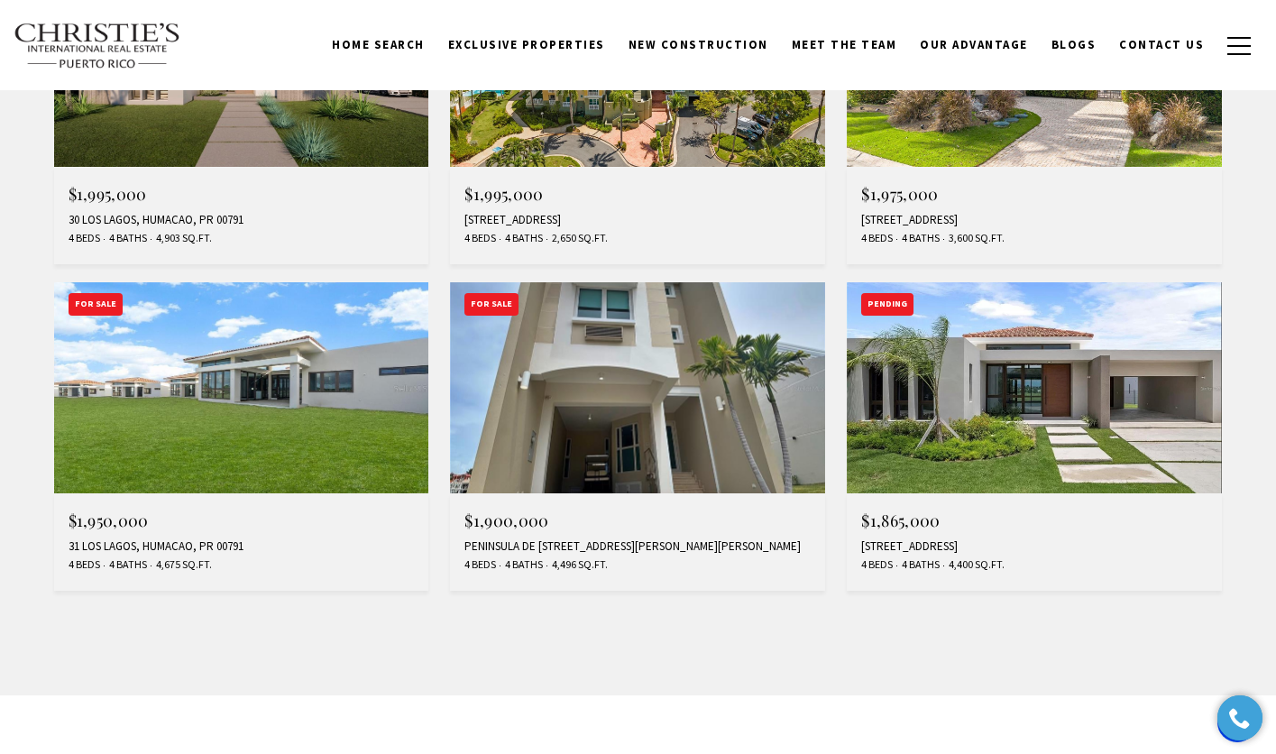
scroll to position [2162, 0]
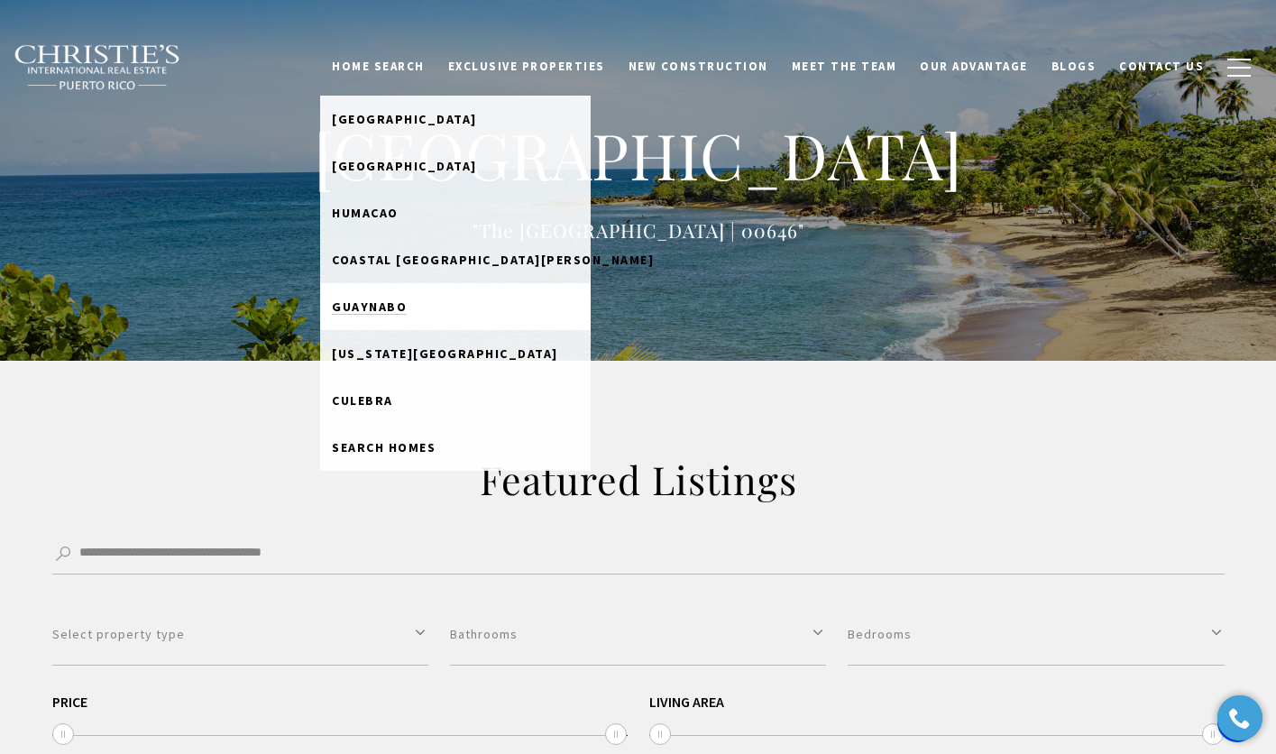
click at [404, 318] on link "Guaynabo" at bounding box center [455, 306] width 270 height 47
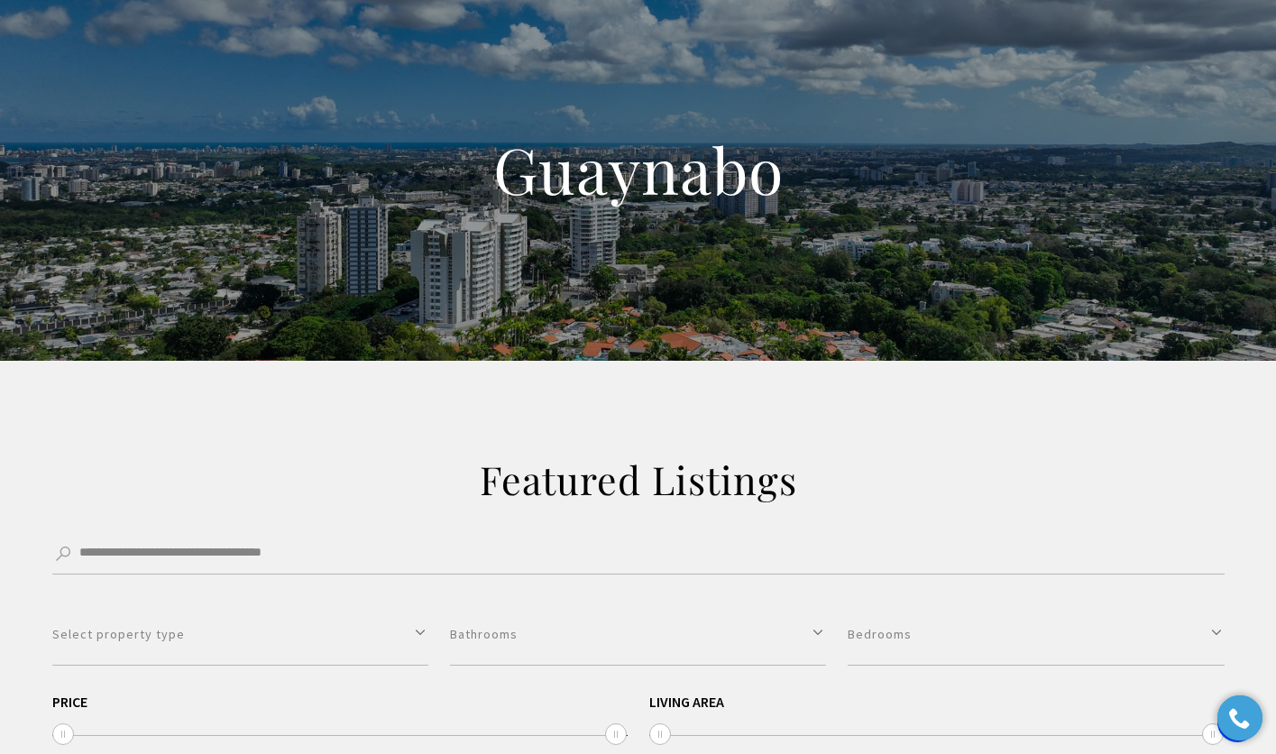
scroll to position [660, 0]
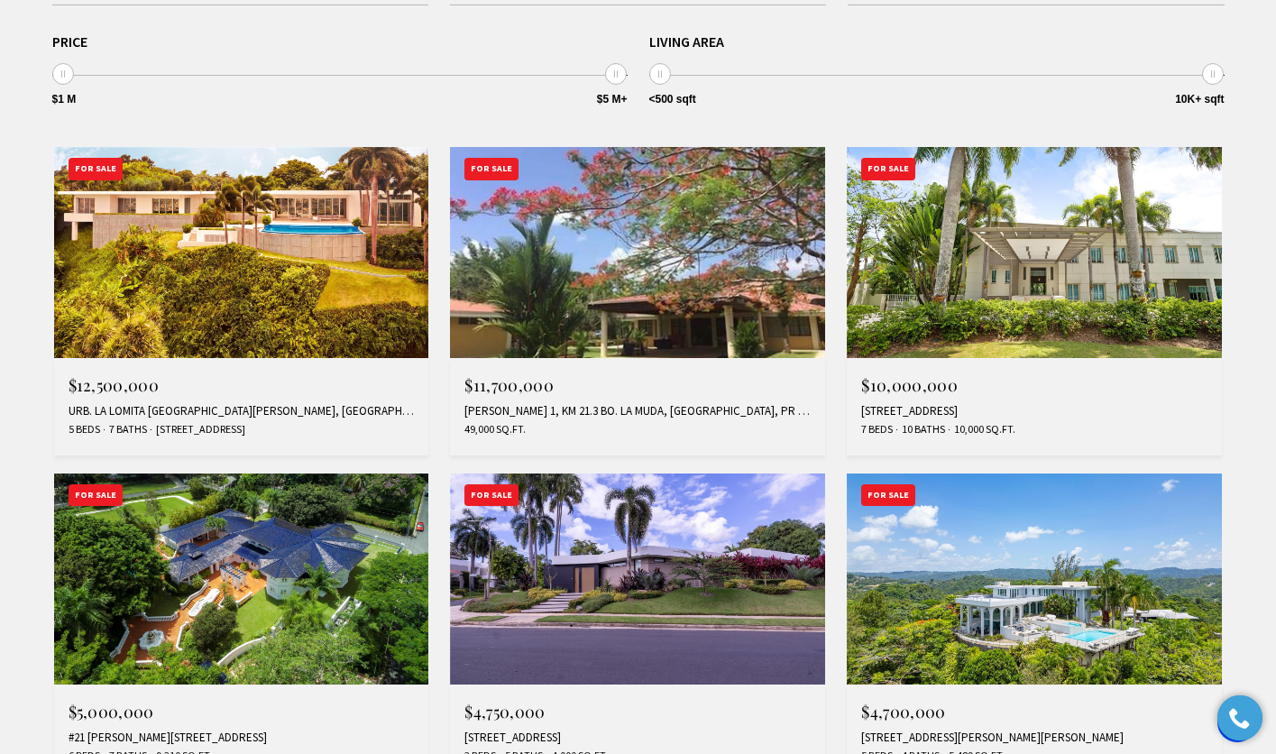
click at [953, 554] on img at bounding box center [1033, 578] width 375 height 211
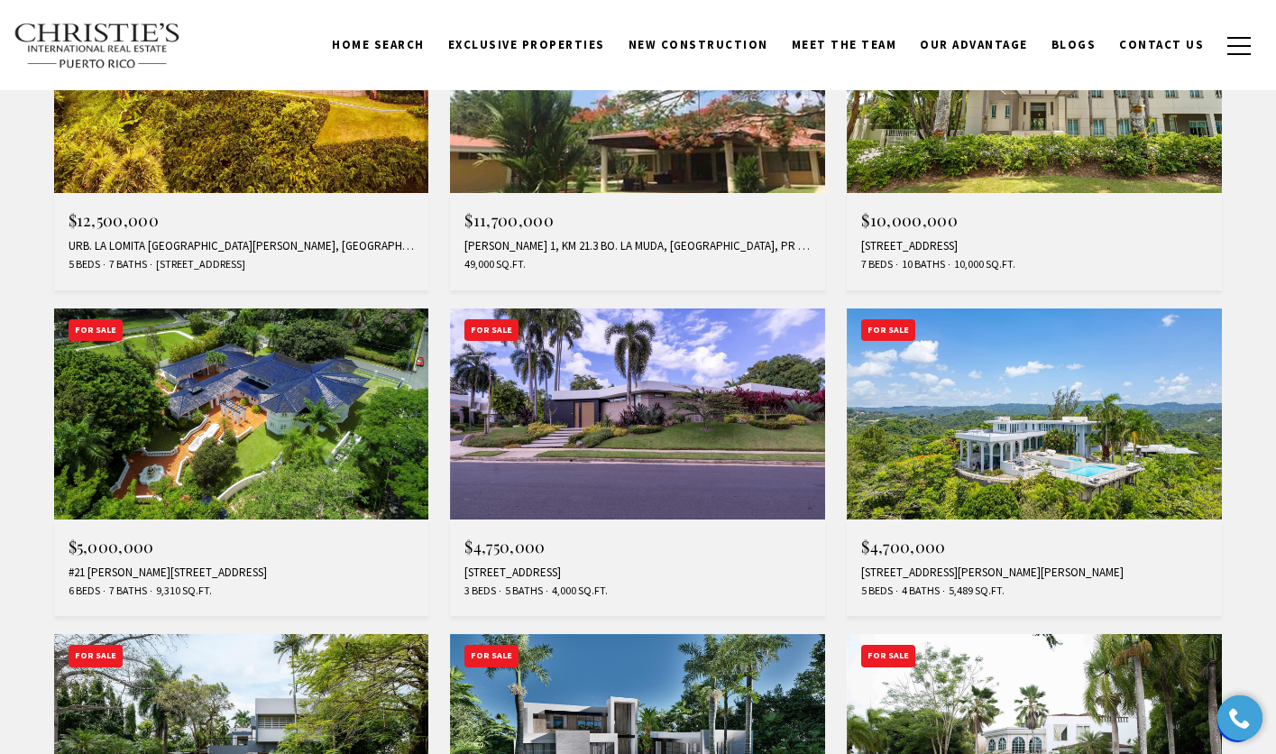
scroll to position [819, 0]
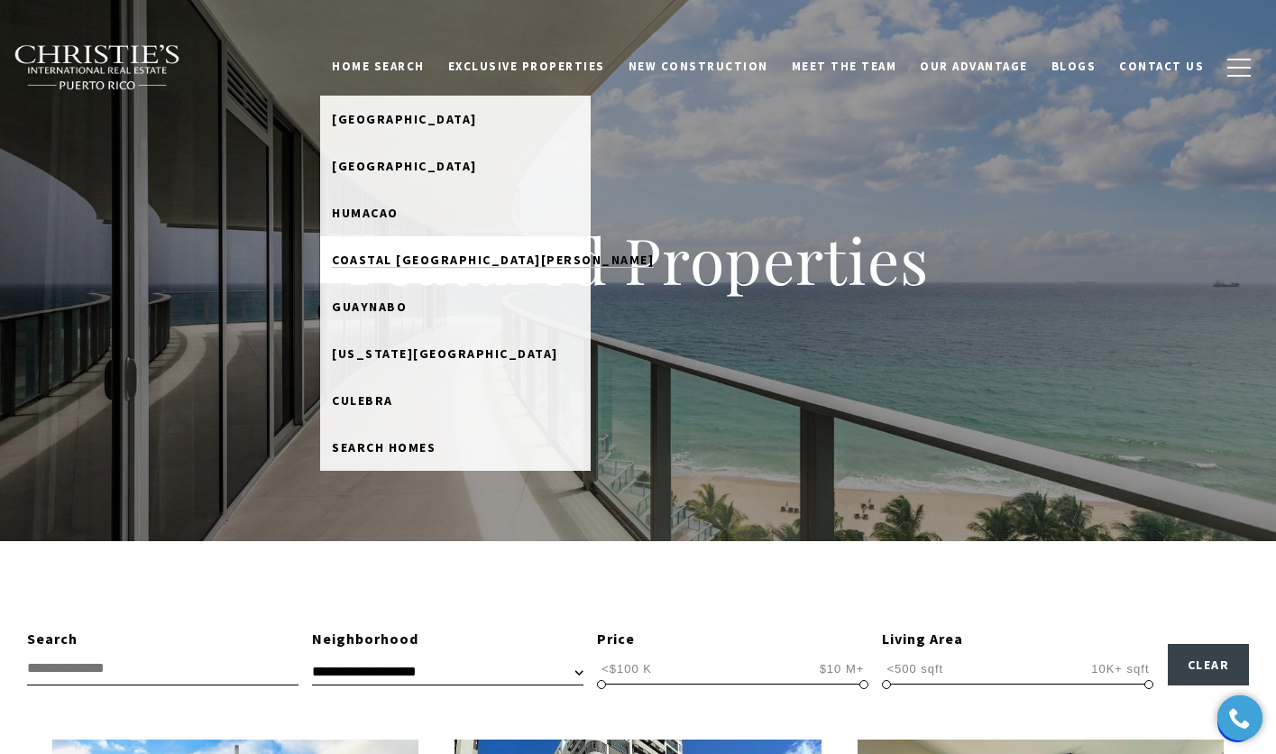
click at [452, 263] on span "Coastal [GEOGRAPHIC_DATA][PERSON_NAME]" at bounding box center [493, 260] width 322 height 16
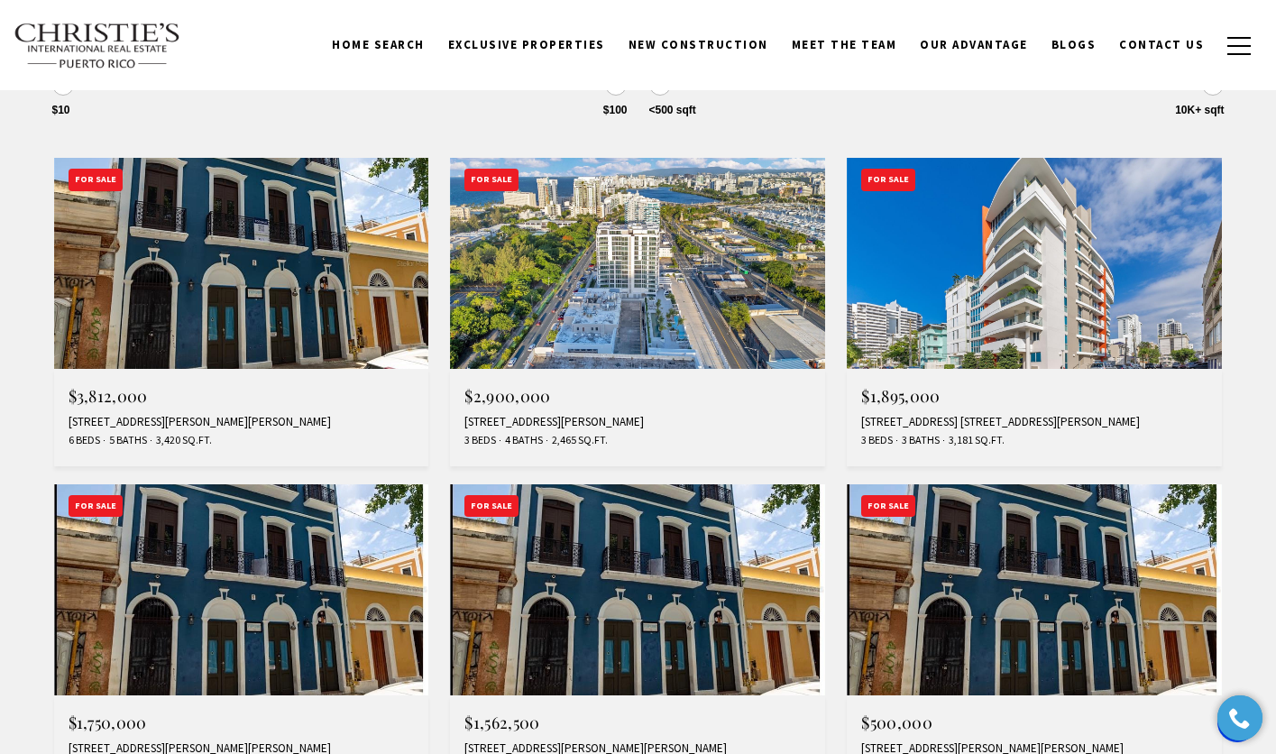
scroll to position [632, 0]
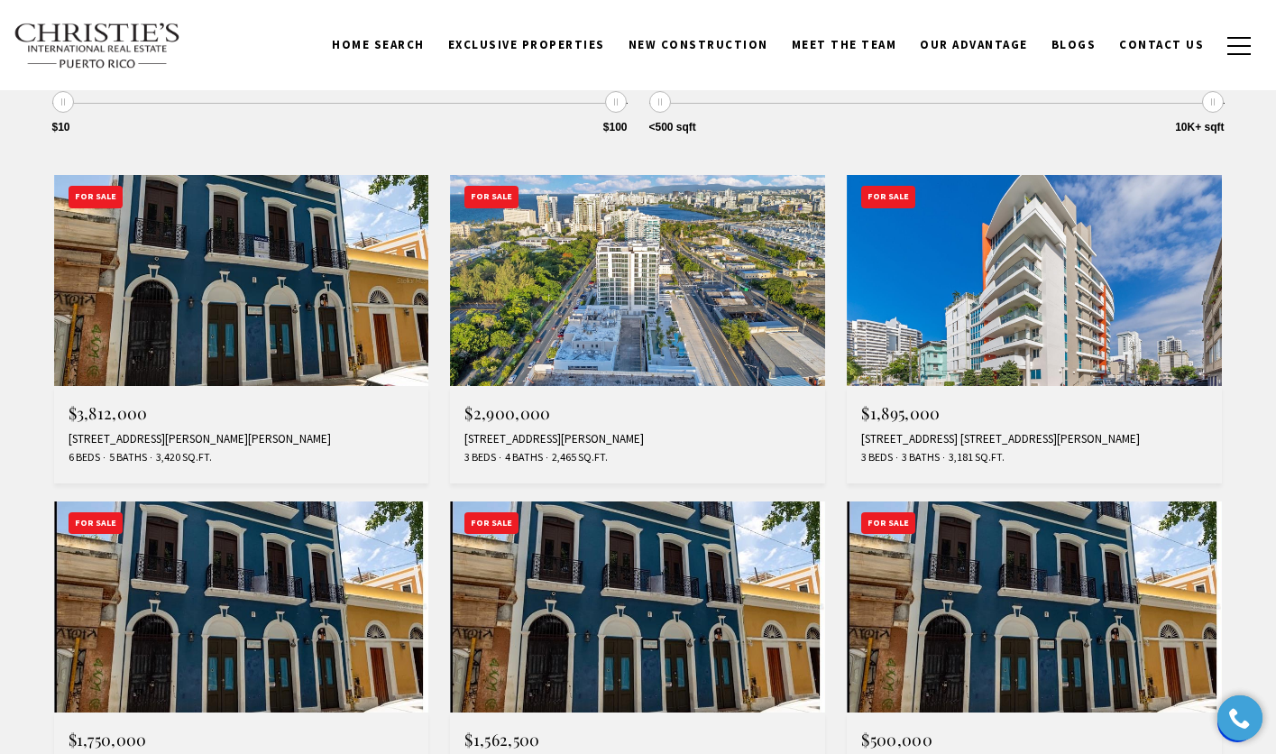
drag, startPoint x: 0, startPoint y: 0, endPoint x: 1294, endPoint y: 200, distance: 1309.0
click at [136, 435] on div "[STREET_ADDRESS][PERSON_NAME][PERSON_NAME]" at bounding box center [242, 439] width 346 height 14
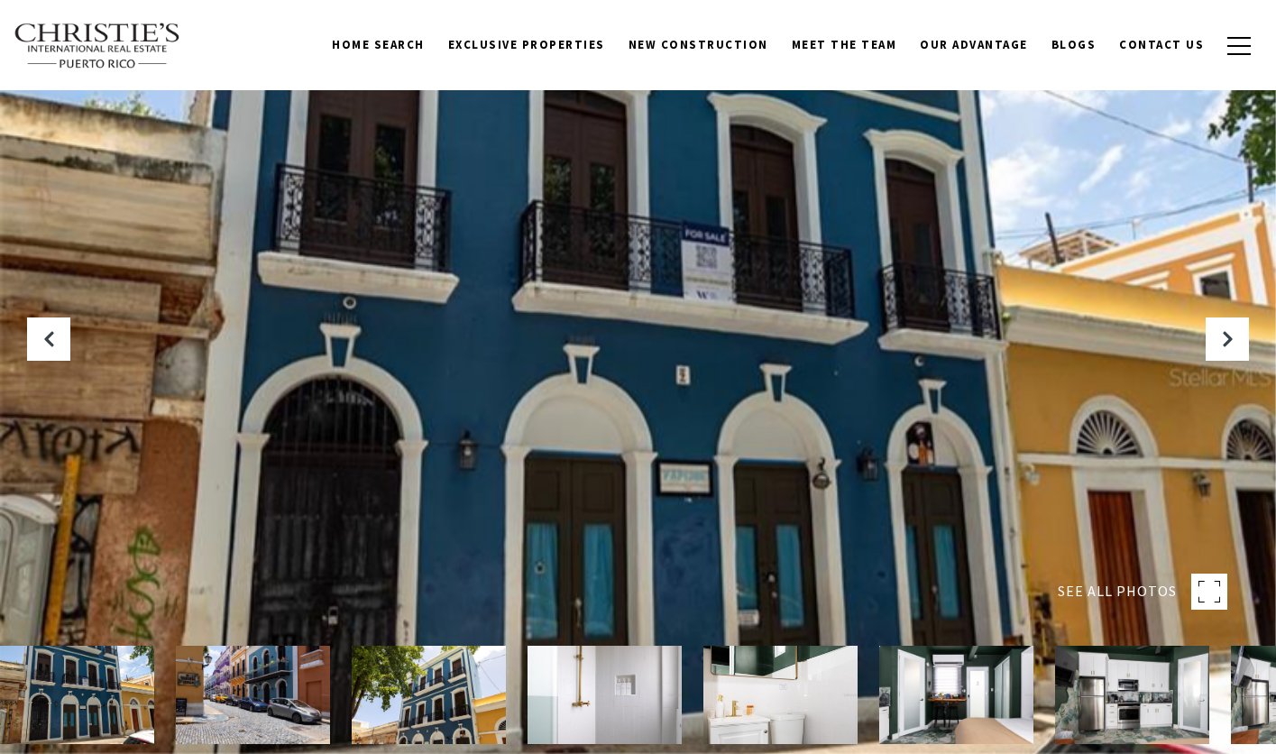
scroll to position [660, 0]
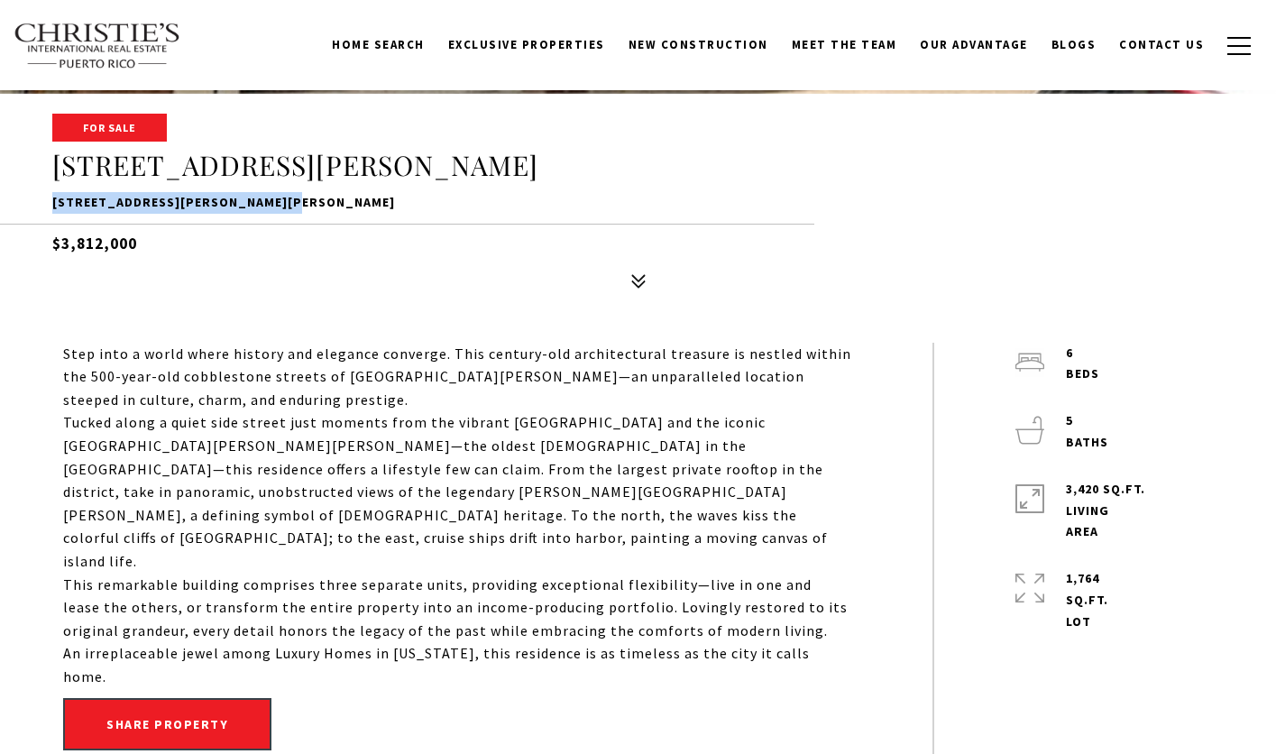
click at [335, 208] on div "For Sale [STREET_ADDRESS][PERSON_NAME][PERSON_NAME][PERSON_NAME] $3,812,000" at bounding box center [638, 206] width 1262 height 182
